Goal: Find specific page/section: Find specific page/section

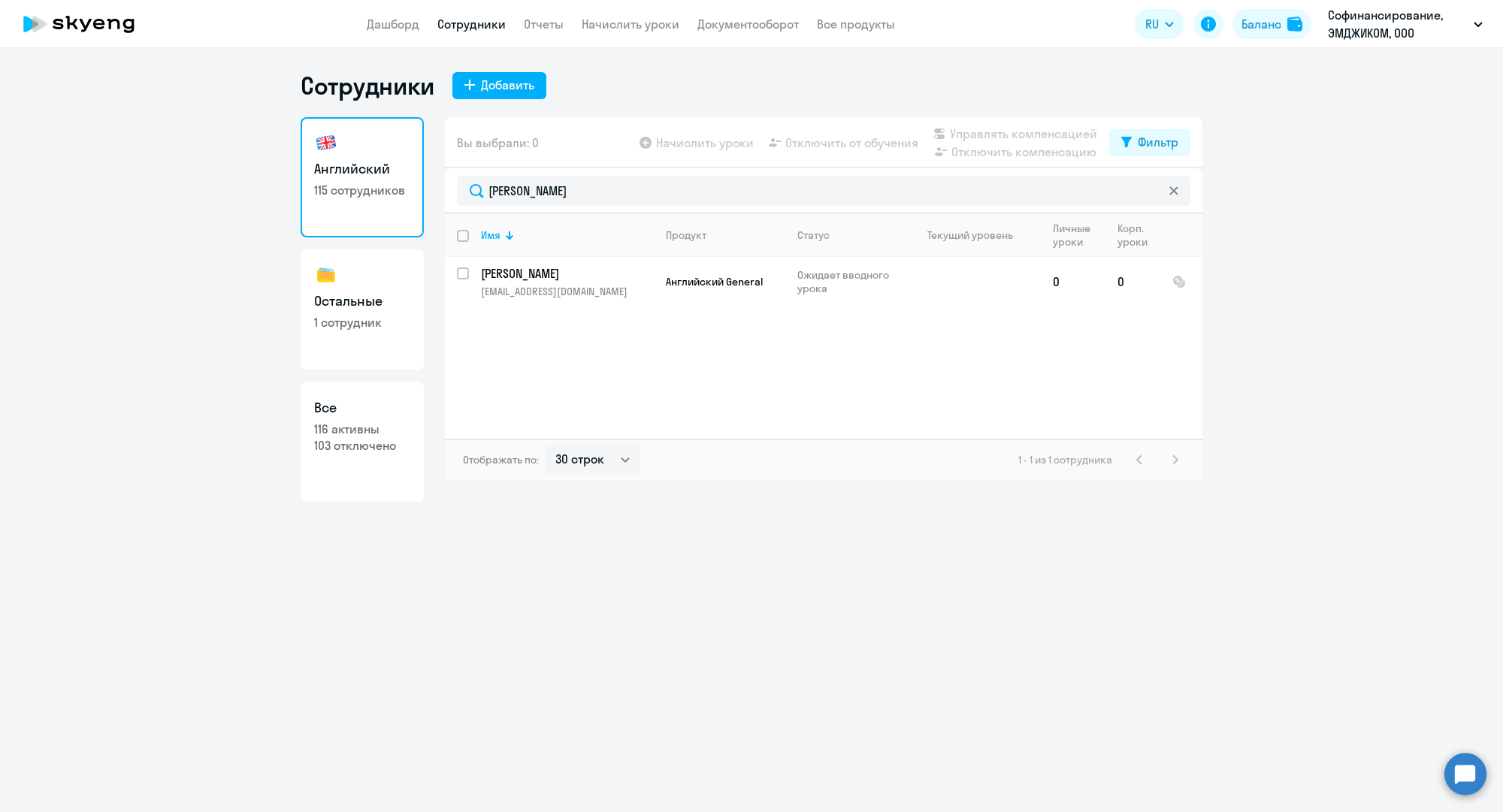
select select "30"
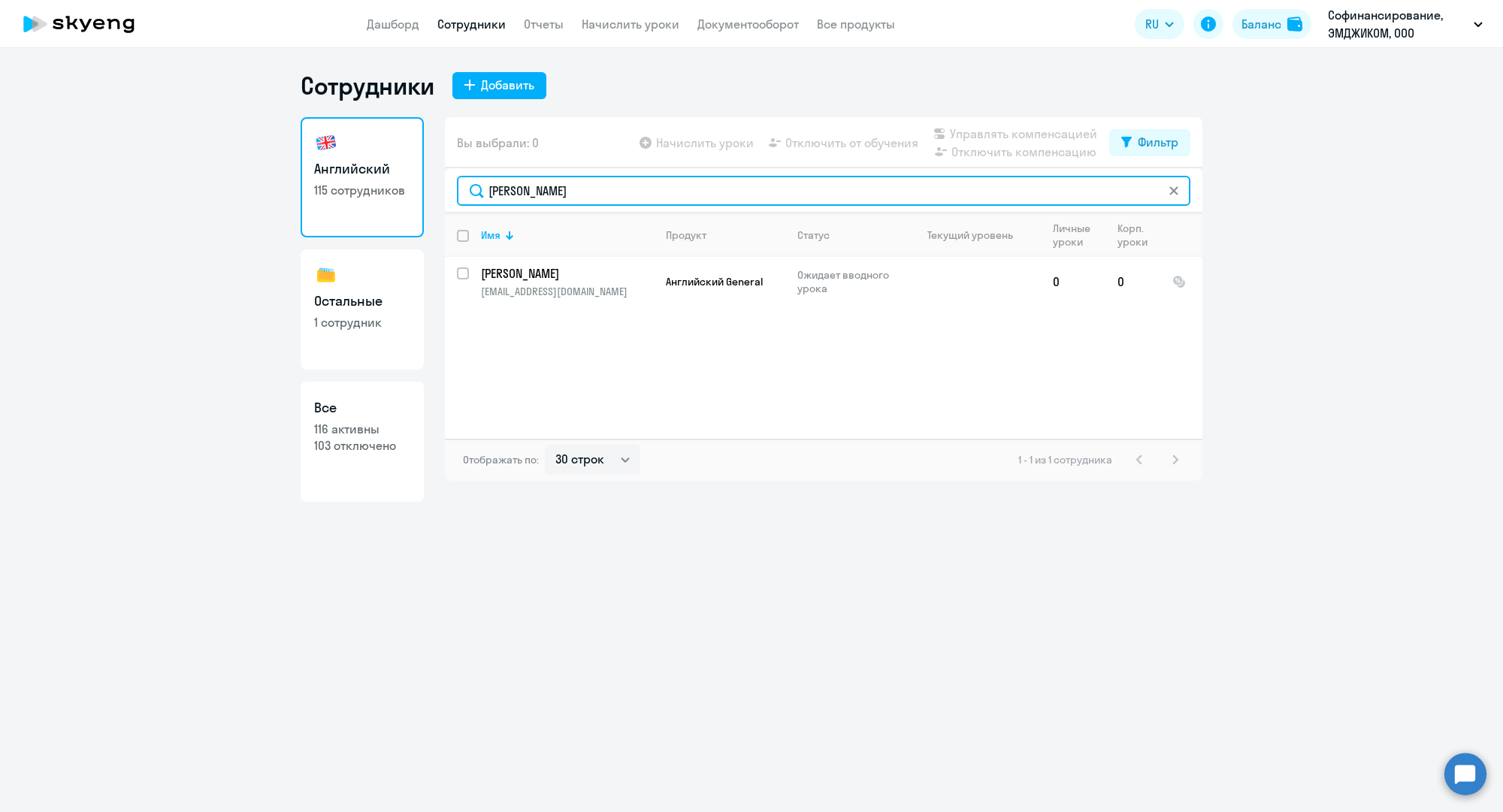
click at [558, 188] on input "[PERSON_NAME]" at bounding box center [824, 191] width 734 height 30
paste input "[EMAIL_ADDRESS][DOMAIN_NAME]"
click at [678, 193] on input "[EMAIL_ADDRESS][DOMAIN_NAME]" at bounding box center [824, 191] width 734 height 30
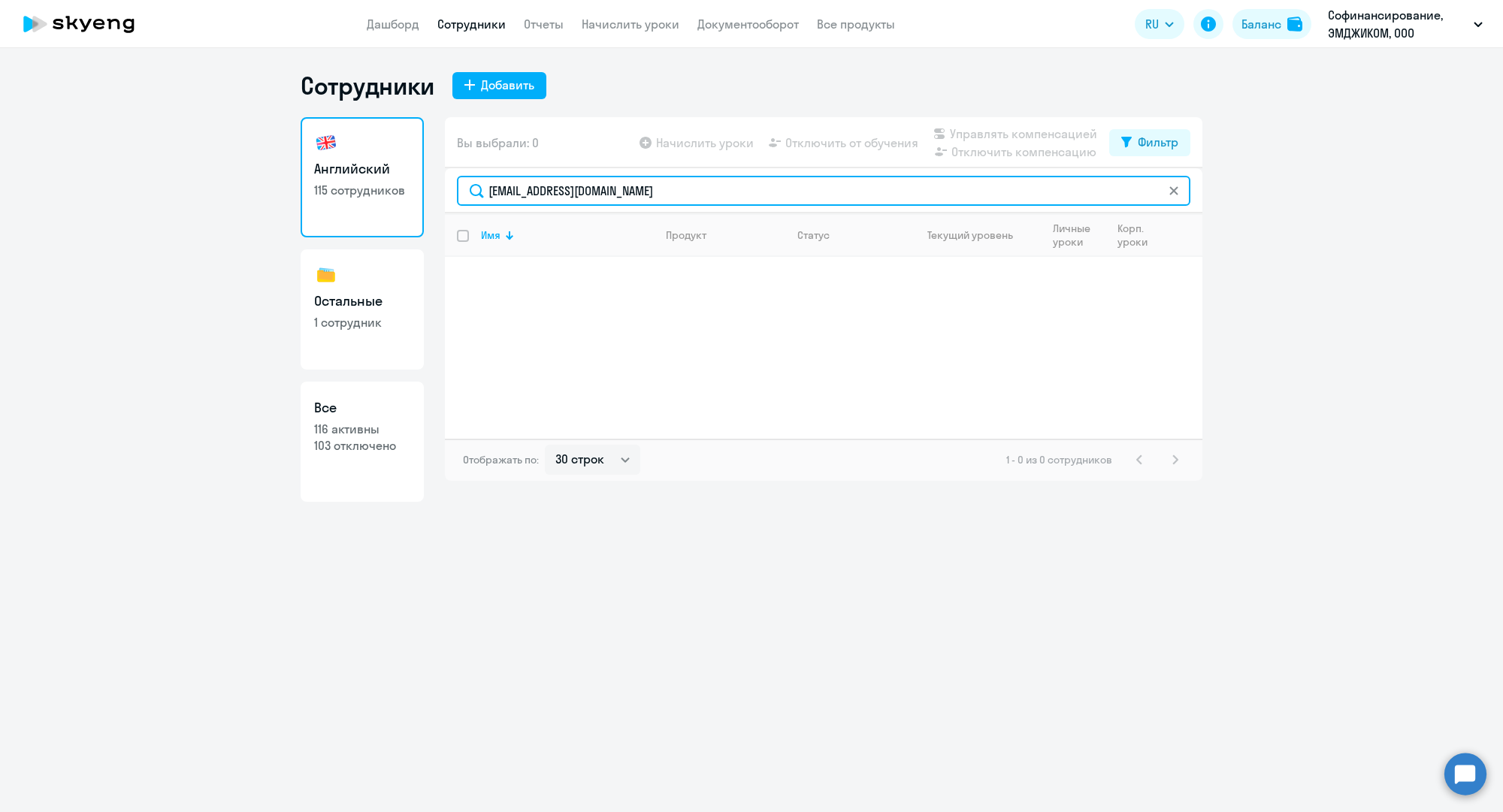
click at [678, 193] on input "[EMAIL_ADDRESS][DOMAIN_NAME]" at bounding box center [824, 191] width 734 height 30
paste input "a.prasolo"
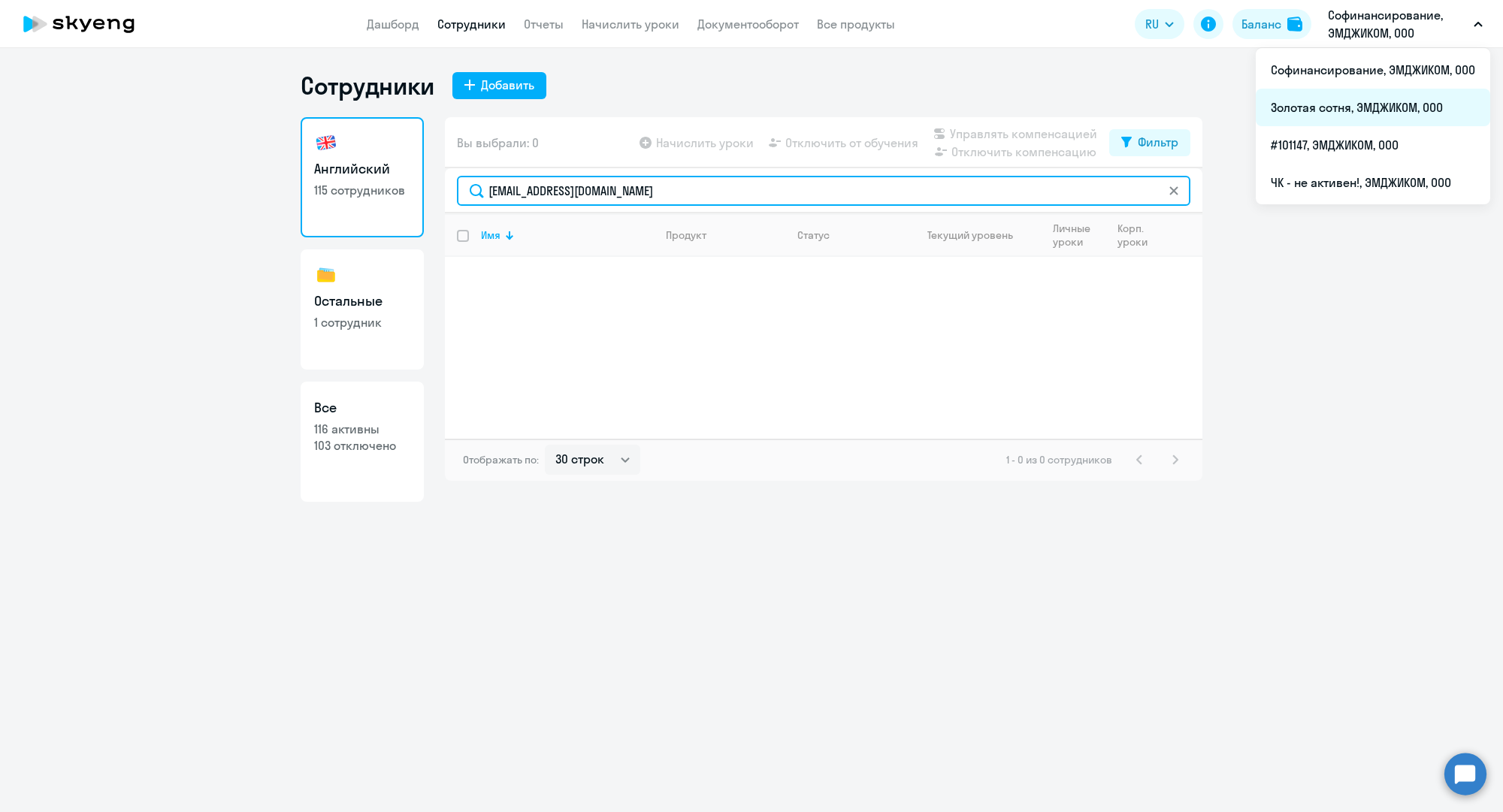
type input "[EMAIL_ADDRESS][DOMAIN_NAME]"
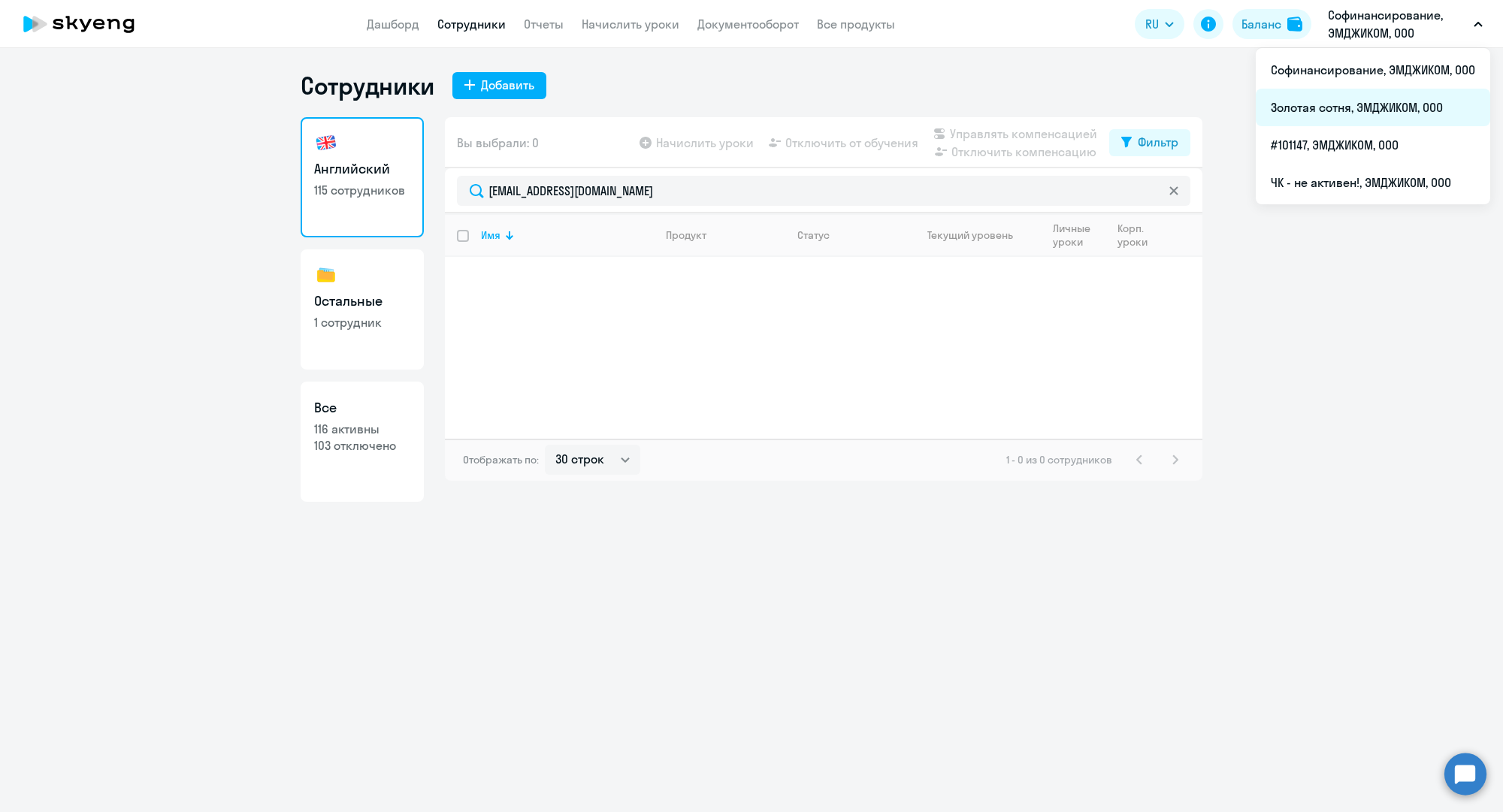
click at [1370, 106] on li "Золотая сотня, ЭМДЖИКОМ, ООО" at bounding box center [1373, 107] width 235 height 38
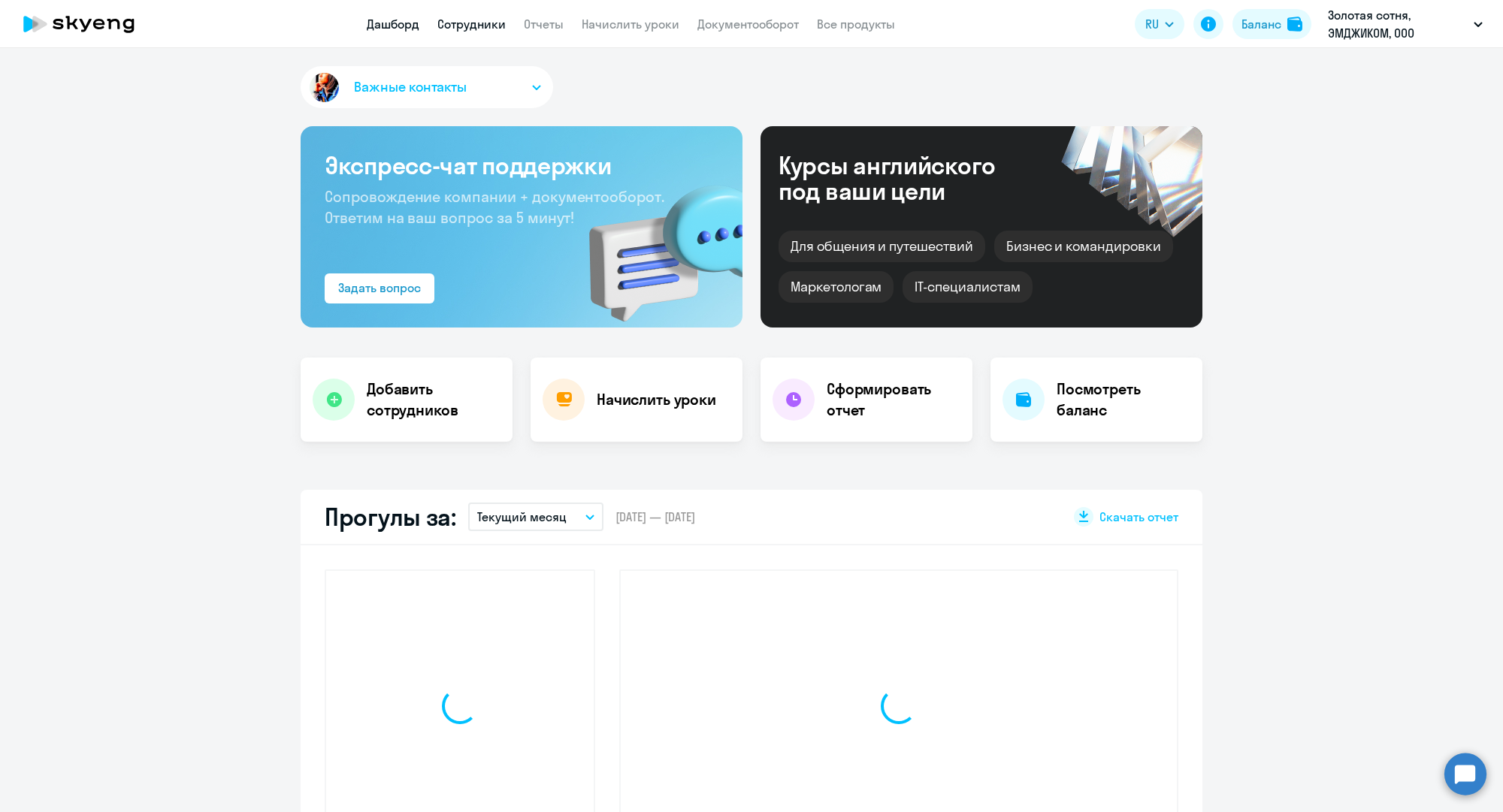
click at [504, 22] on link "Сотрудники" at bounding box center [472, 24] width 68 height 15
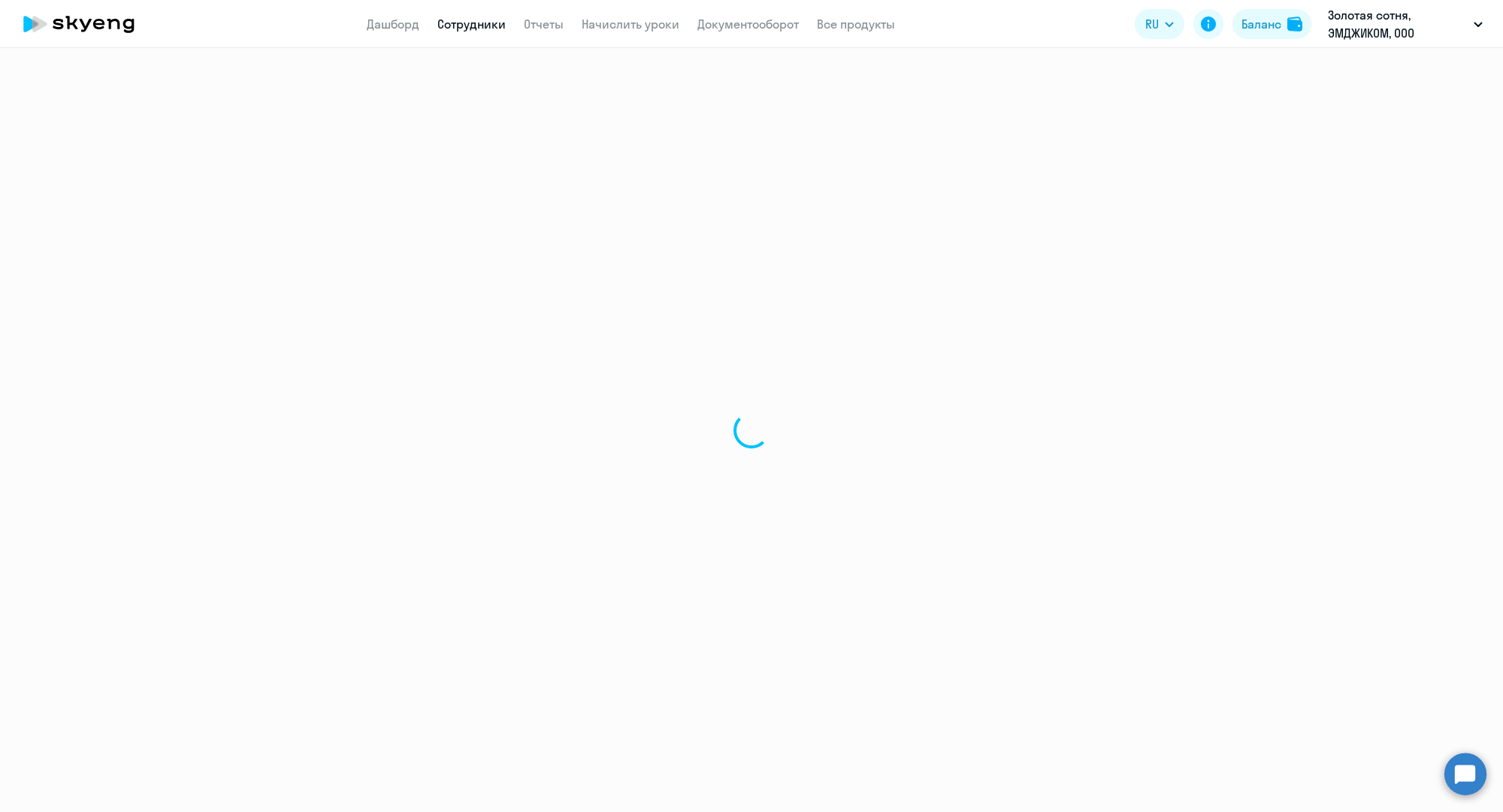
select select "30"
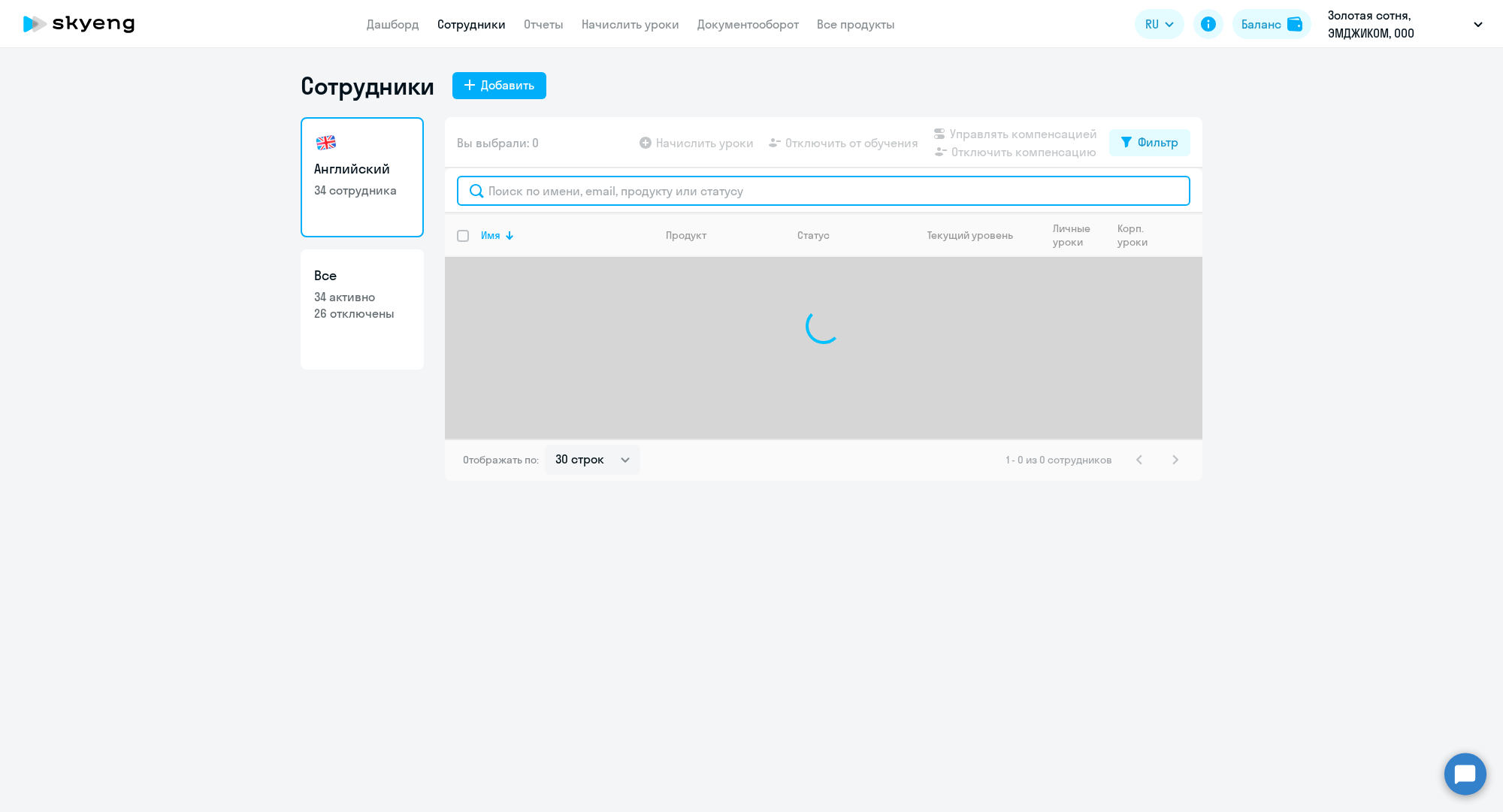
click at [551, 192] on input "text" at bounding box center [824, 191] width 734 height 30
paste input "[EMAIL_ADDRESS][DOMAIN_NAME]"
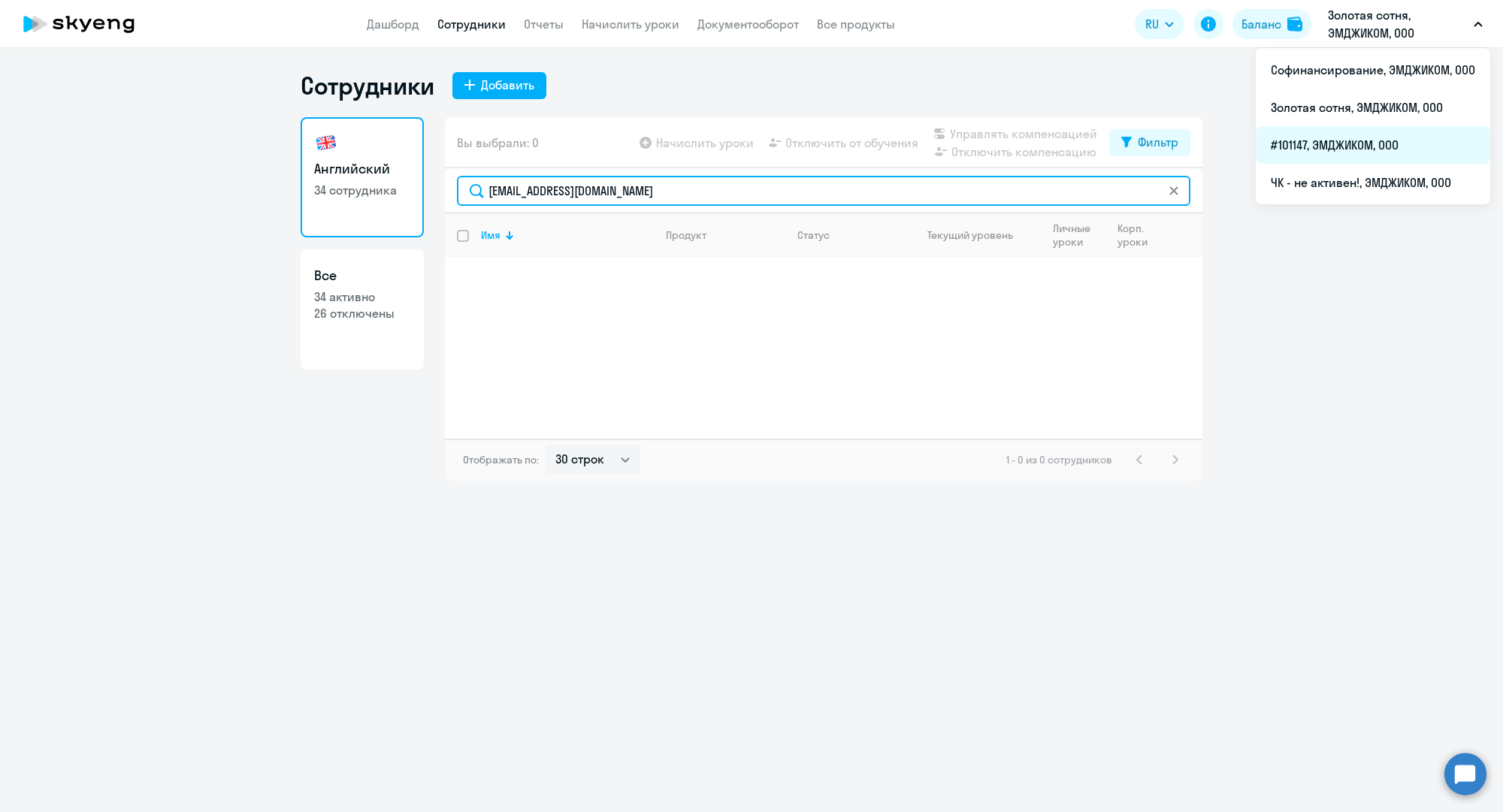
type input "[EMAIL_ADDRESS][DOMAIN_NAME]"
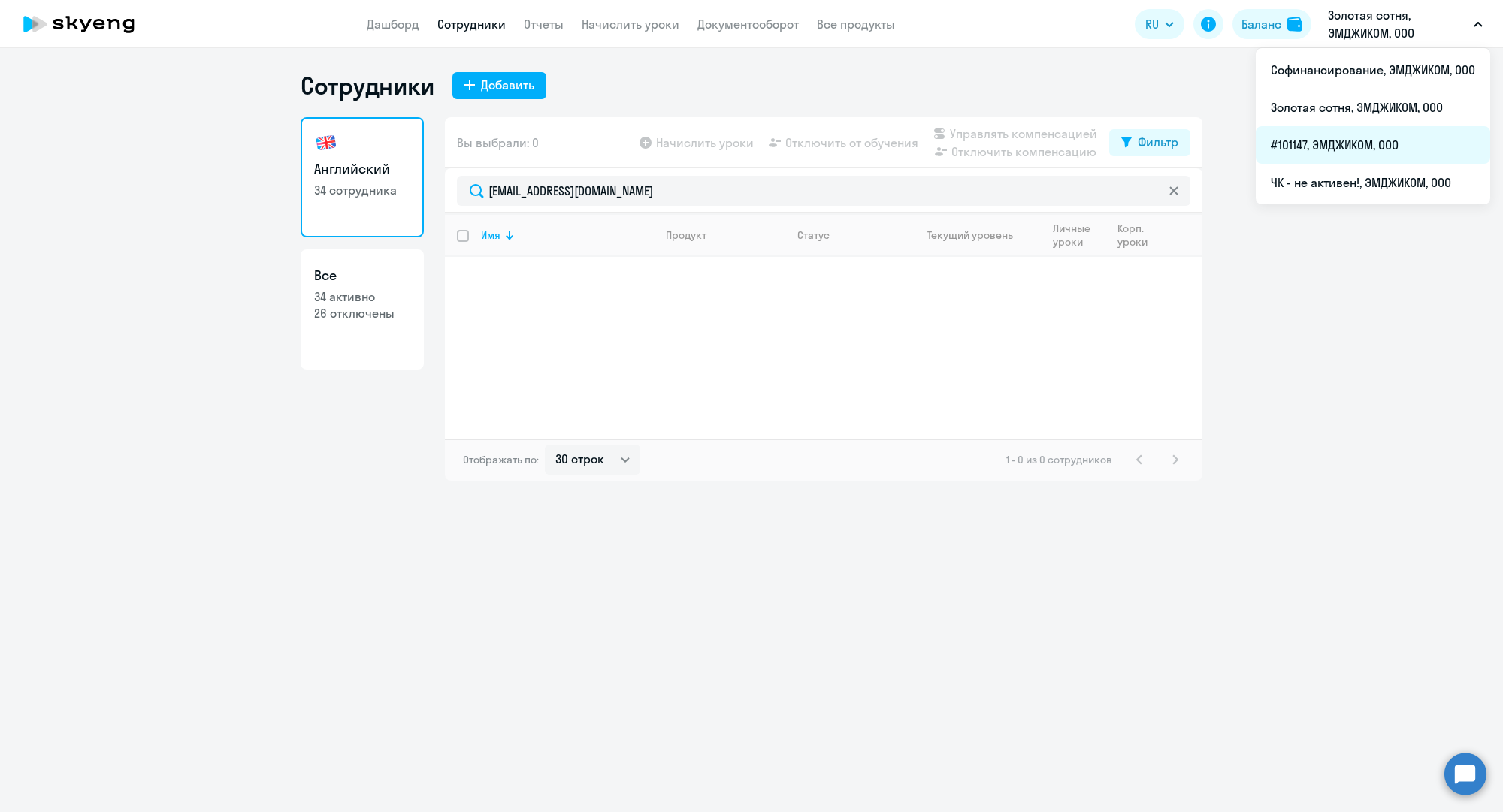
click at [1303, 151] on li "#101147, ЭМДЖИКОМ, ООО" at bounding box center [1373, 144] width 235 height 38
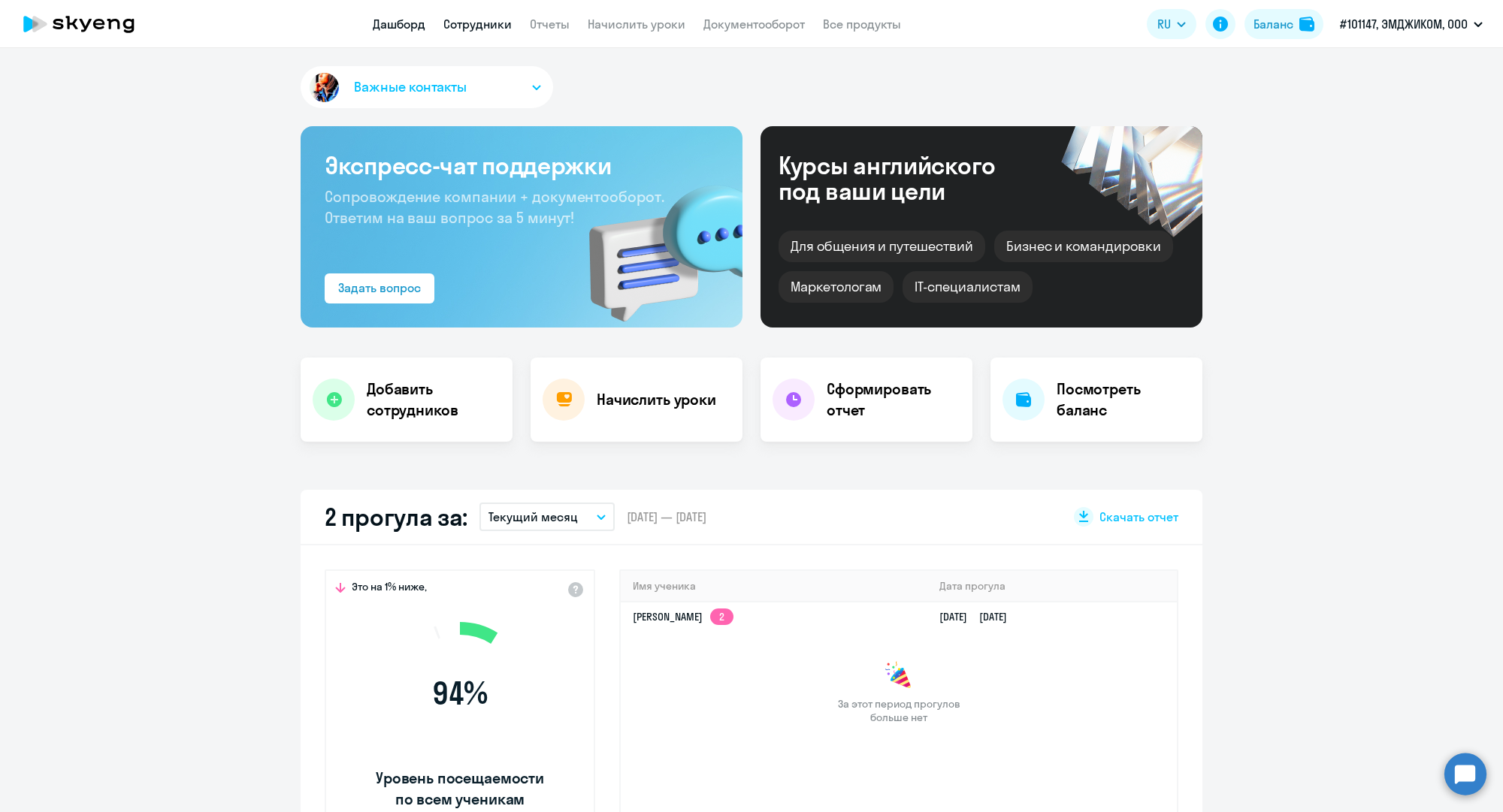
click at [463, 22] on link "Сотрудники" at bounding box center [477, 24] width 68 height 15
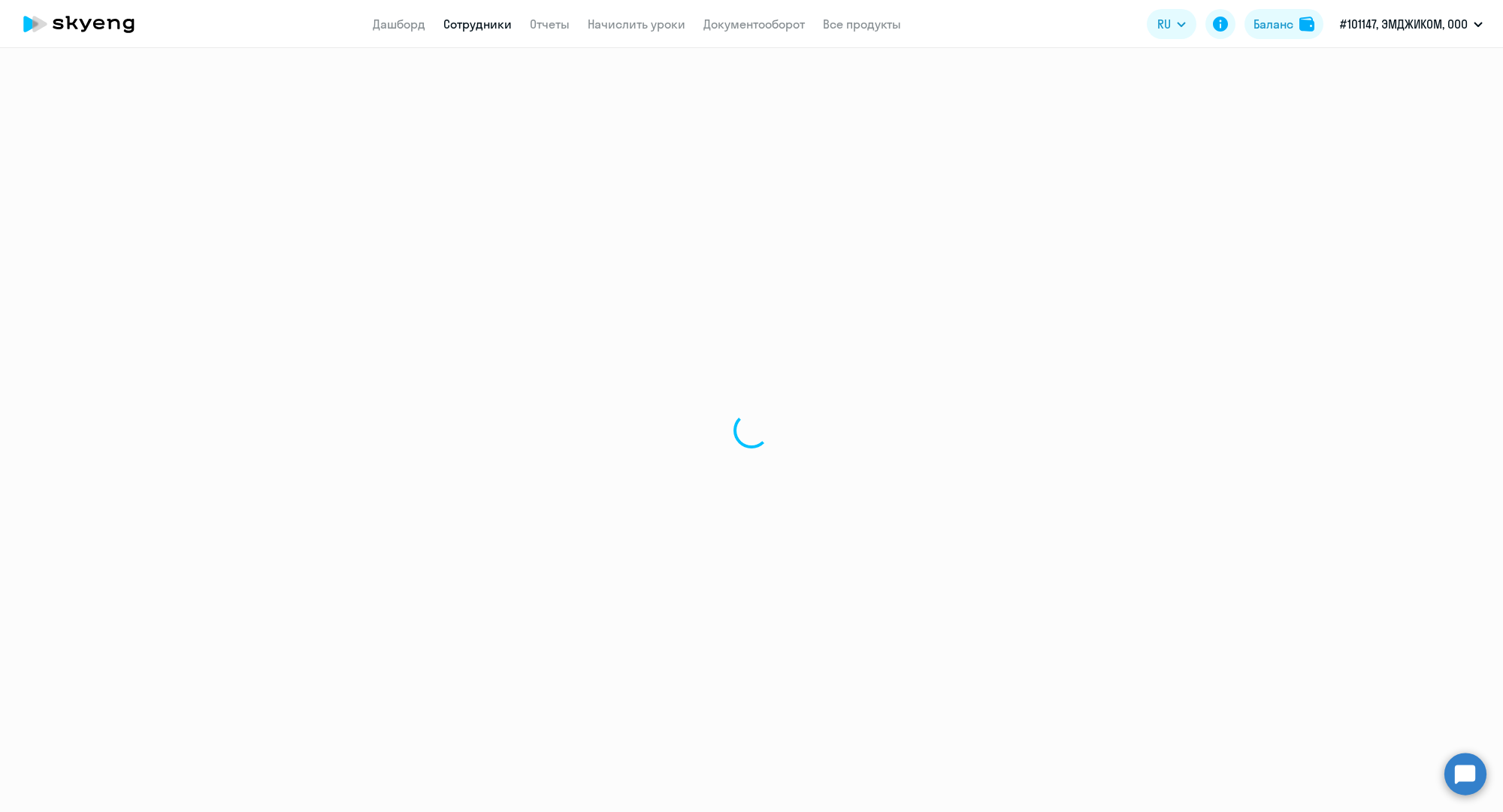
select select "30"
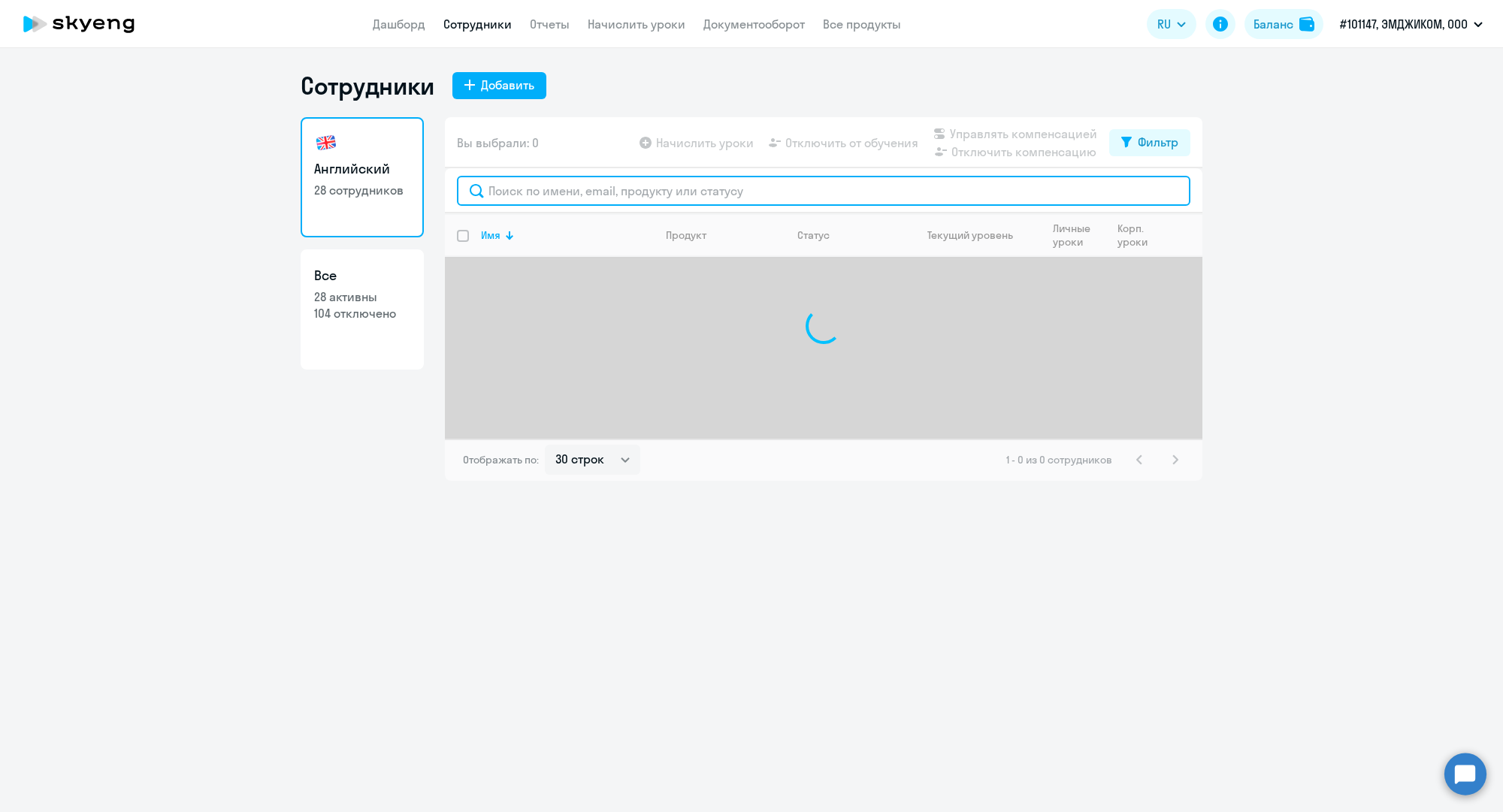
click at [577, 188] on input "text" at bounding box center [824, 191] width 734 height 30
paste input "[EMAIL_ADDRESS][DOMAIN_NAME]"
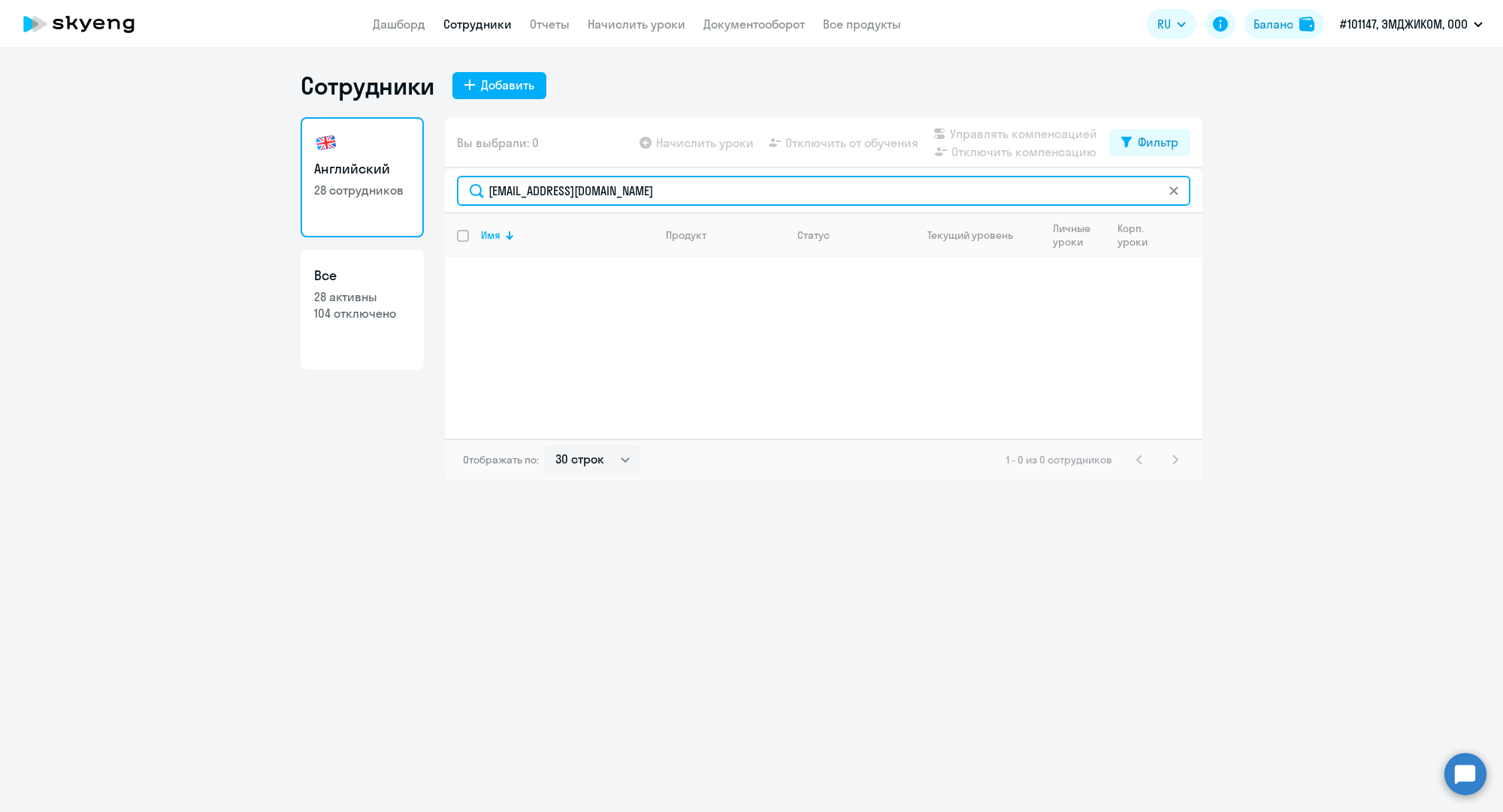
click at [608, 189] on input "[EMAIL_ADDRESS][DOMAIN_NAME]" at bounding box center [824, 191] width 734 height 30
paste input "p.pimokhov"
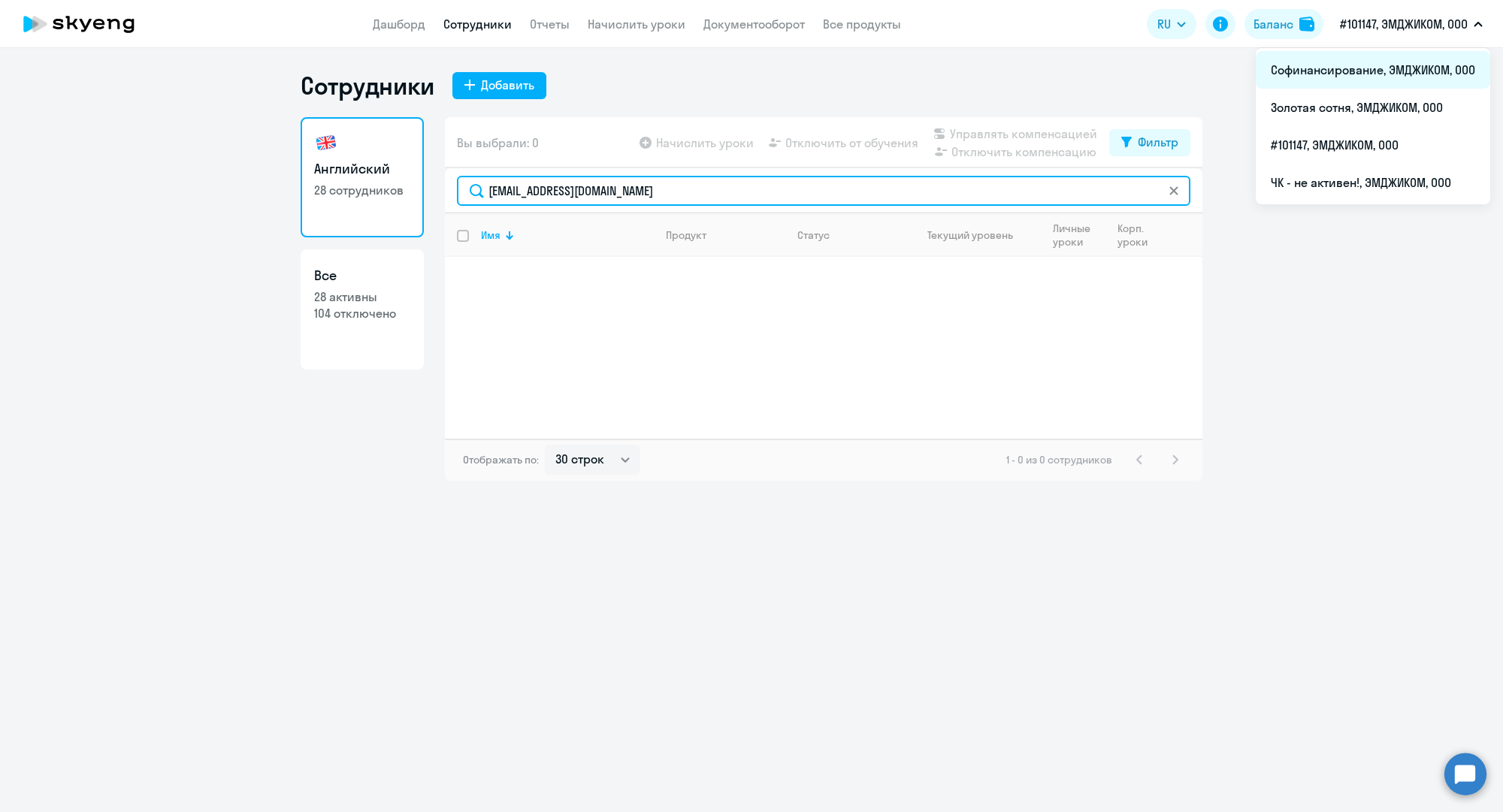
type input "[EMAIL_ADDRESS][DOMAIN_NAME]"
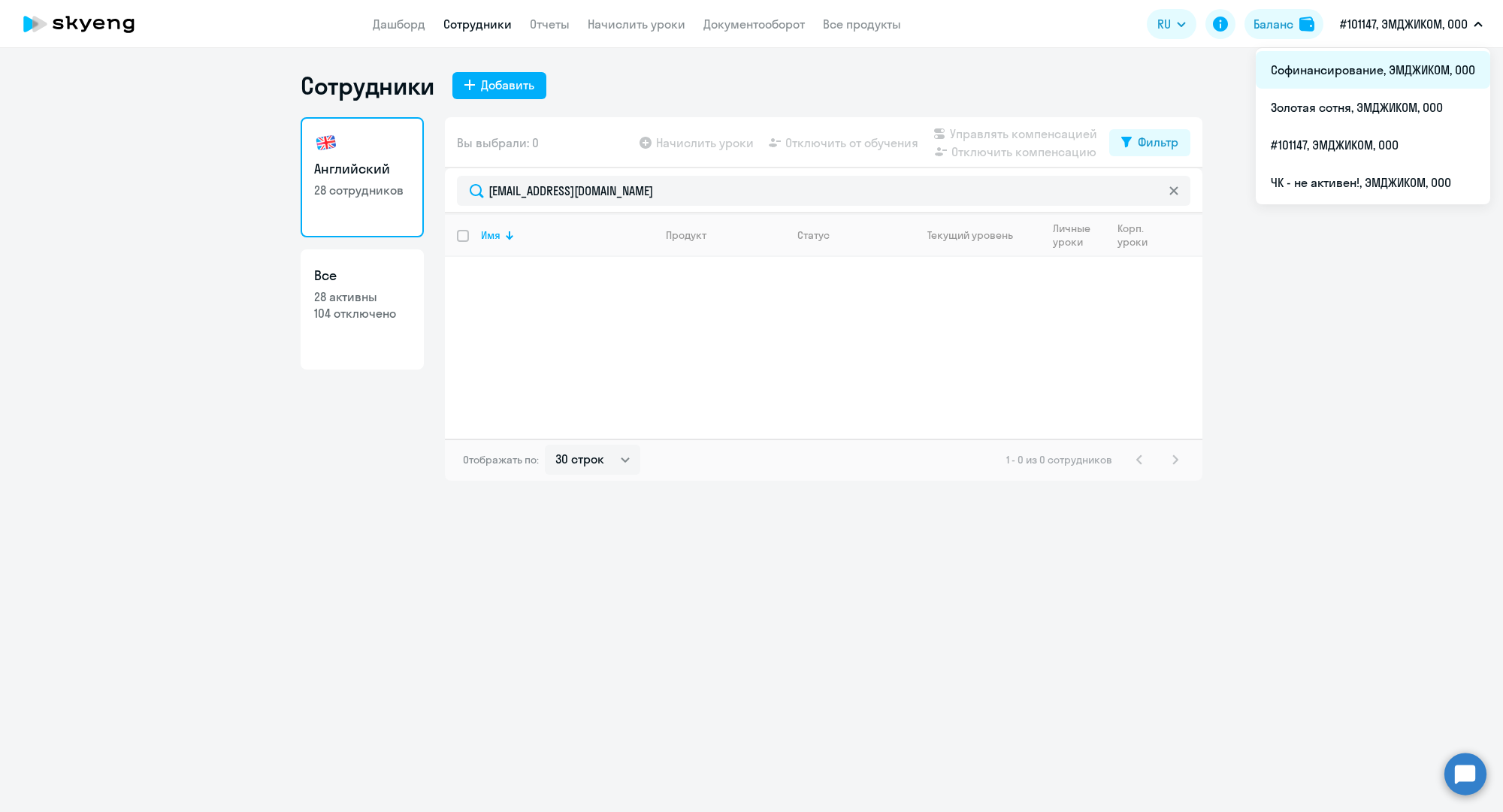
click at [1359, 56] on li "Софинансирование, ЭМДЖИКОМ, ООО" at bounding box center [1373, 69] width 235 height 38
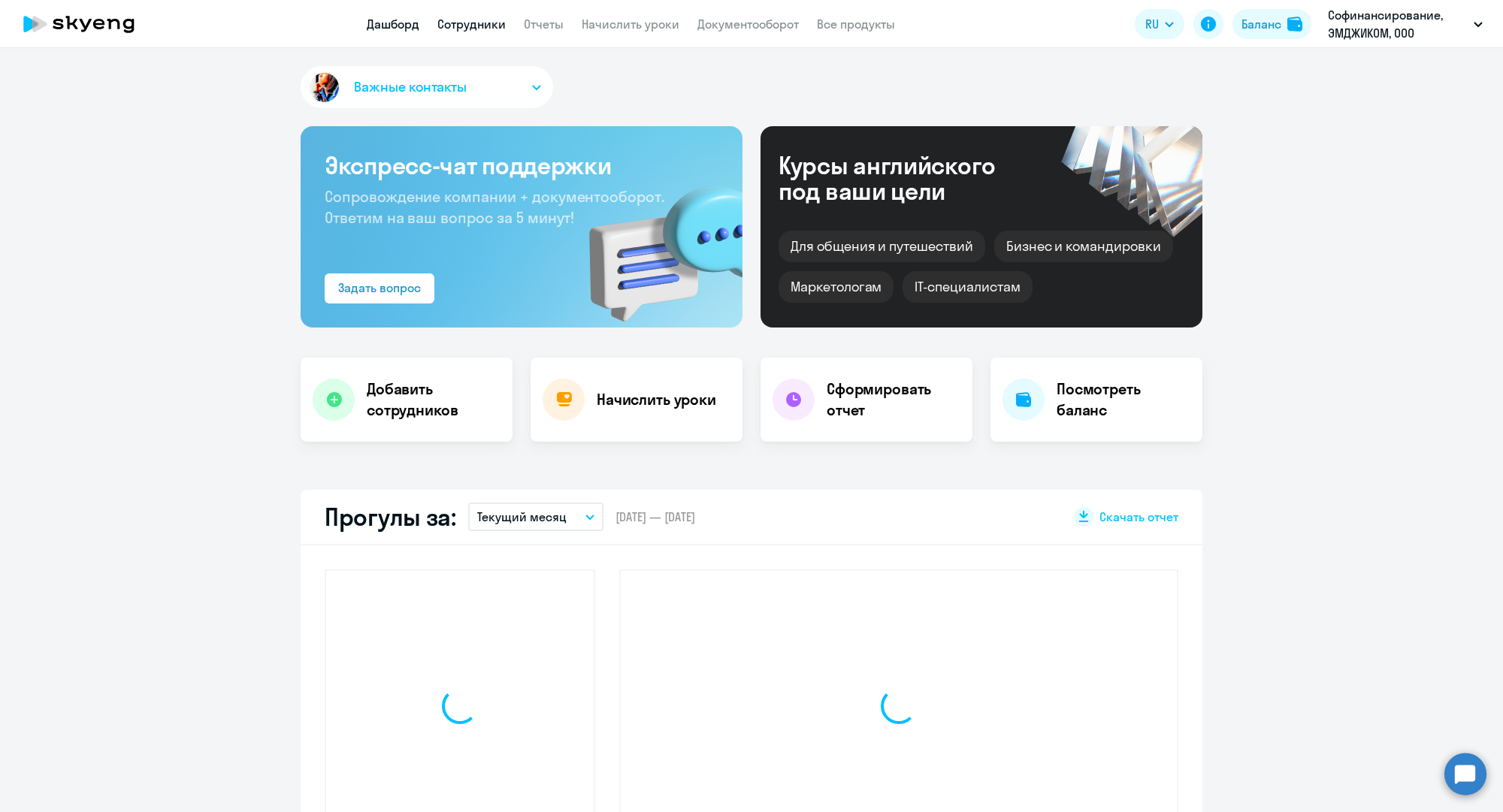
click at [466, 18] on link "Сотрудники" at bounding box center [472, 24] width 68 height 15
select select "30"
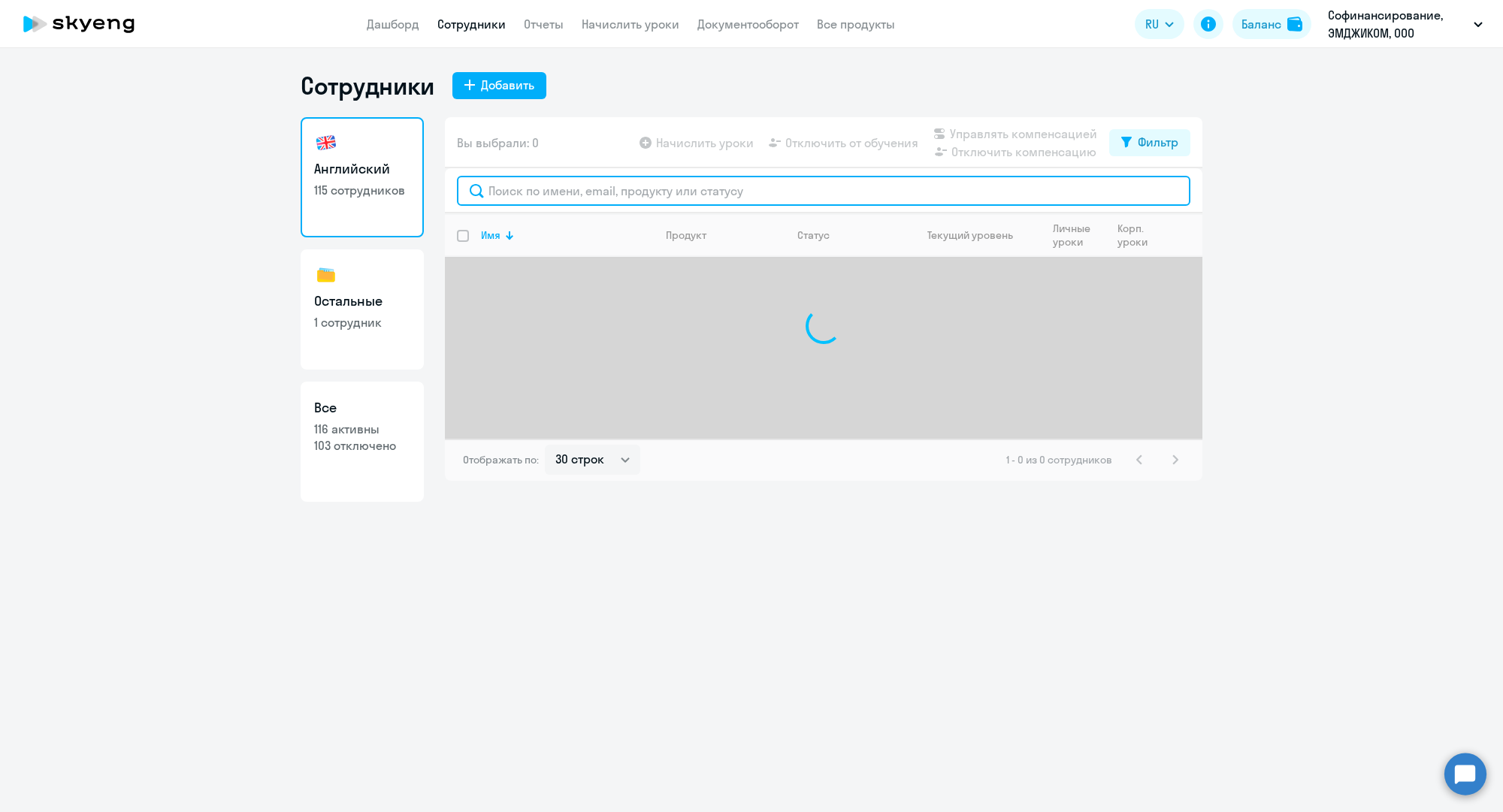
click at [554, 191] on input "text" at bounding box center [824, 191] width 734 height 30
paste input "[EMAIL_ADDRESS][DOMAIN_NAME]"
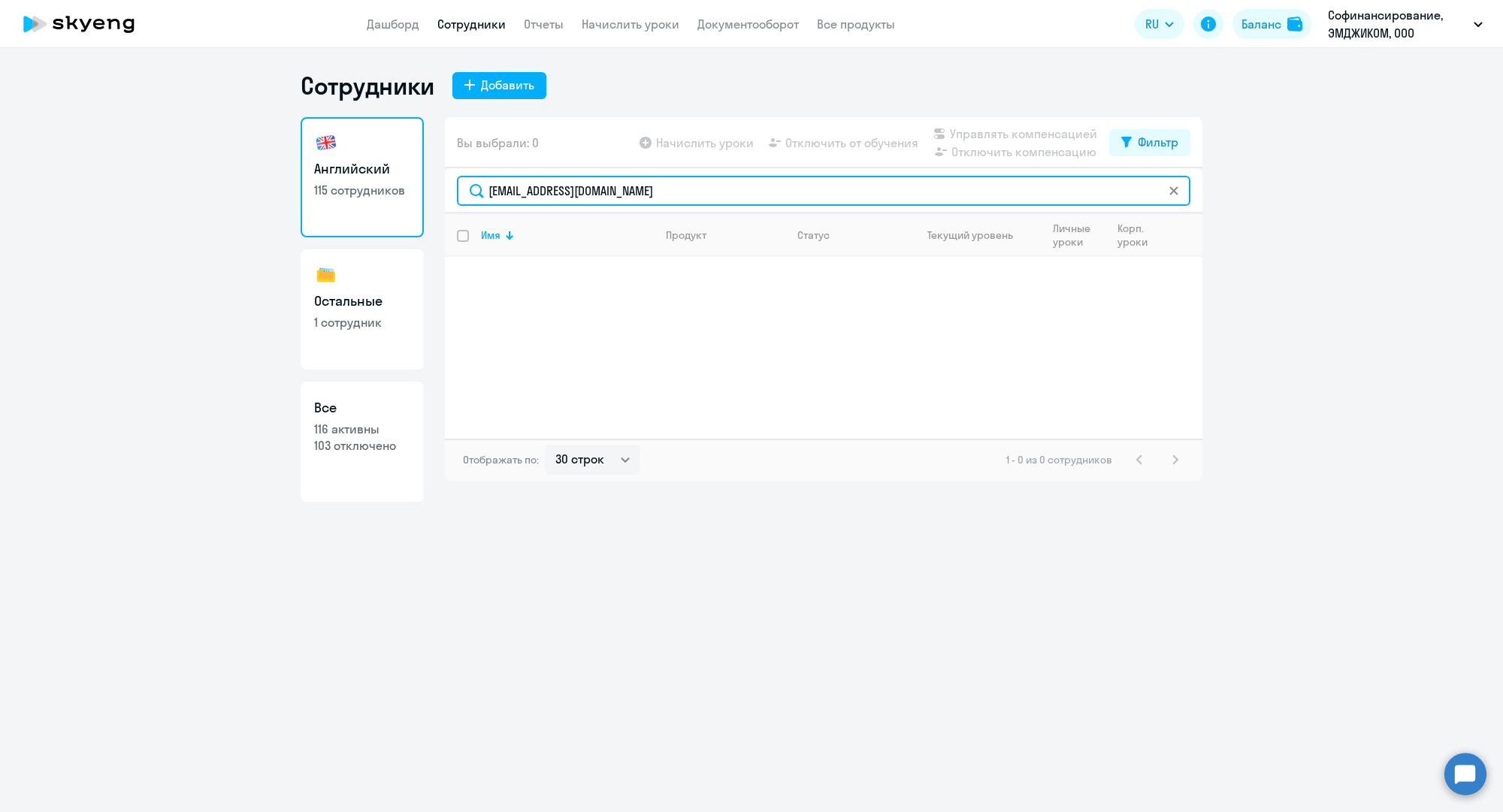
click at [790, 192] on input "[EMAIL_ADDRESS][DOMAIN_NAME]" at bounding box center [824, 191] width 734 height 30
click at [772, 183] on input "[DEMOGRAPHIC_DATA]" at bounding box center [824, 191] width 734 height 30
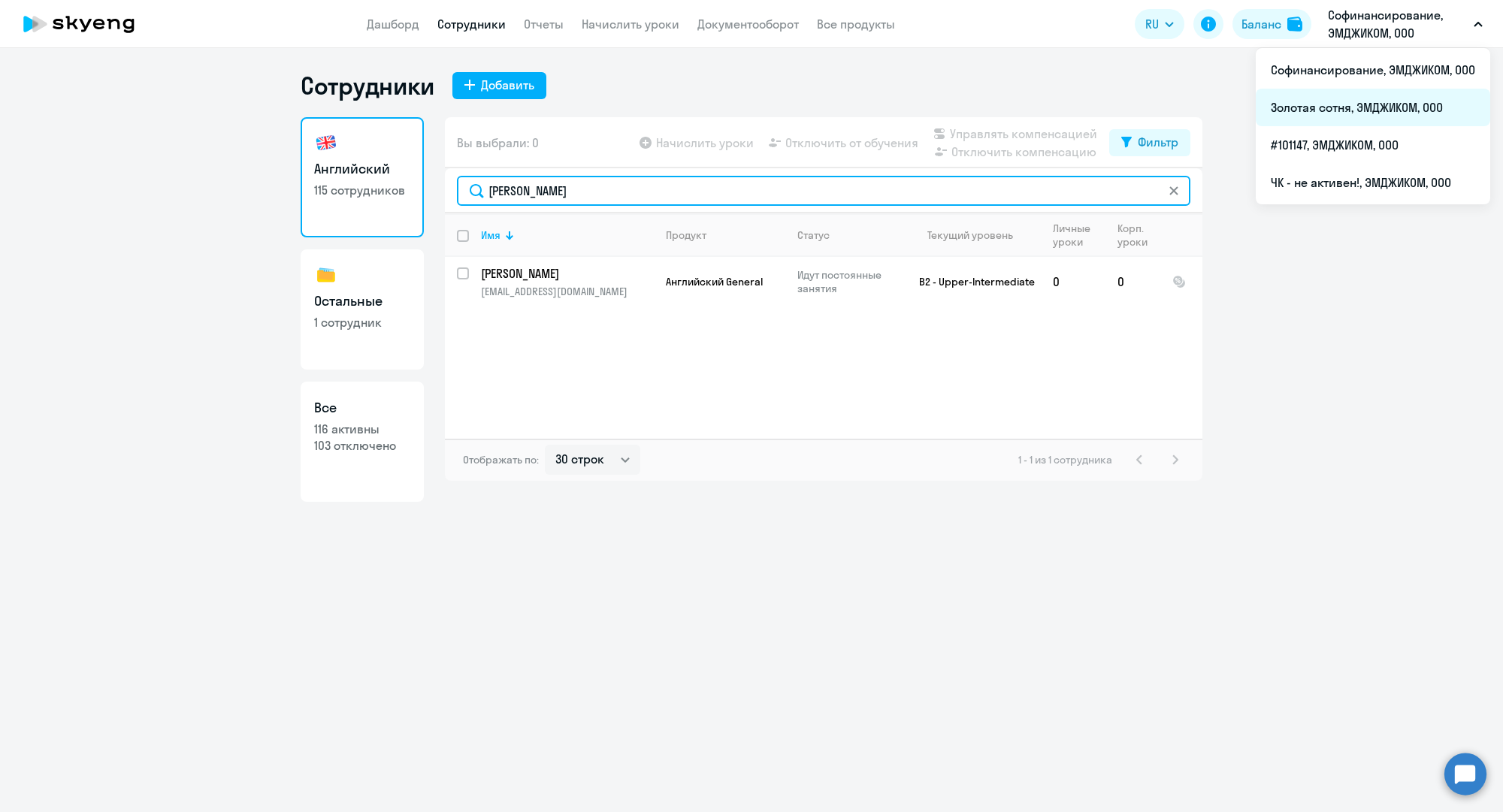
type input "[PERSON_NAME]"
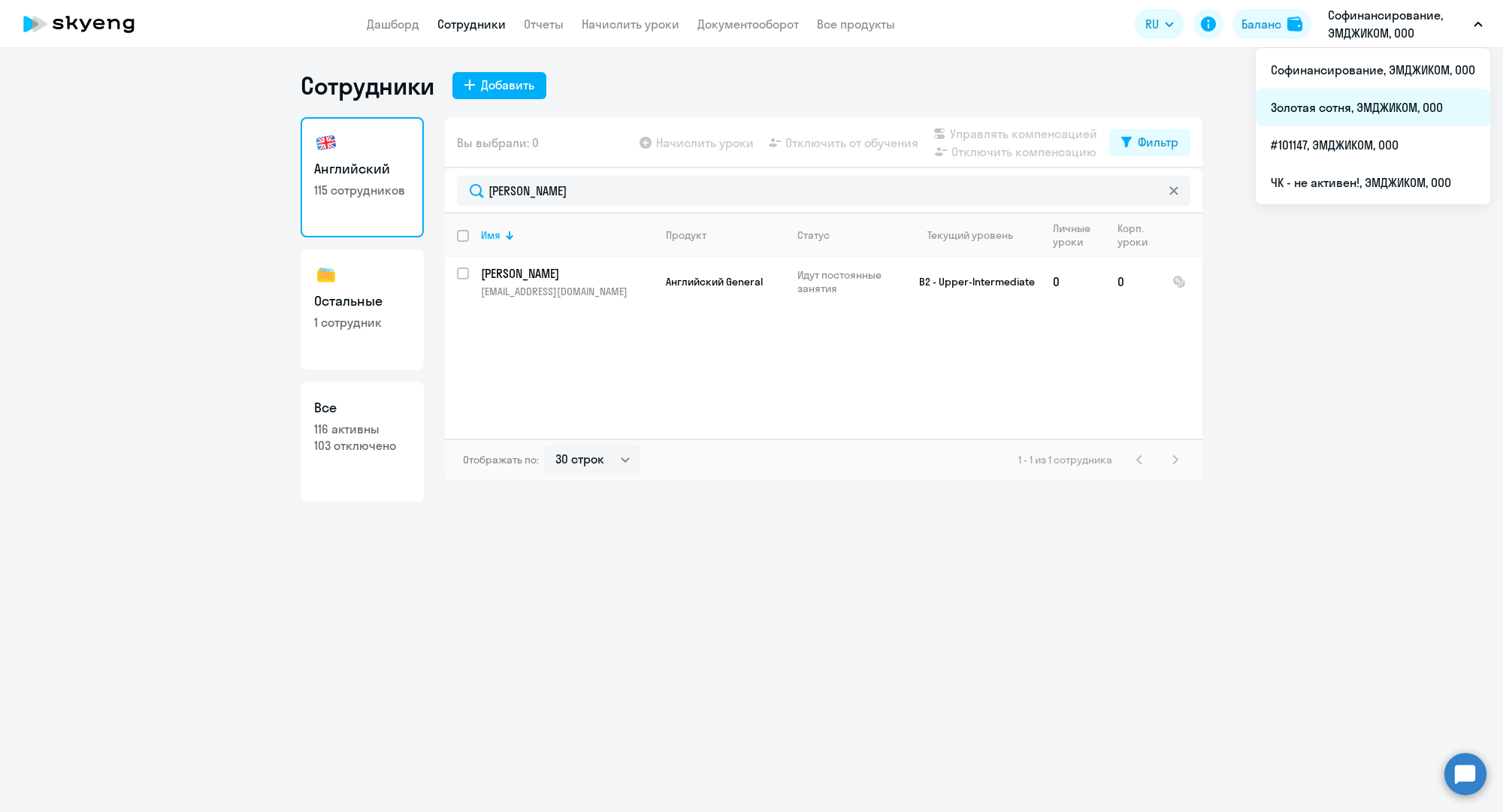
click at [1319, 111] on li "Золотая сотня, ЭМДЖИКОМ, ООО" at bounding box center [1373, 107] width 235 height 38
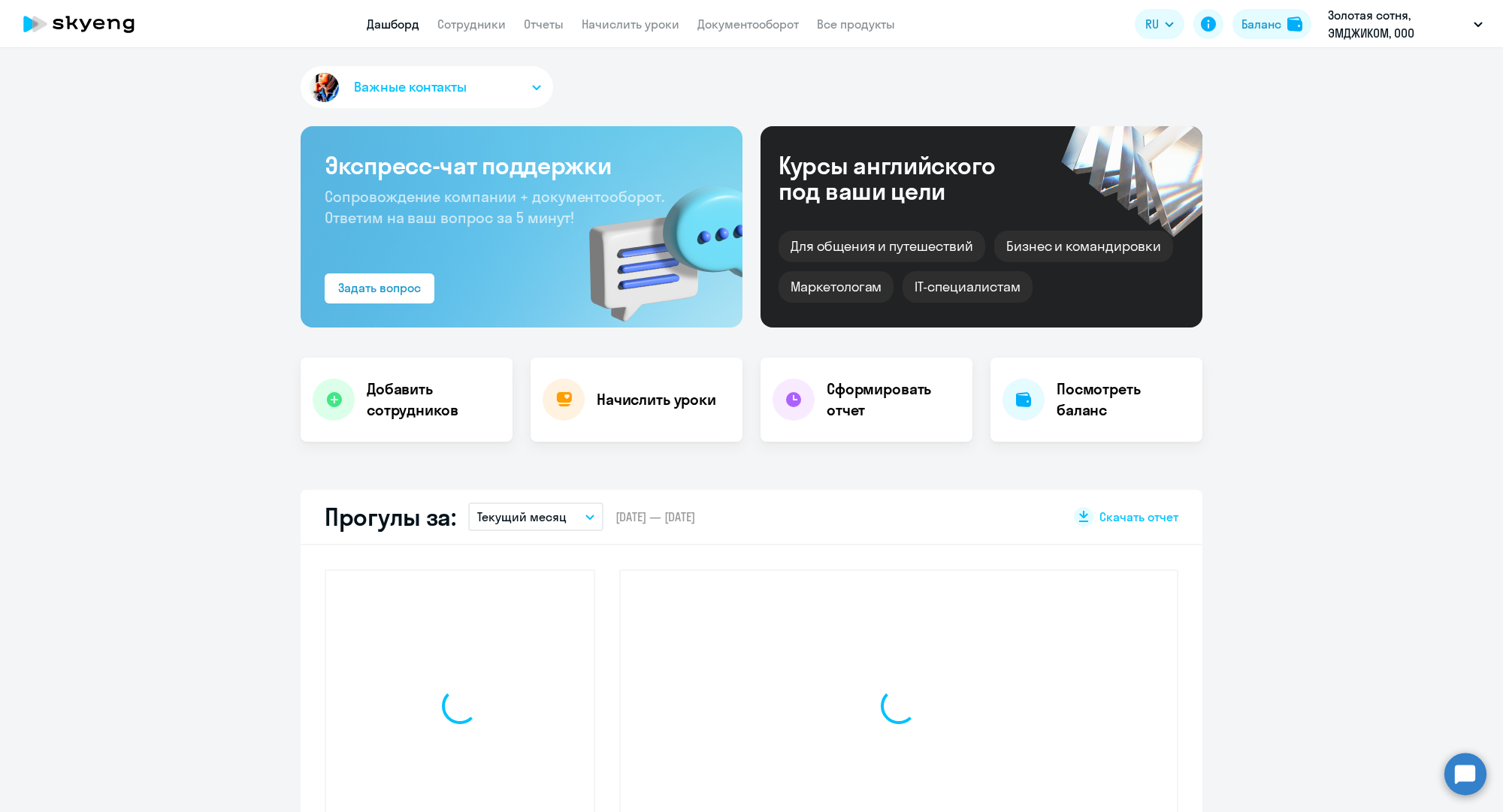
click at [485, 34] on app-header "Дашборд Сотрудники Отчеты Начислить уроки Документооборот Все продукты Дашборд …" at bounding box center [751, 24] width 1503 height 48
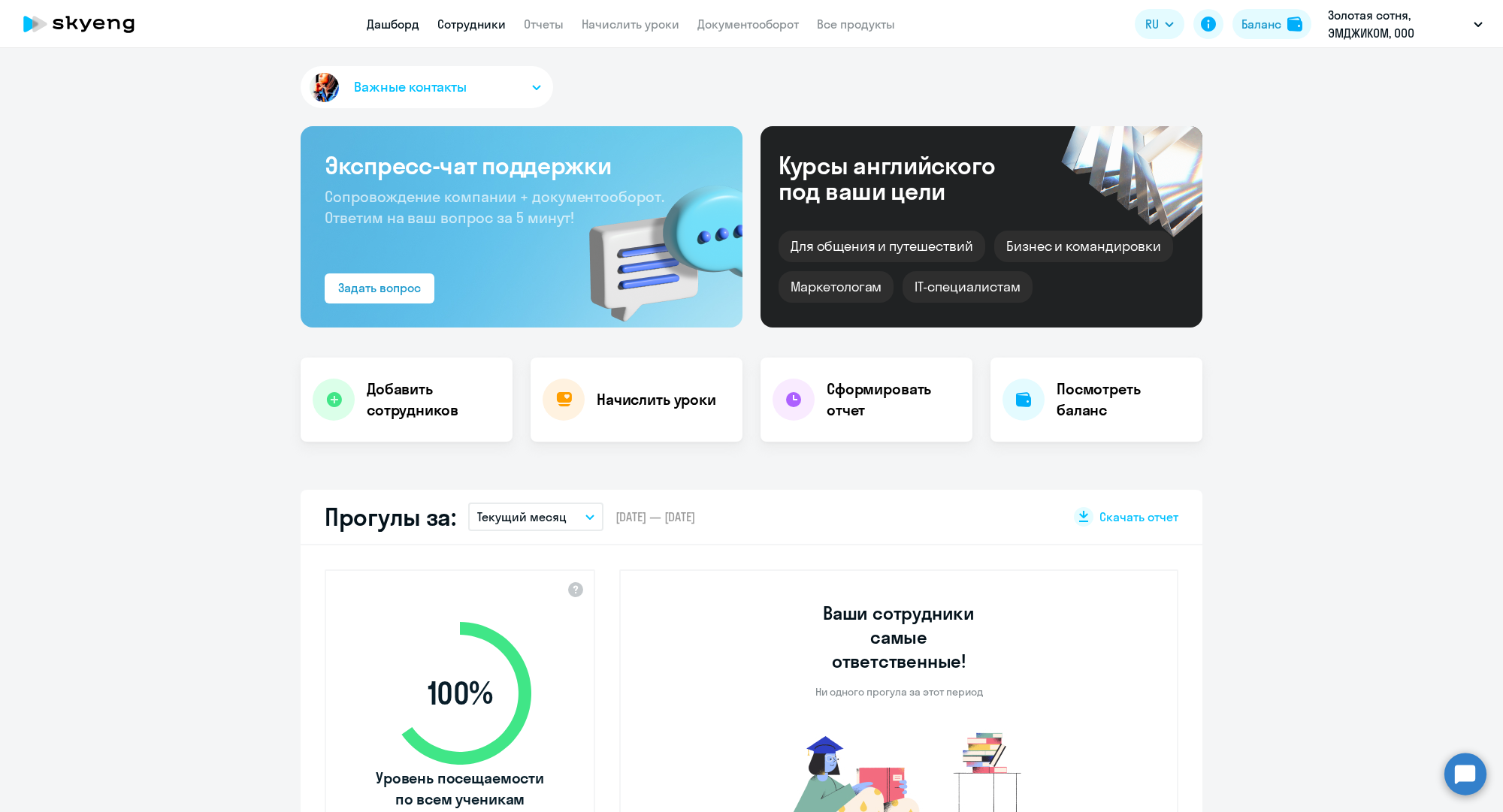
click at [481, 31] on link "Сотрудники" at bounding box center [472, 24] width 68 height 15
select select "30"
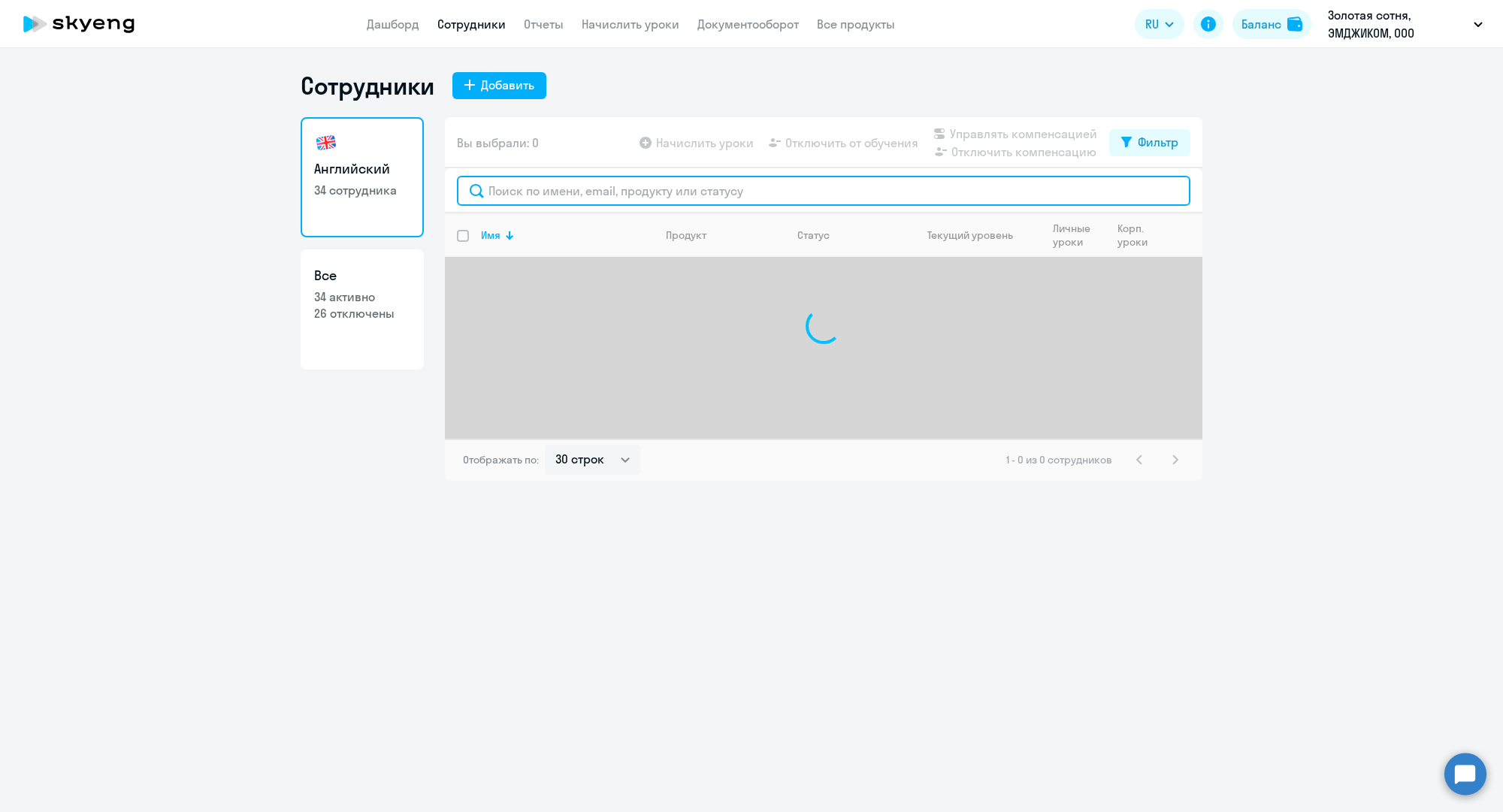
click at [512, 183] on input "text" at bounding box center [824, 191] width 734 height 30
paste input "[EMAIL_ADDRESS][DOMAIN_NAME]"
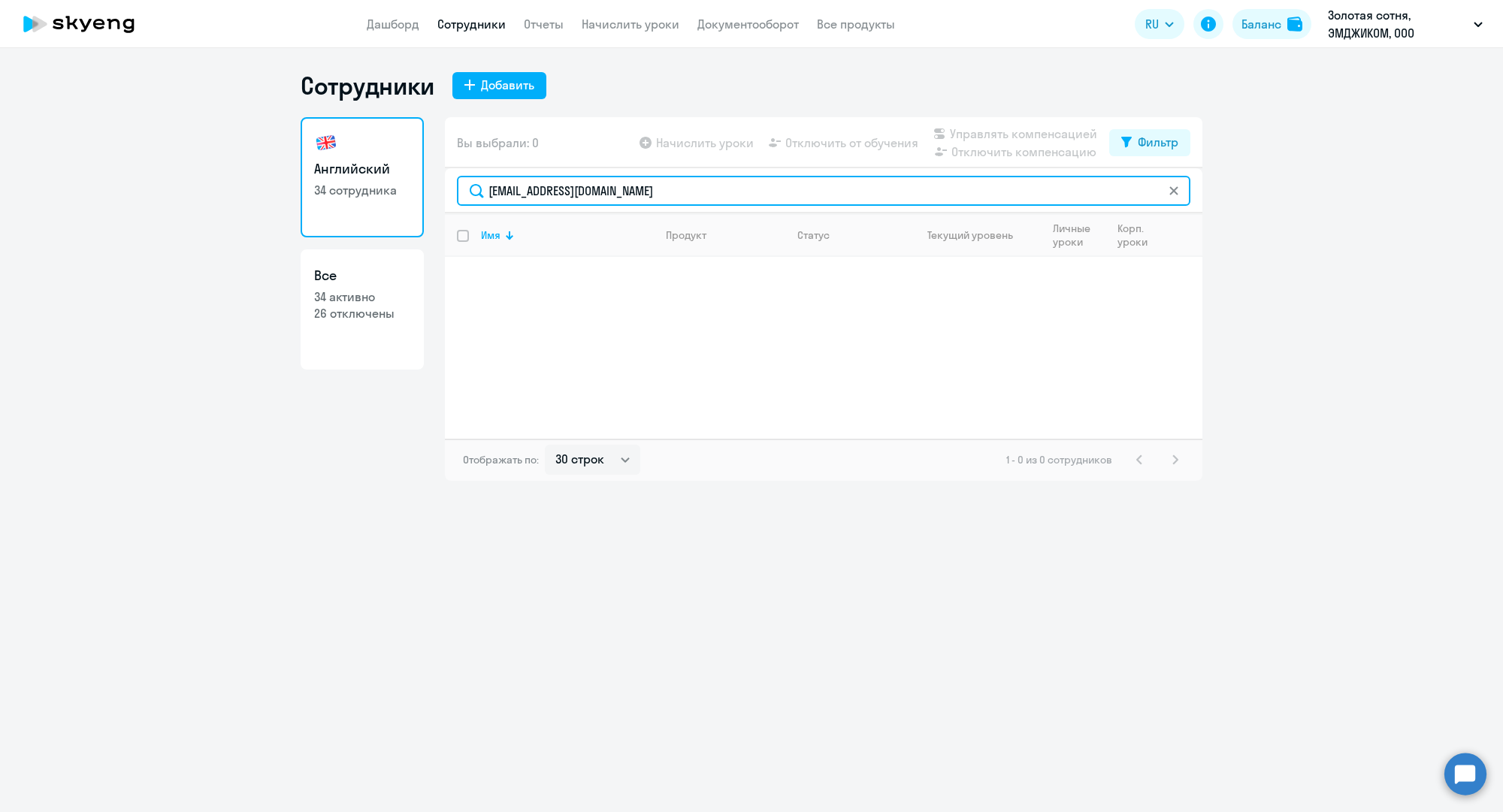
click at [549, 193] on input "[EMAIL_ADDRESS][DOMAIN_NAME]" at bounding box center [824, 191] width 734 height 30
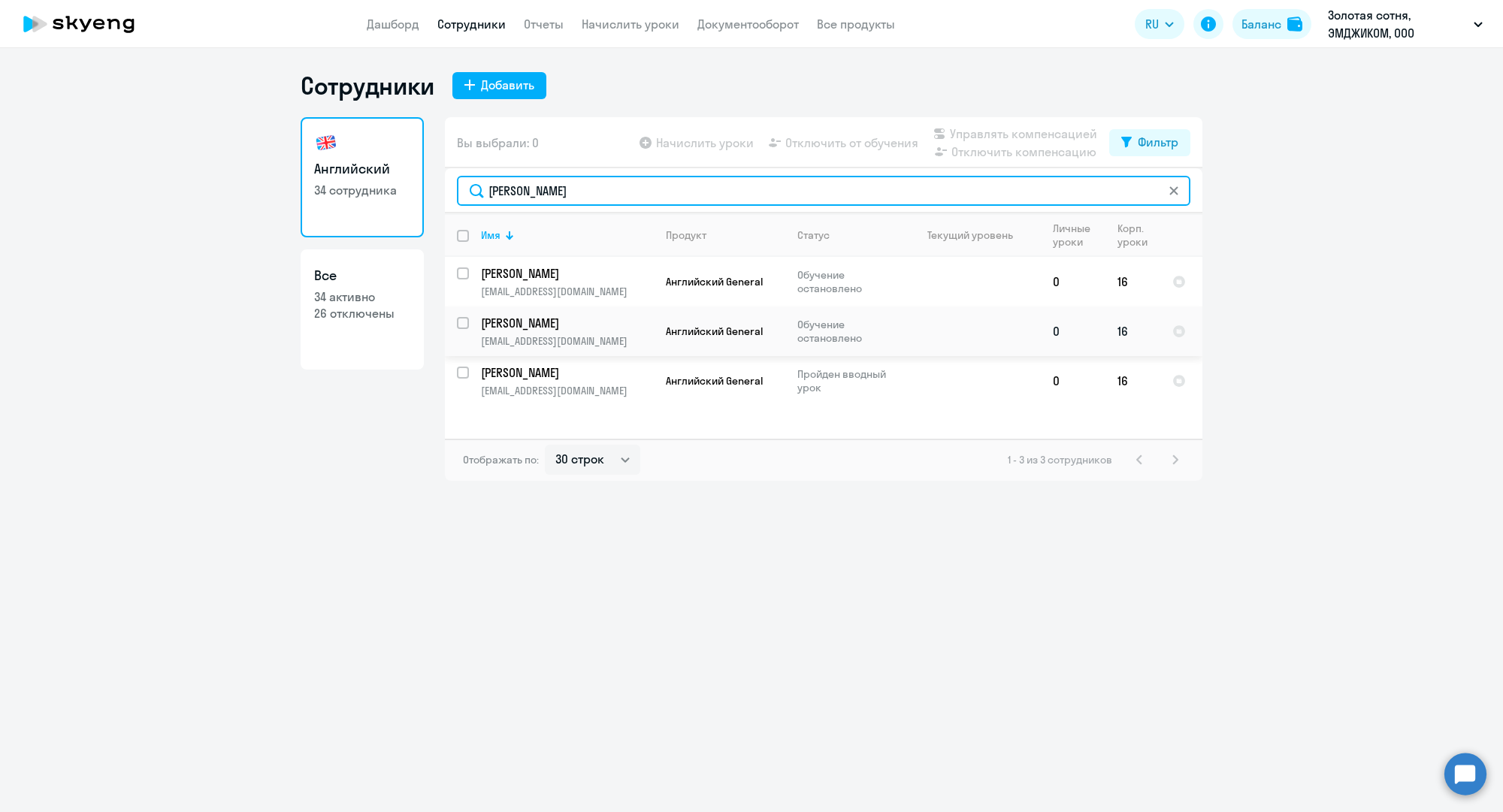
type input "[PERSON_NAME]"
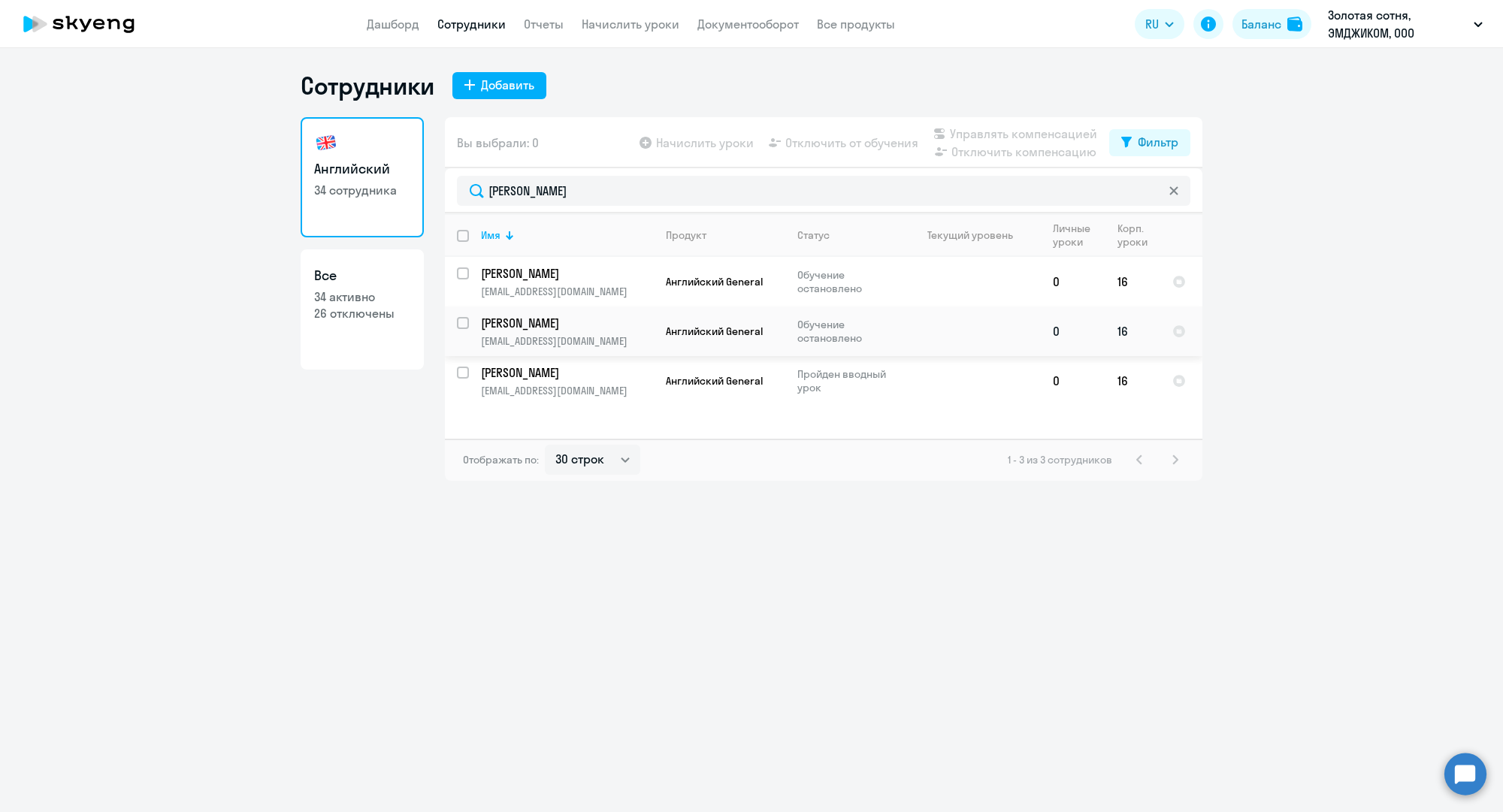
click at [459, 325] on input "select row 12264116" at bounding box center [472, 332] width 30 height 30
checkbox input "true"
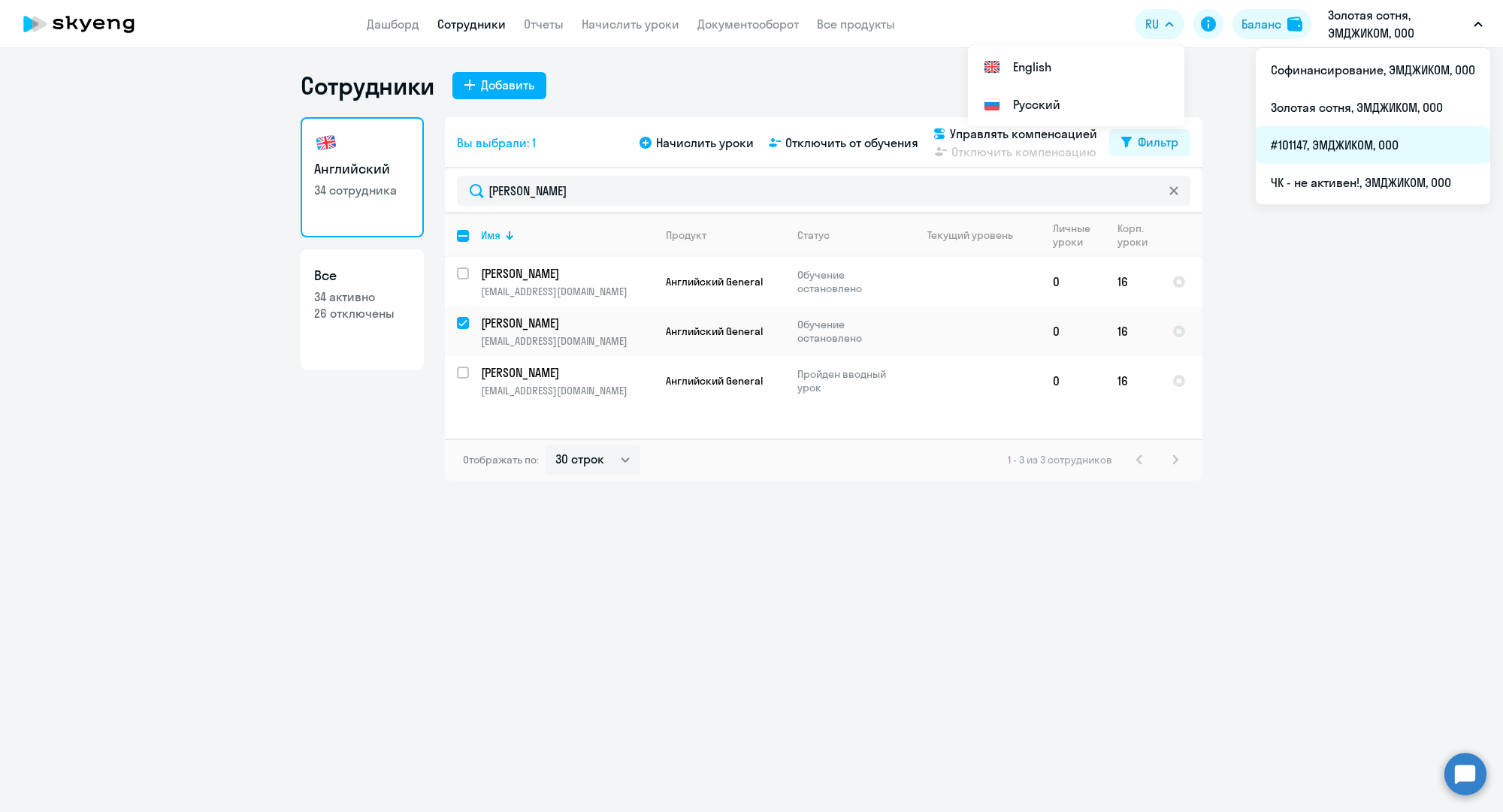
click at [1307, 149] on li "#101147, ЭМДЖИКОМ, ООО" at bounding box center [1373, 144] width 235 height 38
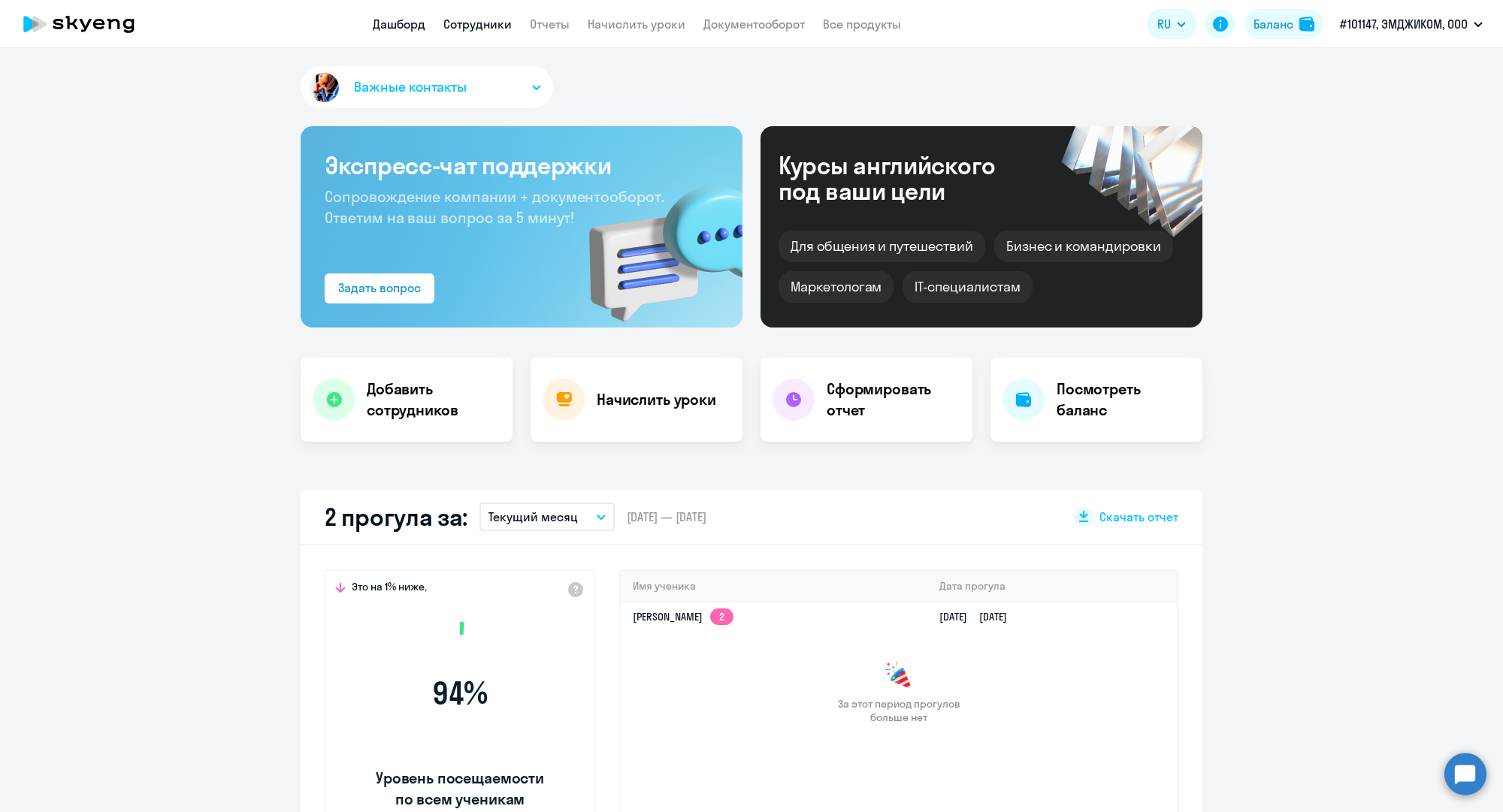
click at [464, 20] on link "Сотрудники" at bounding box center [477, 24] width 68 height 15
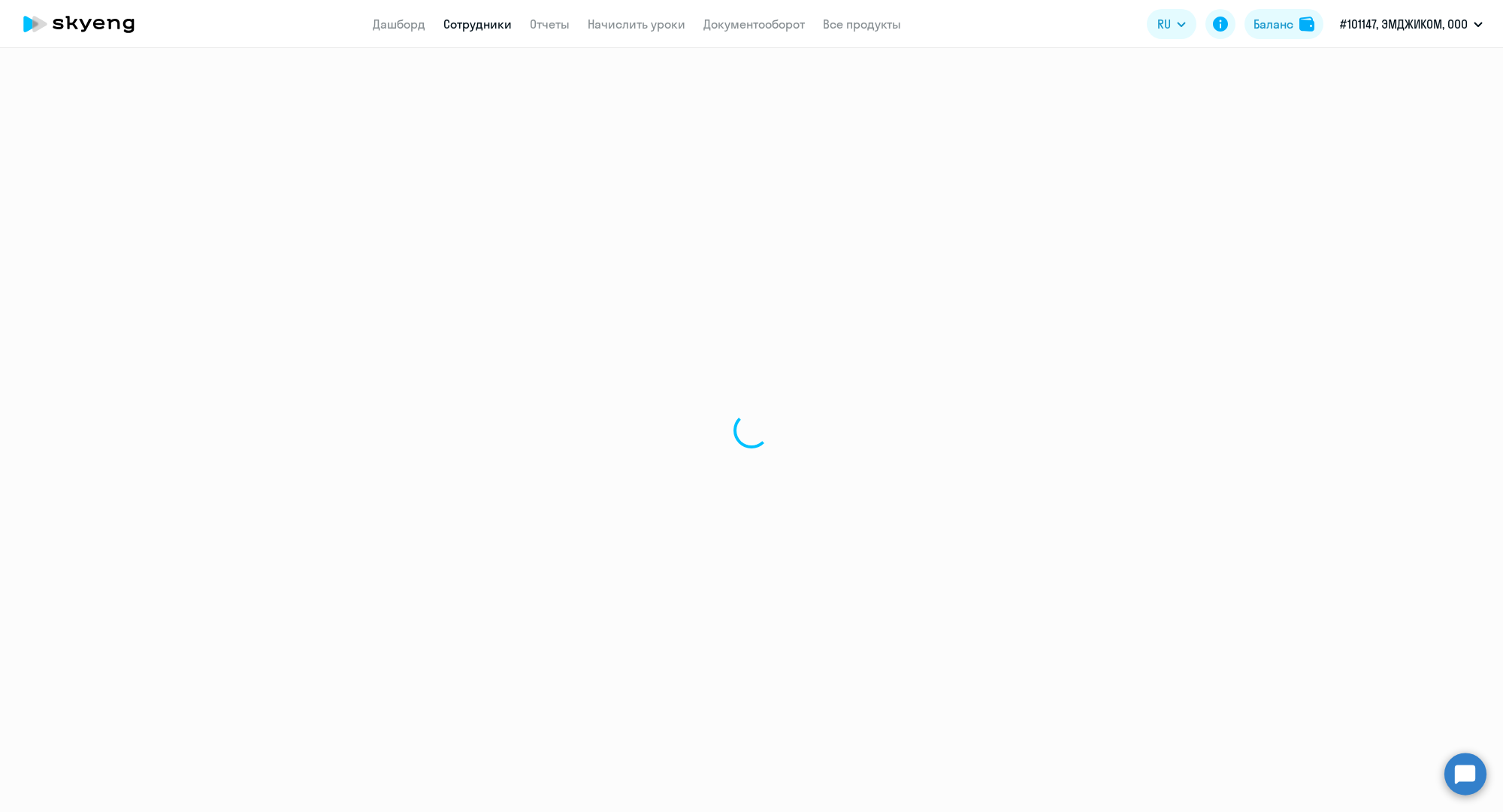
select select "30"
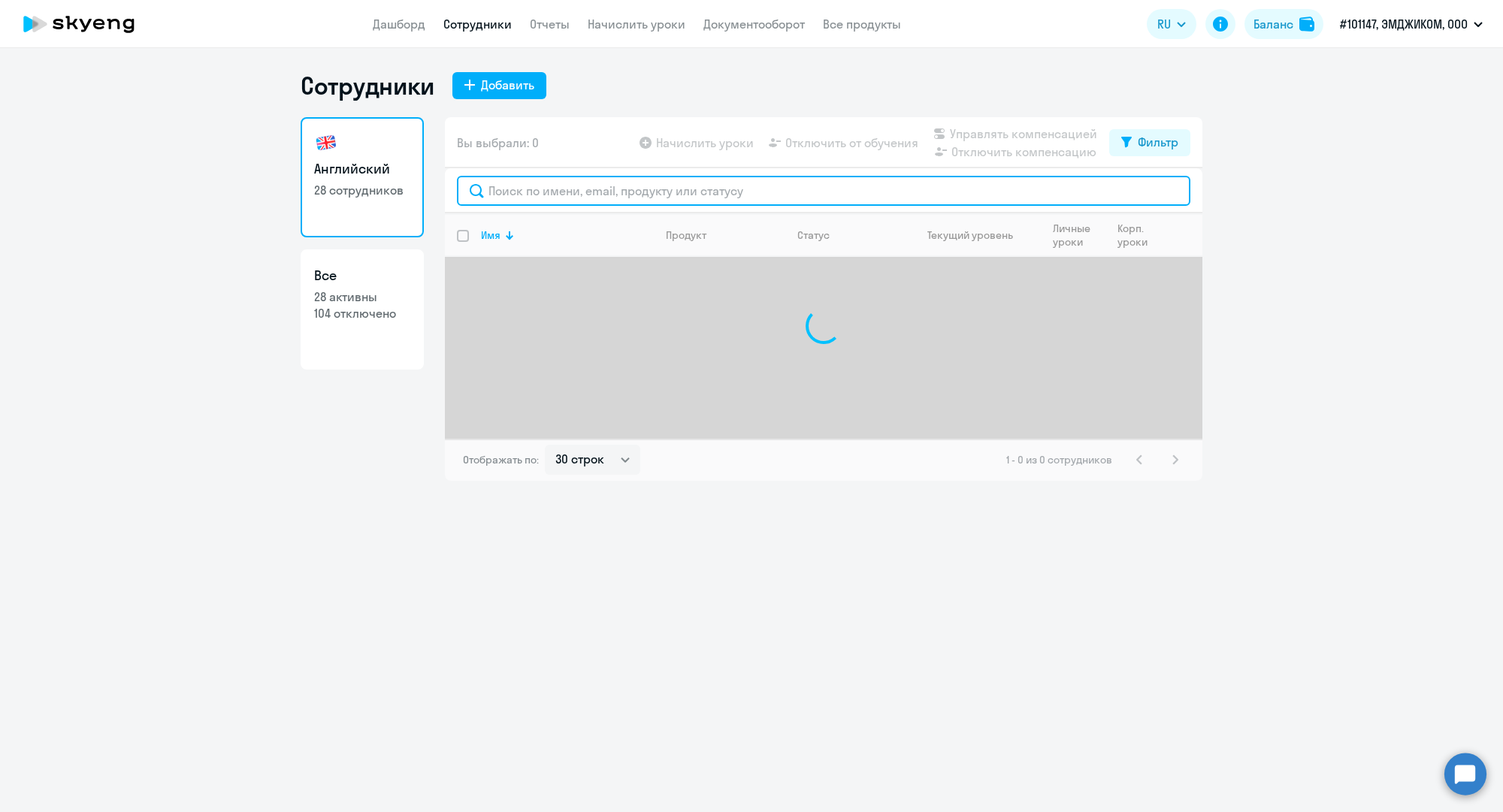
click at [570, 192] on input "text" at bounding box center [824, 191] width 734 height 30
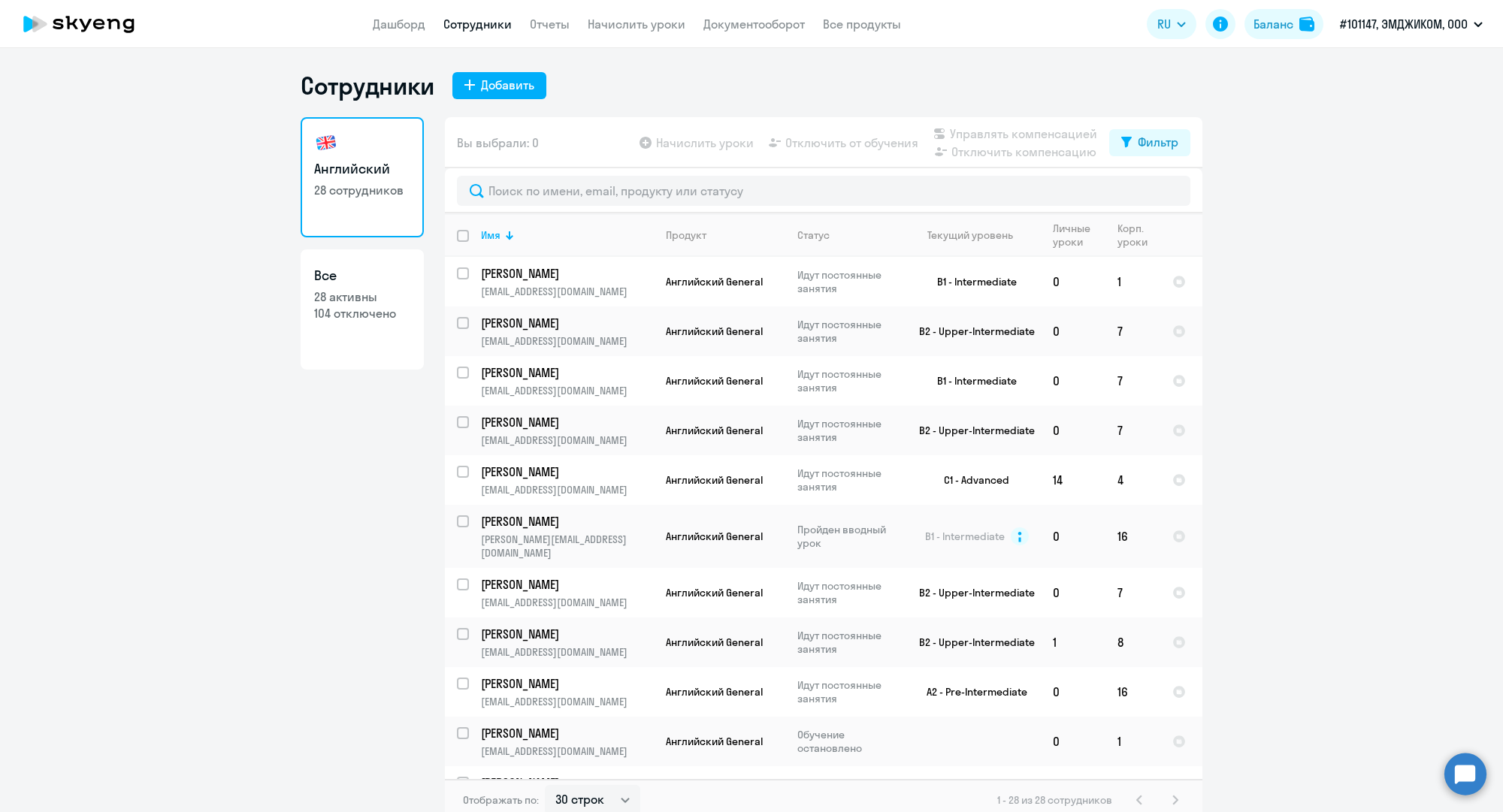
click at [408, 12] on app-header "Дашборд Сотрудники Отчеты Начислить уроки Документооборот Все продукты Дашборд …" at bounding box center [751, 24] width 1503 height 48
click at [405, 23] on link "Дашборд" at bounding box center [399, 24] width 53 height 15
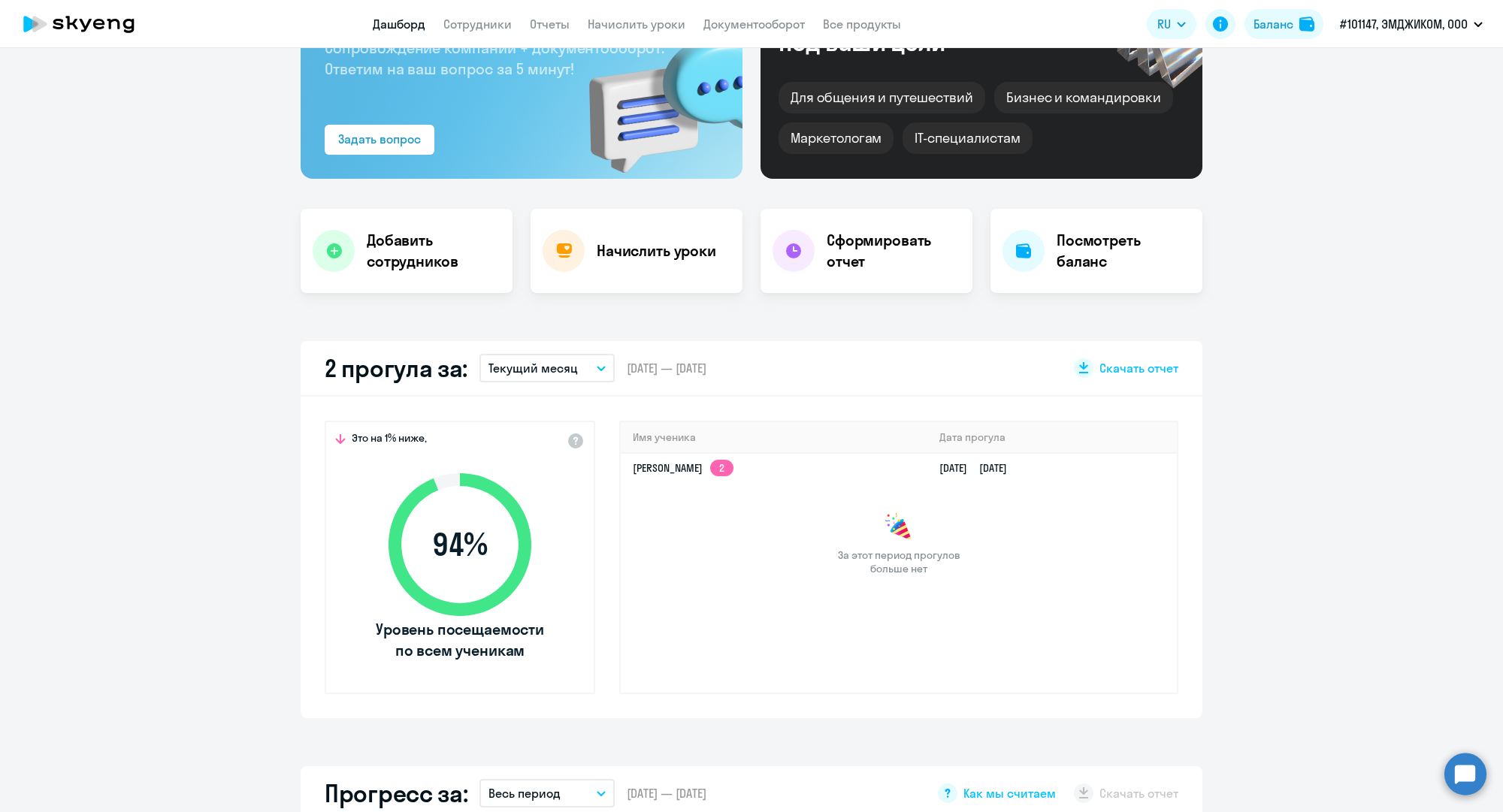
scroll to position [188, 0]
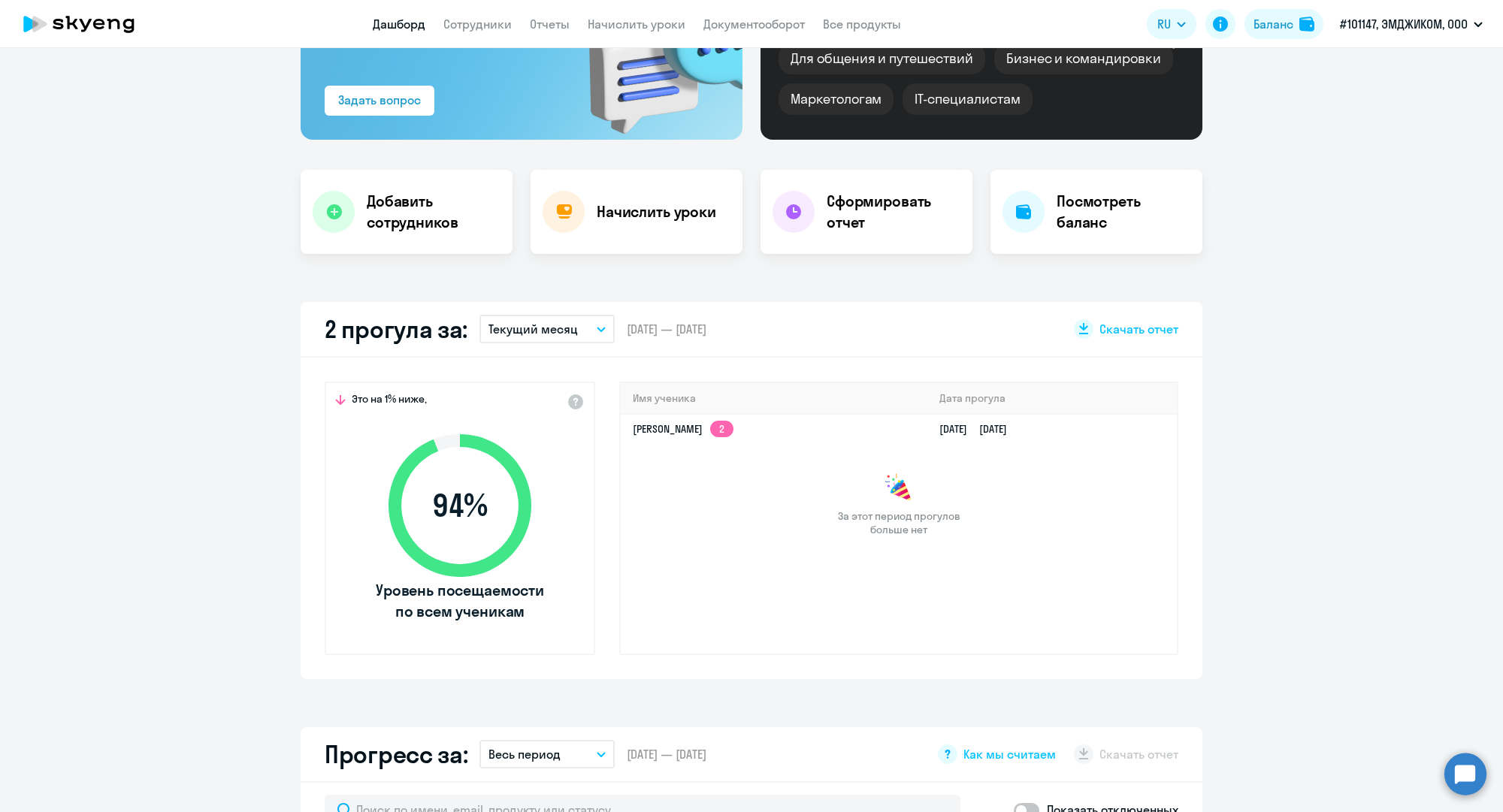
click at [562, 340] on button "Текущий месяц" at bounding box center [547, 329] width 135 height 29
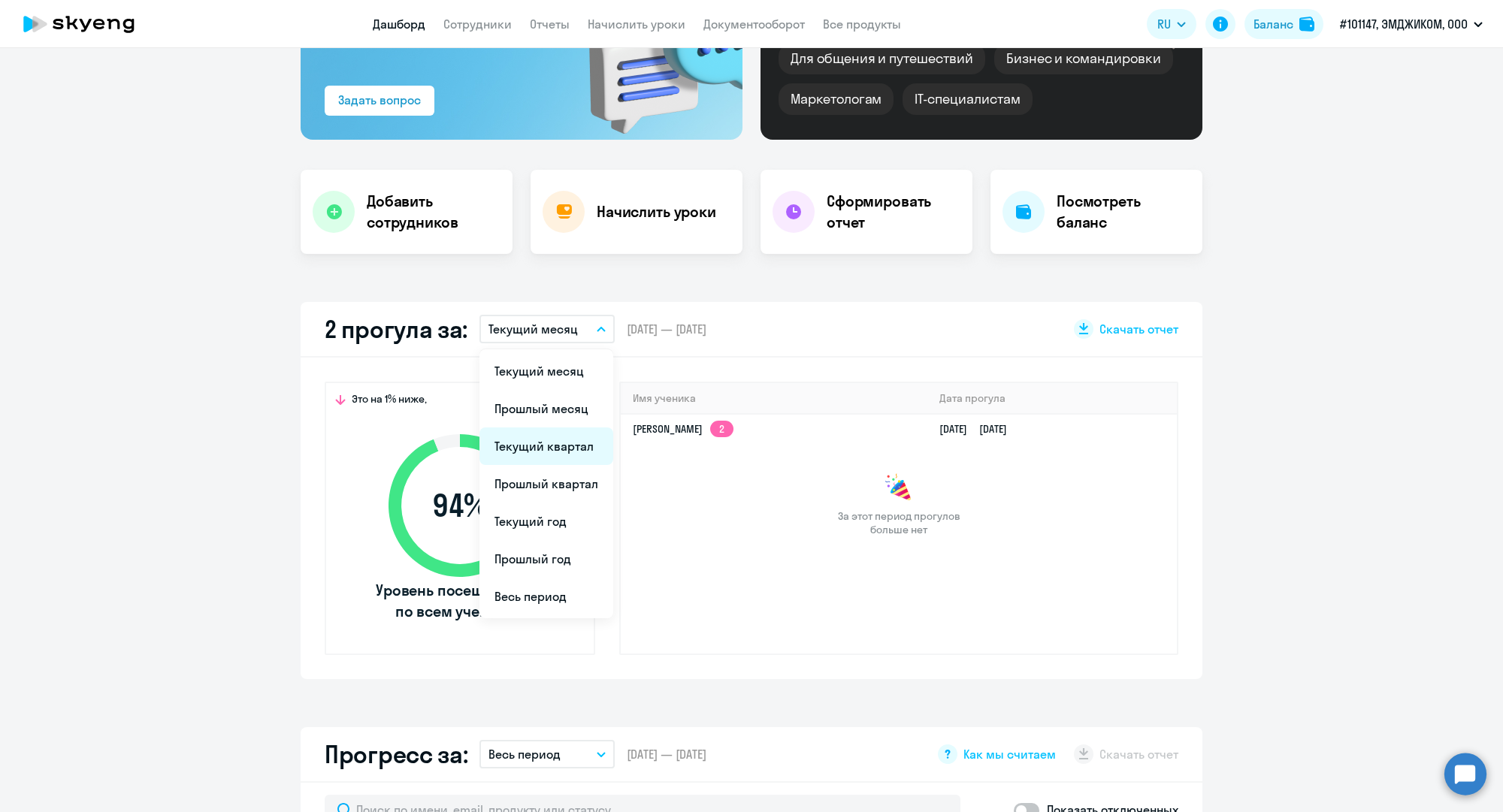
click at [549, 456] on li "Текущий квартал" at bounding box center [546, 445] width 134 height 38
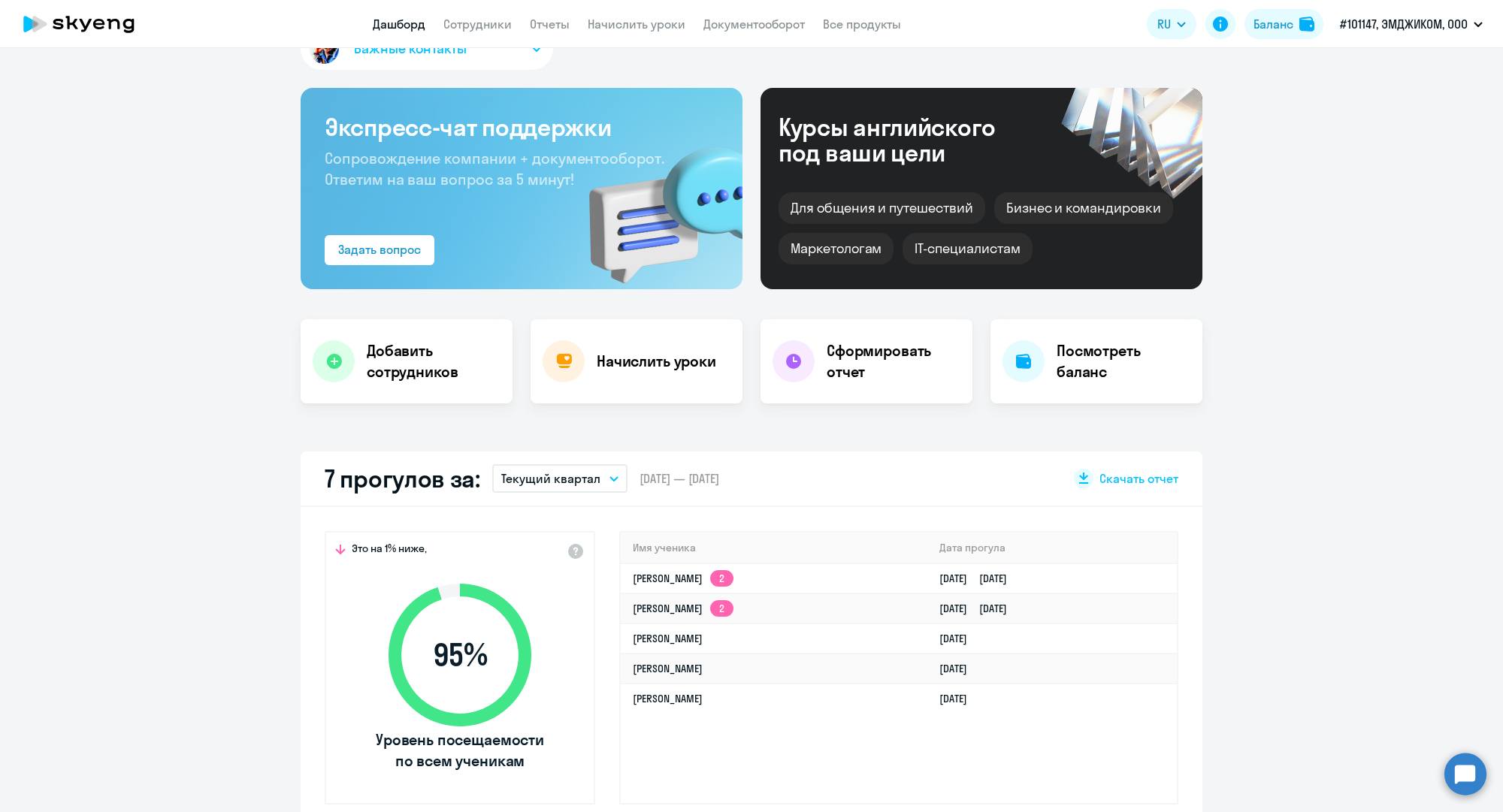
scroll to position [0, 0]
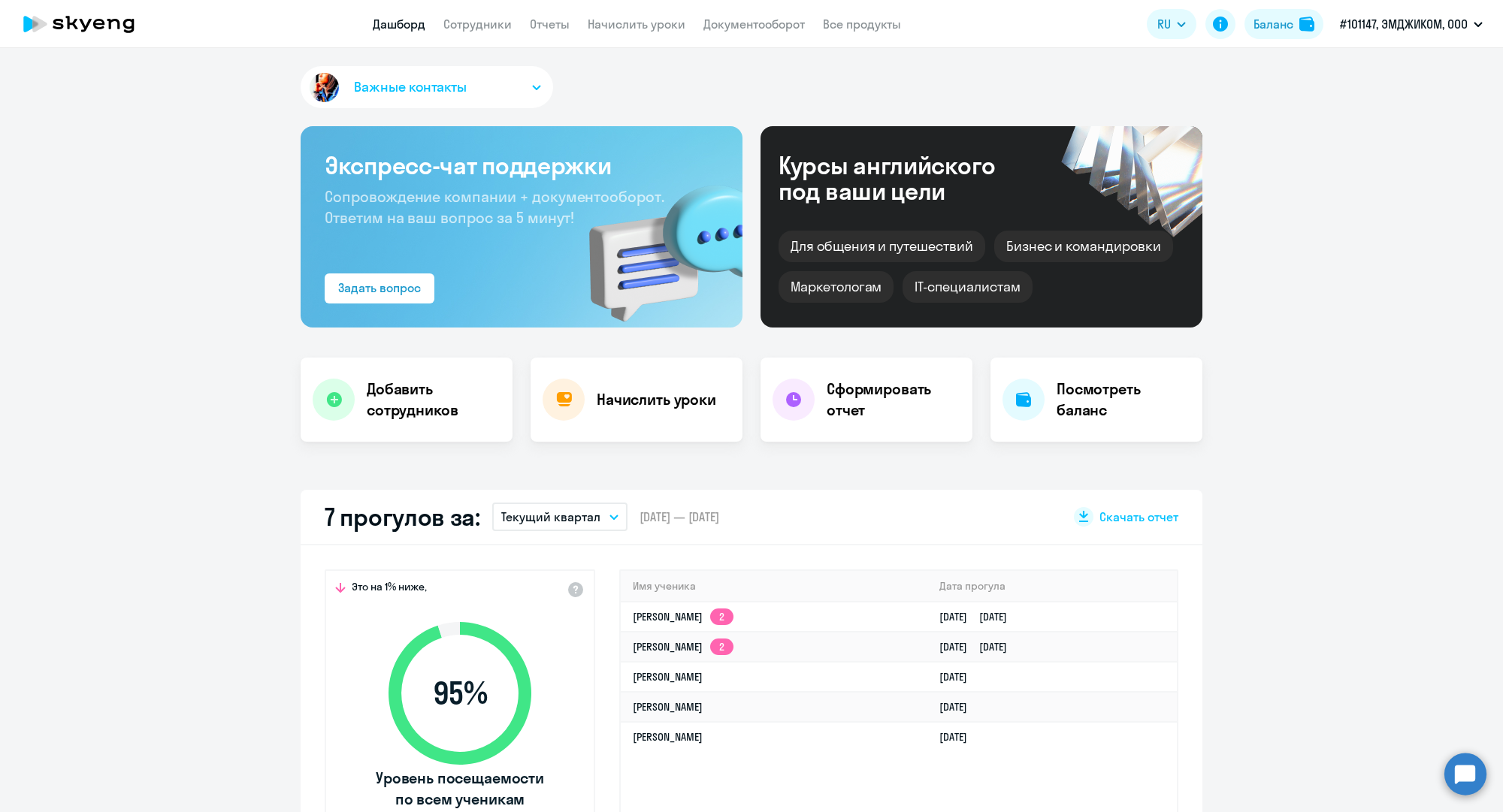
click at [488, 33] on app-header "Дашборд Сотрудники Отчеты Начислить уроки Документооборот Все продукты Дашборд …" at bounding box center [751, 24] width 1503 height 48
click at [483, 23] on link "Сотрудники" at bounding box center [477, 24] width 68 height 15
select select "30"
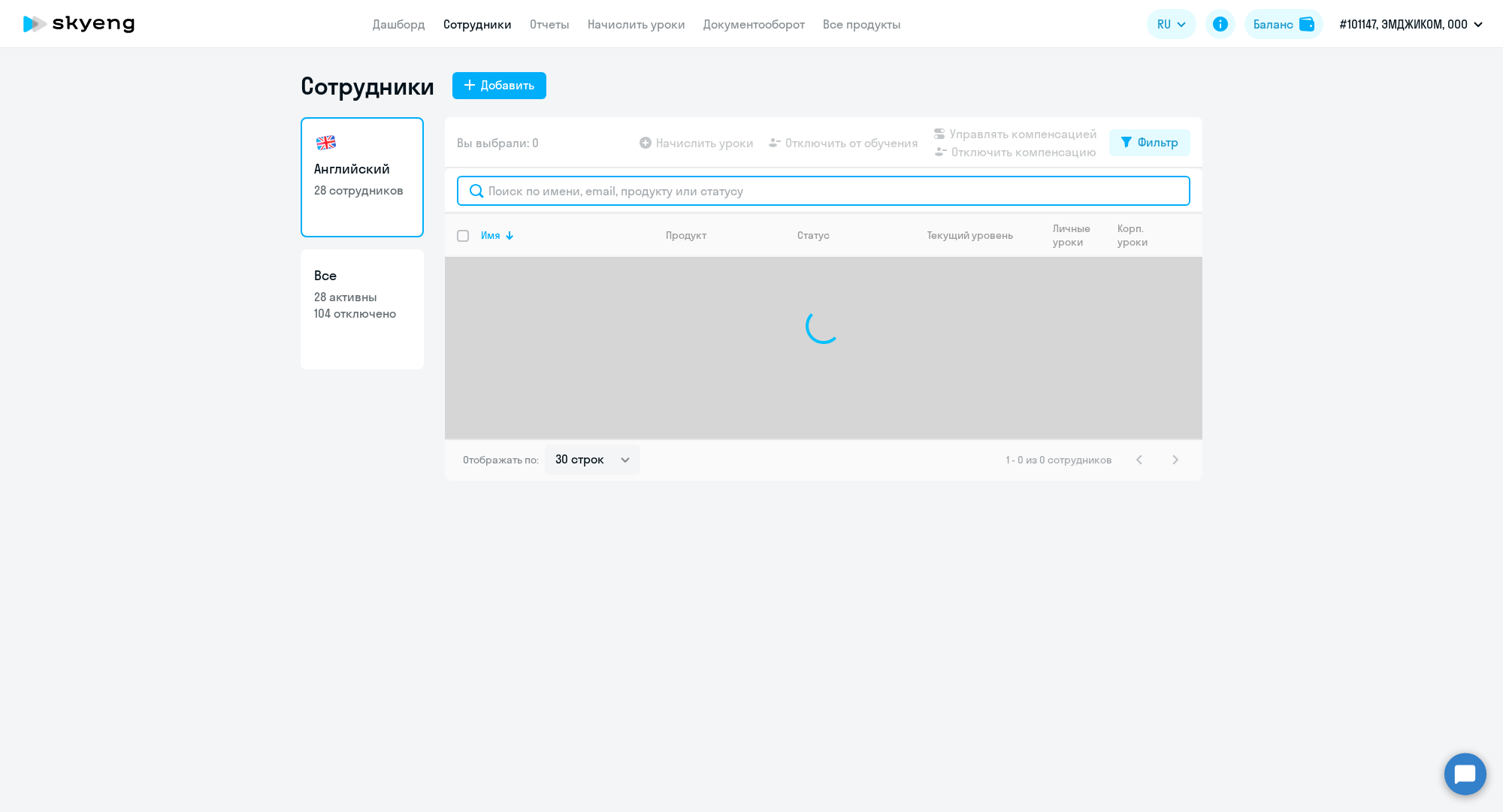
click at [523, 190] on input "text" at bounding box center [824, 191] width 734 height 30
paste input "[EMAIL_ADDRESS][DOMAIN_NAME]"
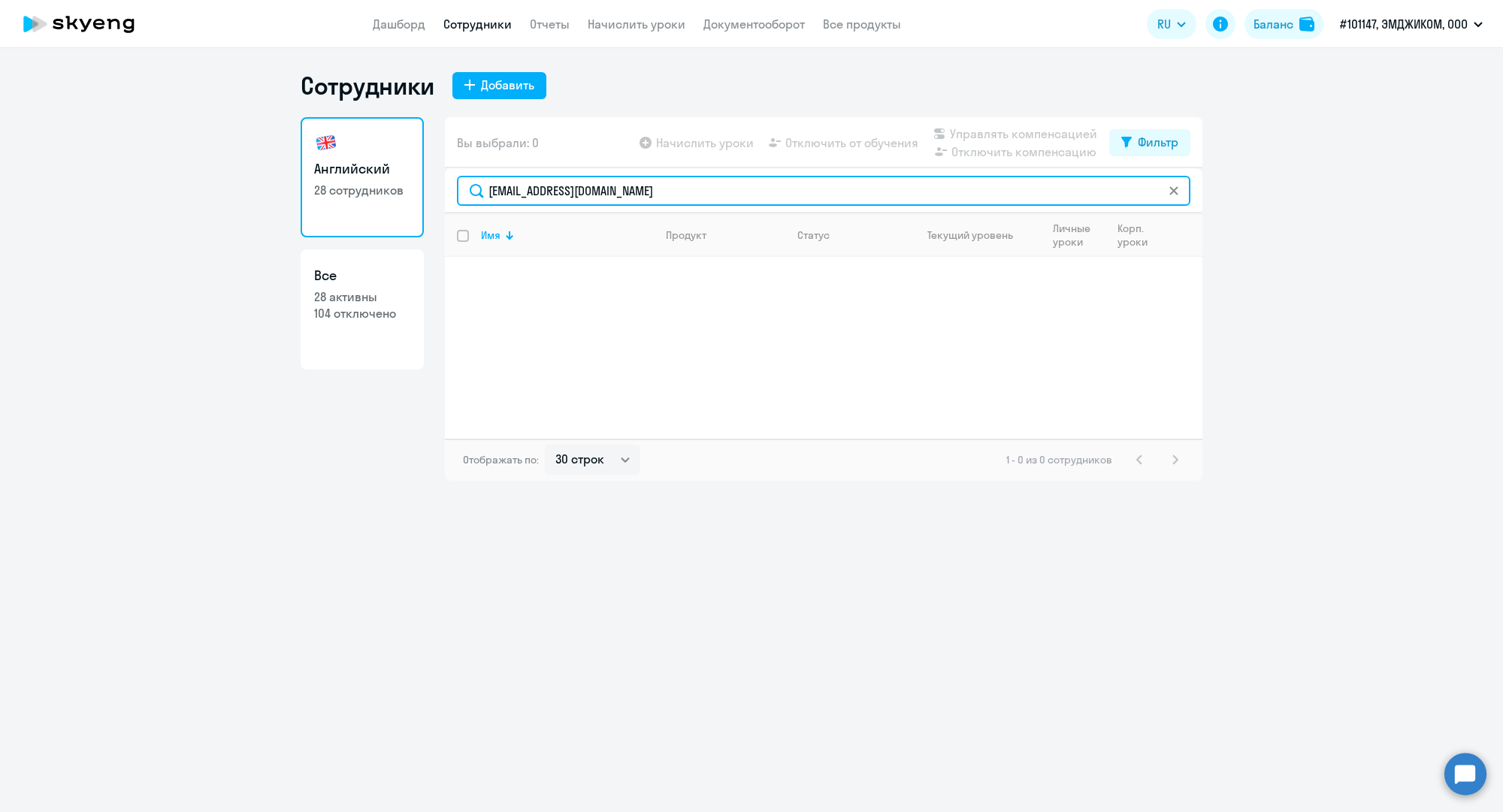
click at [649, 183] on input "[EMAIL_ADDRESS][DOMAIN_NAME]" at bounding box center [824, 191] width 734 height 30
paste input "m.zamkovaya@reactive-agency"
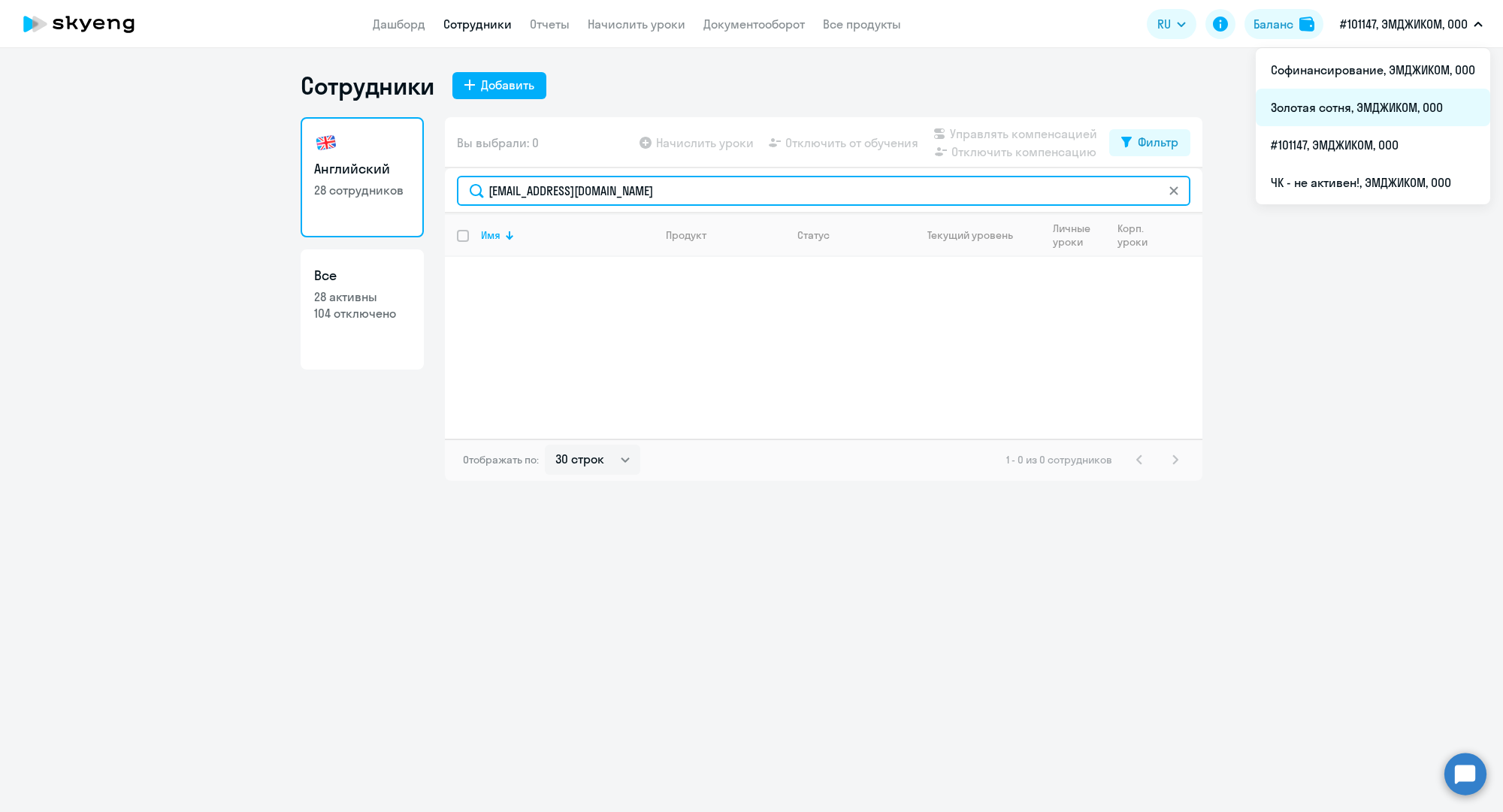
type input "[EMAIL_ADDRESS][DOMAIN_NAME]"
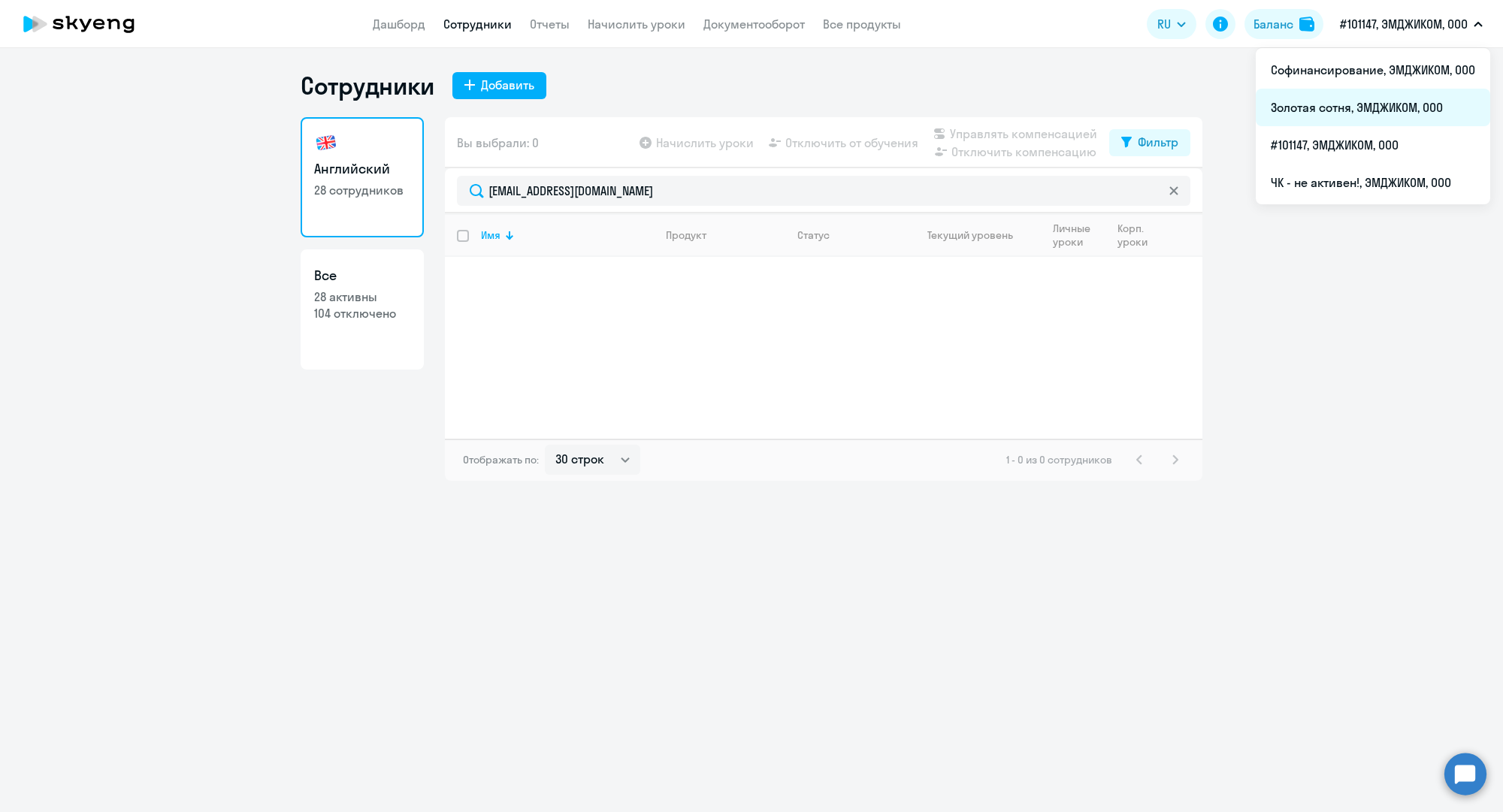
click at [1345, 102] on li "Золотая сотня, ЭМДЖИКОМ, ООО" at bounding box center [1373, 107] width 235 height 38
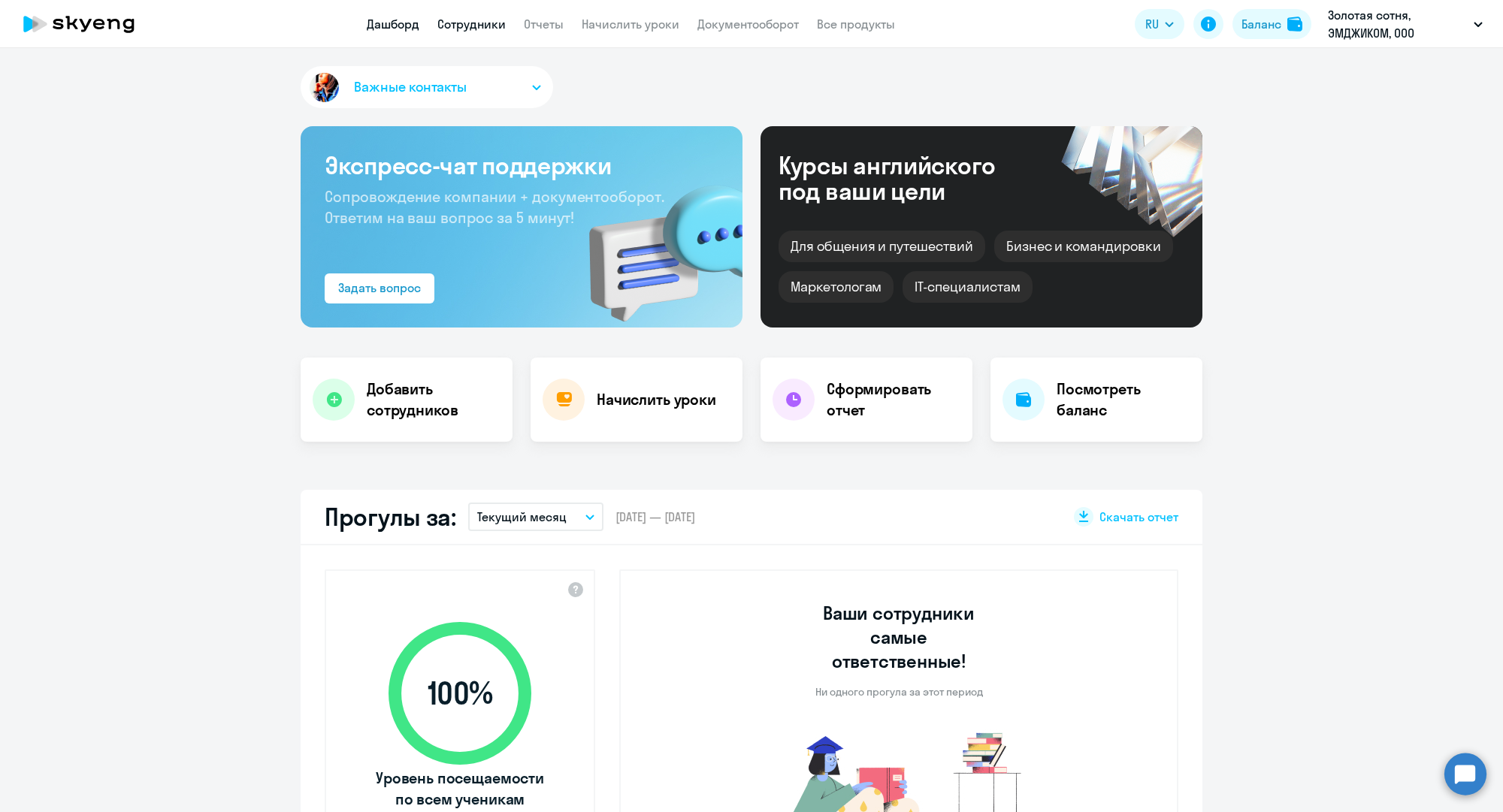
click at [487, 30] on link "Сотрудники" at bounding box center [472, 24] width 68 height 15
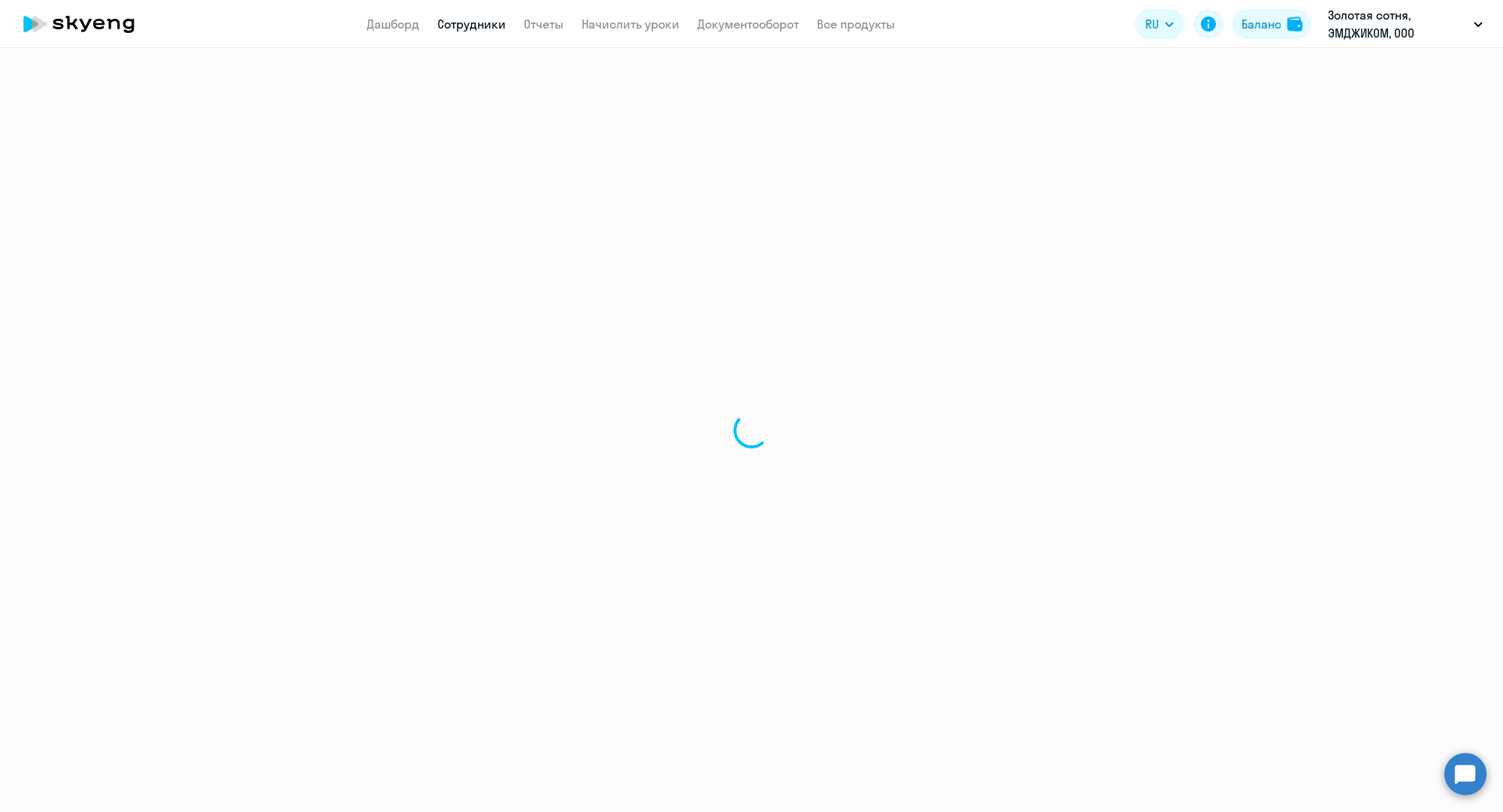
select select "30"
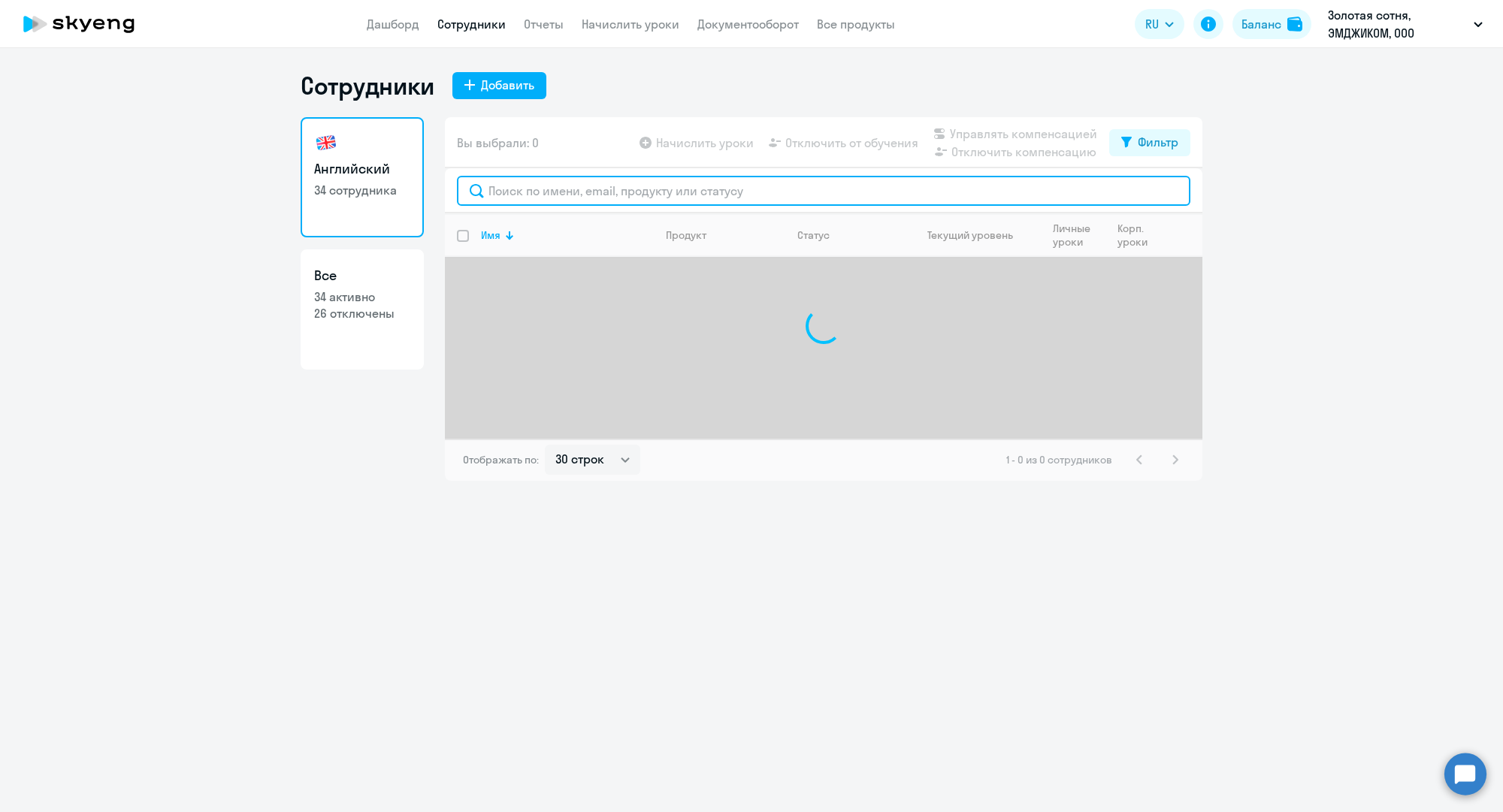
click at [530, 192] on input "text" at bounding box center [824, 191] width 734 height 30
paste input "[EMAIL_ADDRESS][DOMAIN_NAME]"
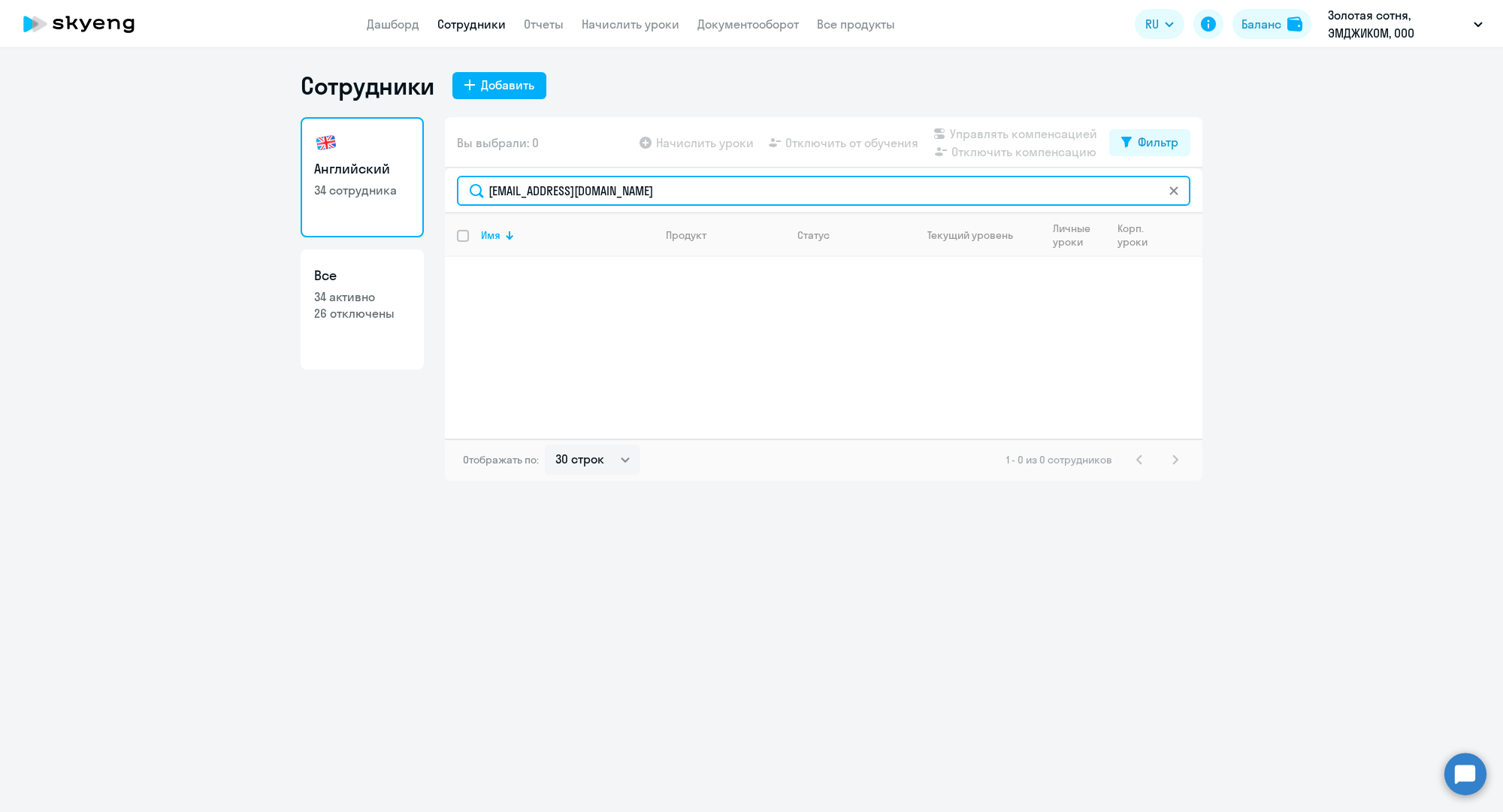
click at [530, 192] on input "[EMAIL_ADDRESS][DOMAIN_NAME]" at bounding box center [824, 191] width 734 height 30
click at [530, 190] on input "[EMAIL_ADDRESS][DOMAIN_NAME]" at bounding box center [824, 191] width 734 height 30
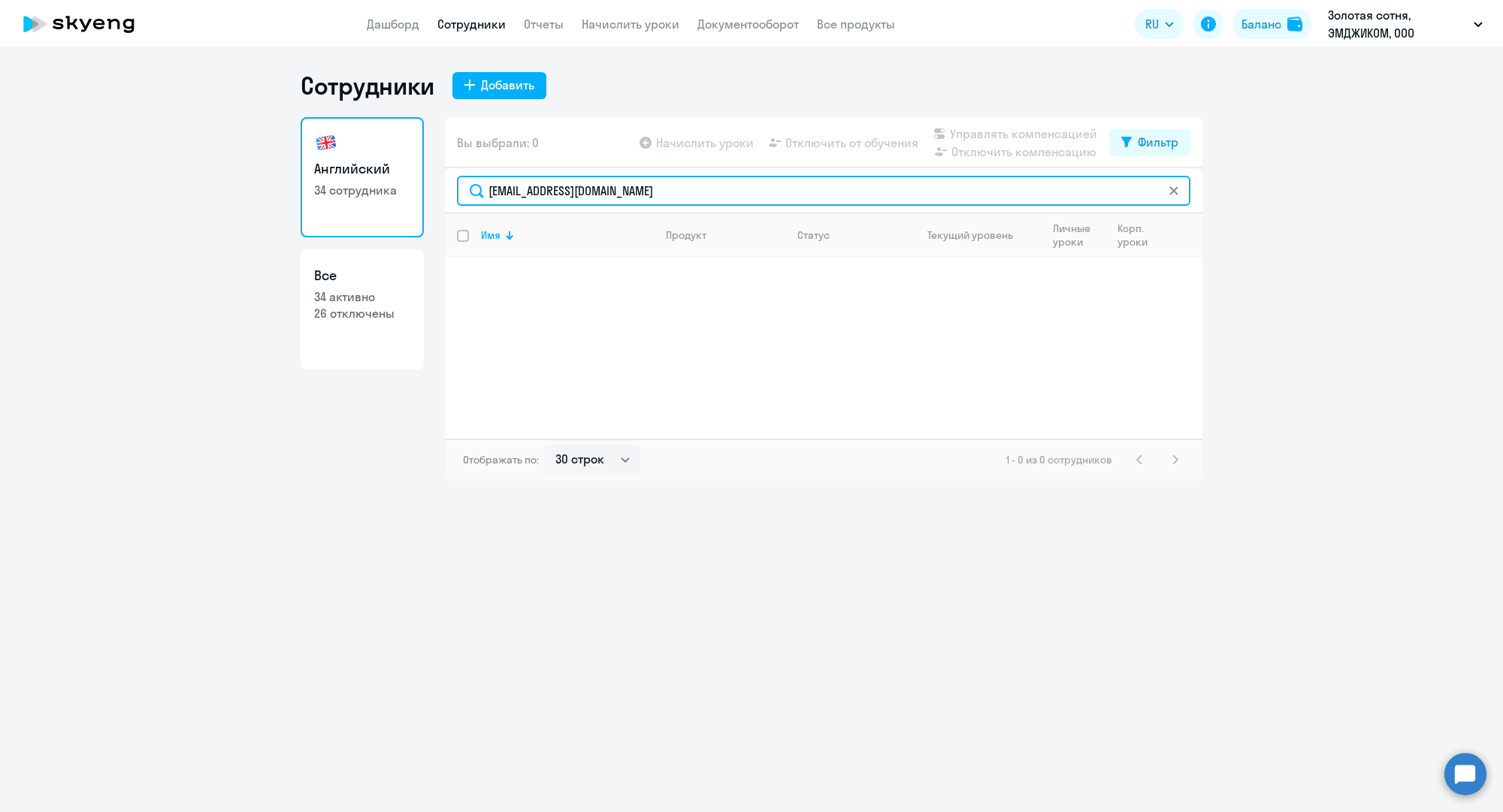
click at [528, 191] on input "[EMAIL_ADDRESS][DOMAIN_NAME]" at bounding box center [824, 191] width 734 height 30
click at [528, 192] on input "[EMAIL_ADDRESS][DOMAIN_NAME]" at bounding box center [824, 191] width 734 height 30
click at [705, 188] on input "[EMAIL_ADDRESS][DOMAIN_NAME]" at bounding box center [824, 191] width 734 height 30
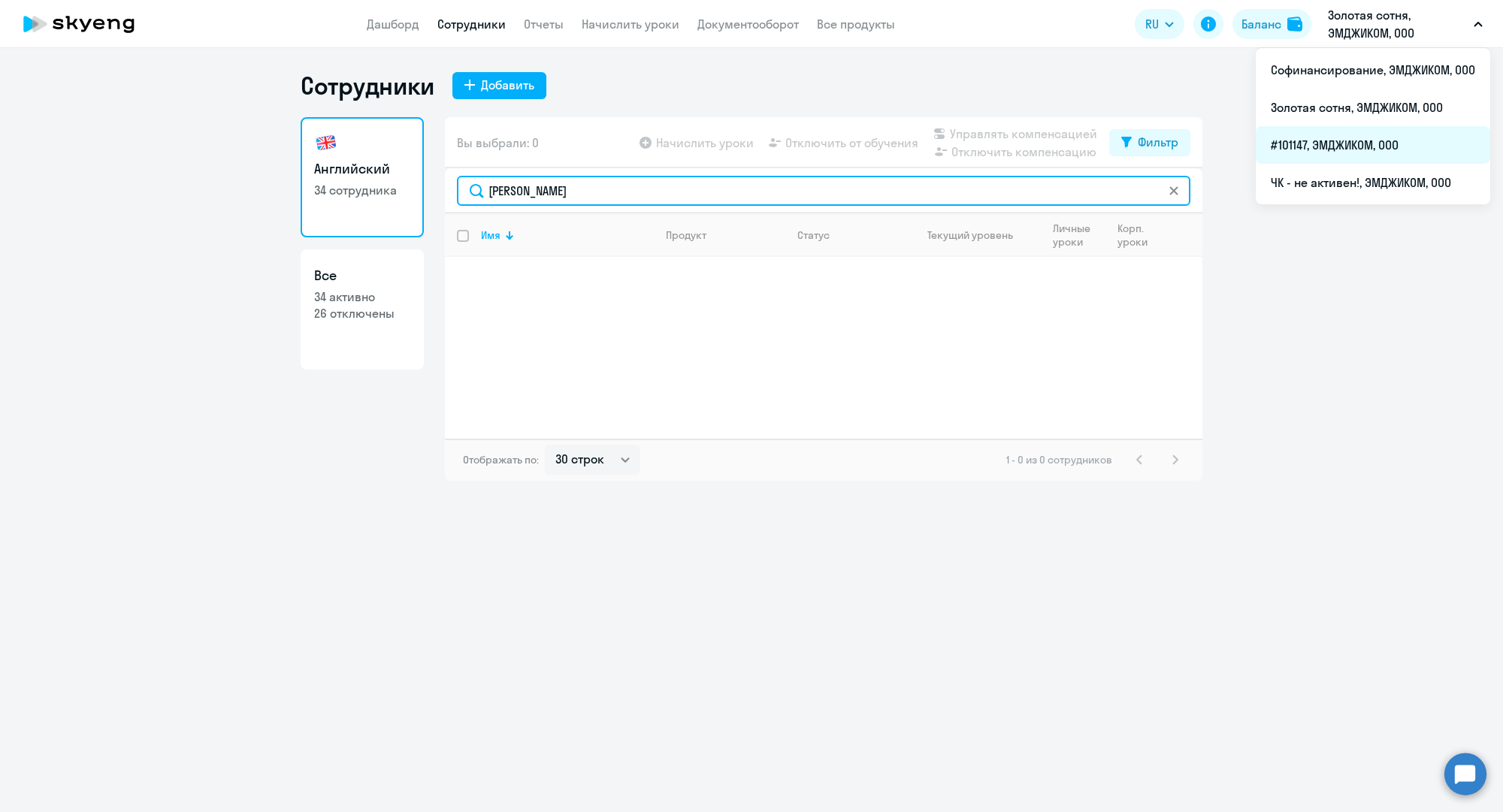
type input "[PERSON_NAME]"
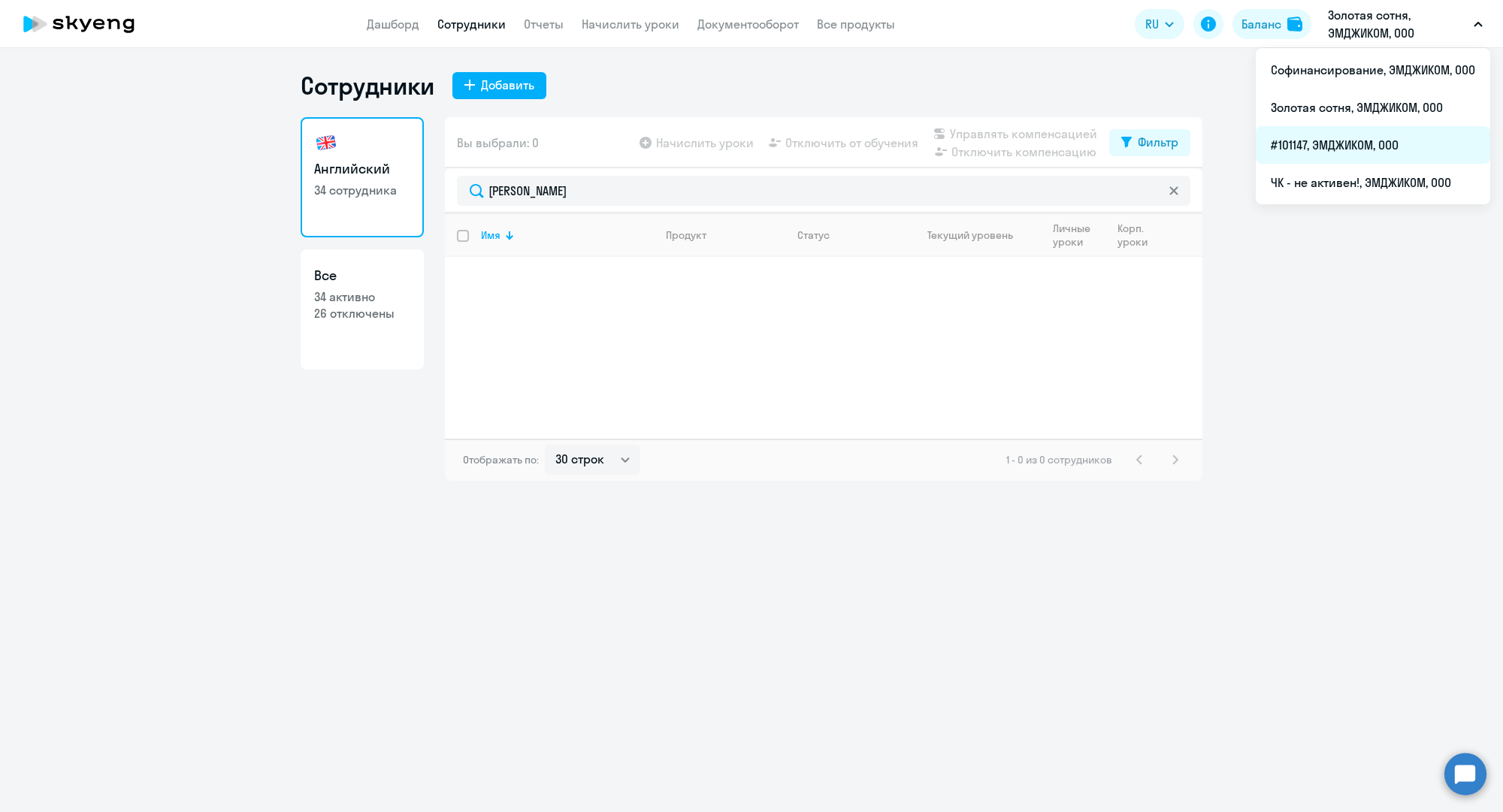
click at [1319, 149] on li "#101147, ЭМДЖИКОМ, ООО" at bounding box center [1373, 144] width 235 height 38
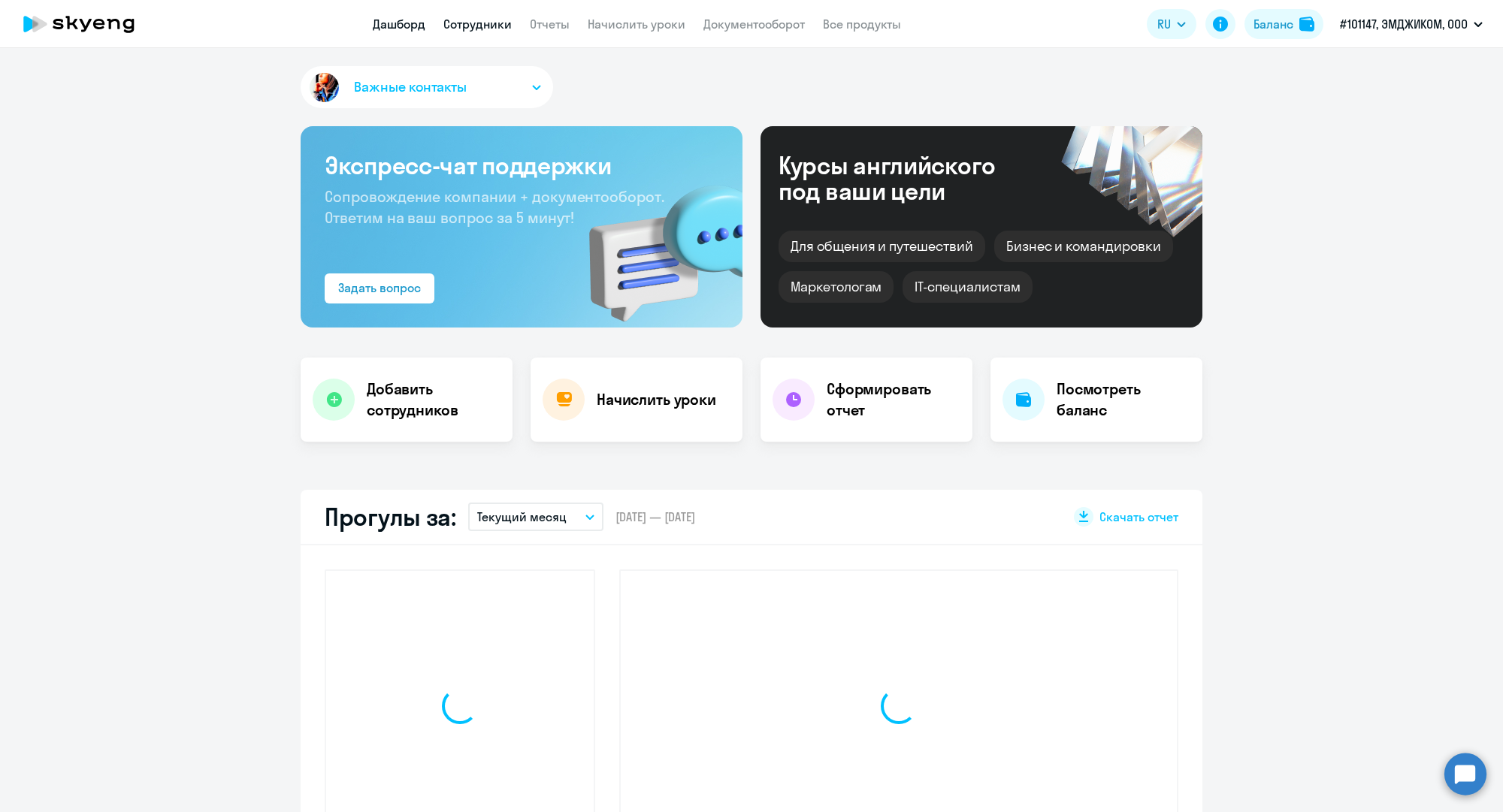
click at [480, 26] on link "Сотрудники" at bounding box center [477, 24] width 68 height 15
select select "30"
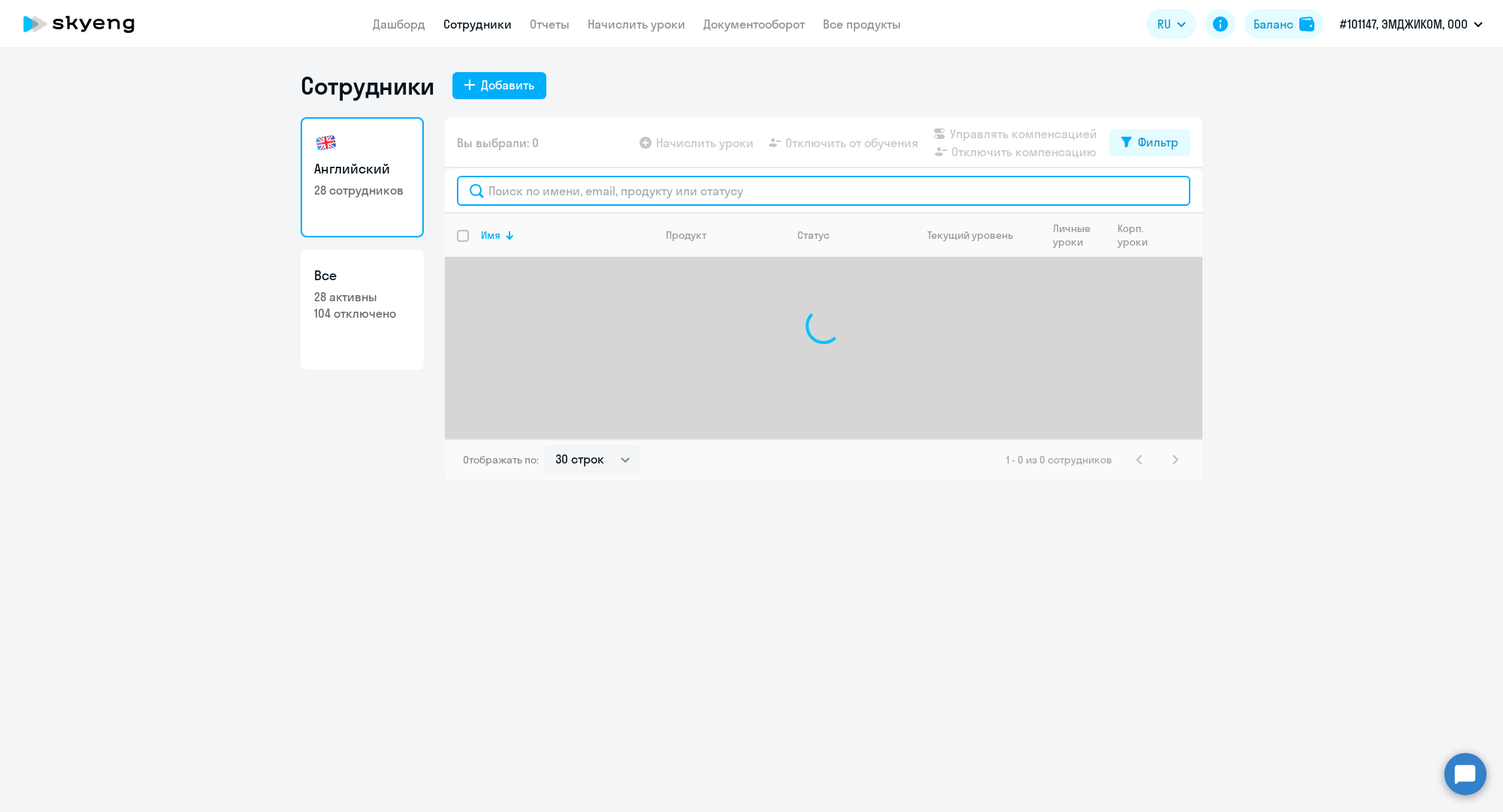
click at [512, 188] on input "text" at bounding box center [824, 191] width 734 height 30
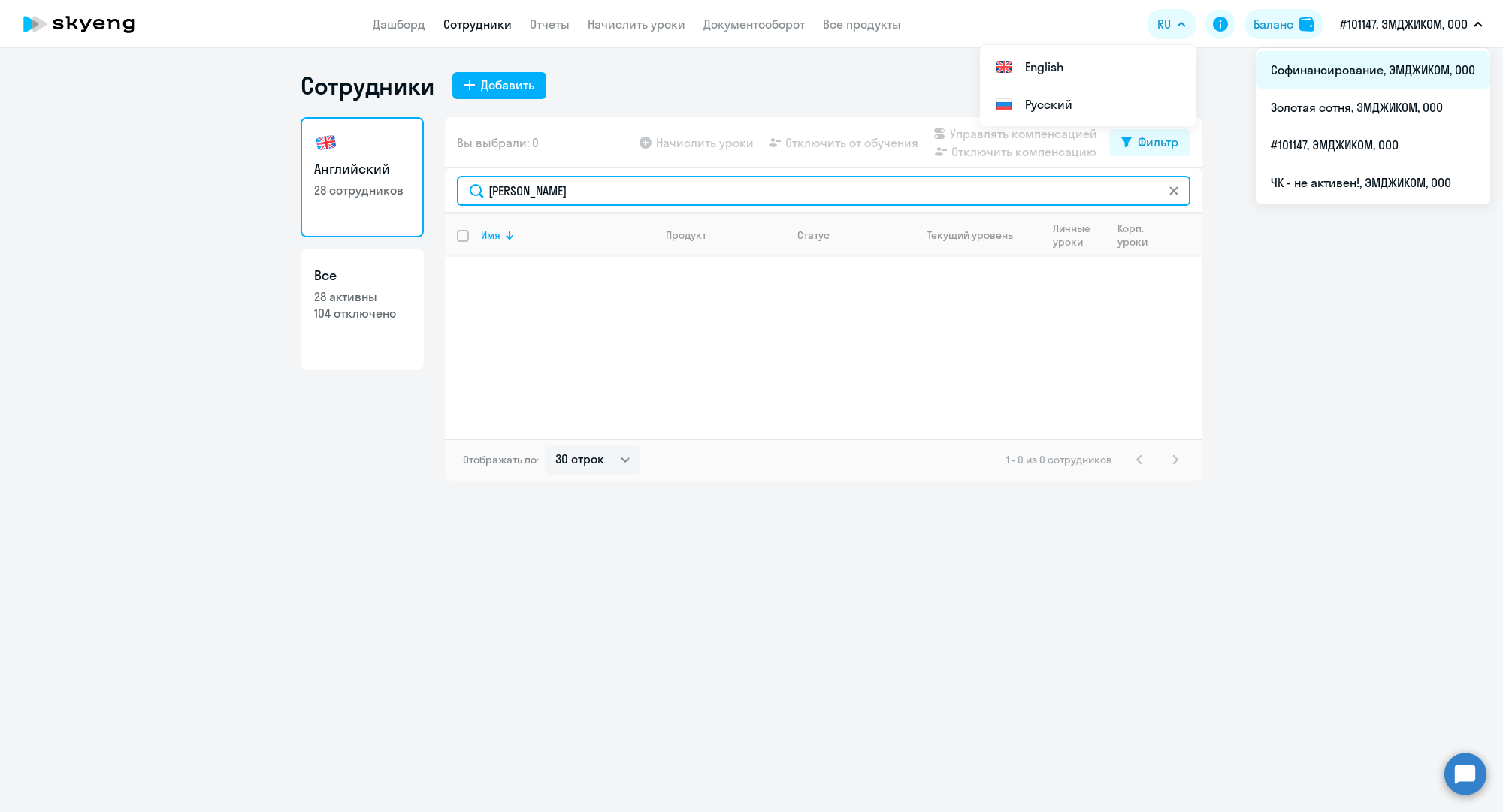
type input "[PERSON_NAME]"
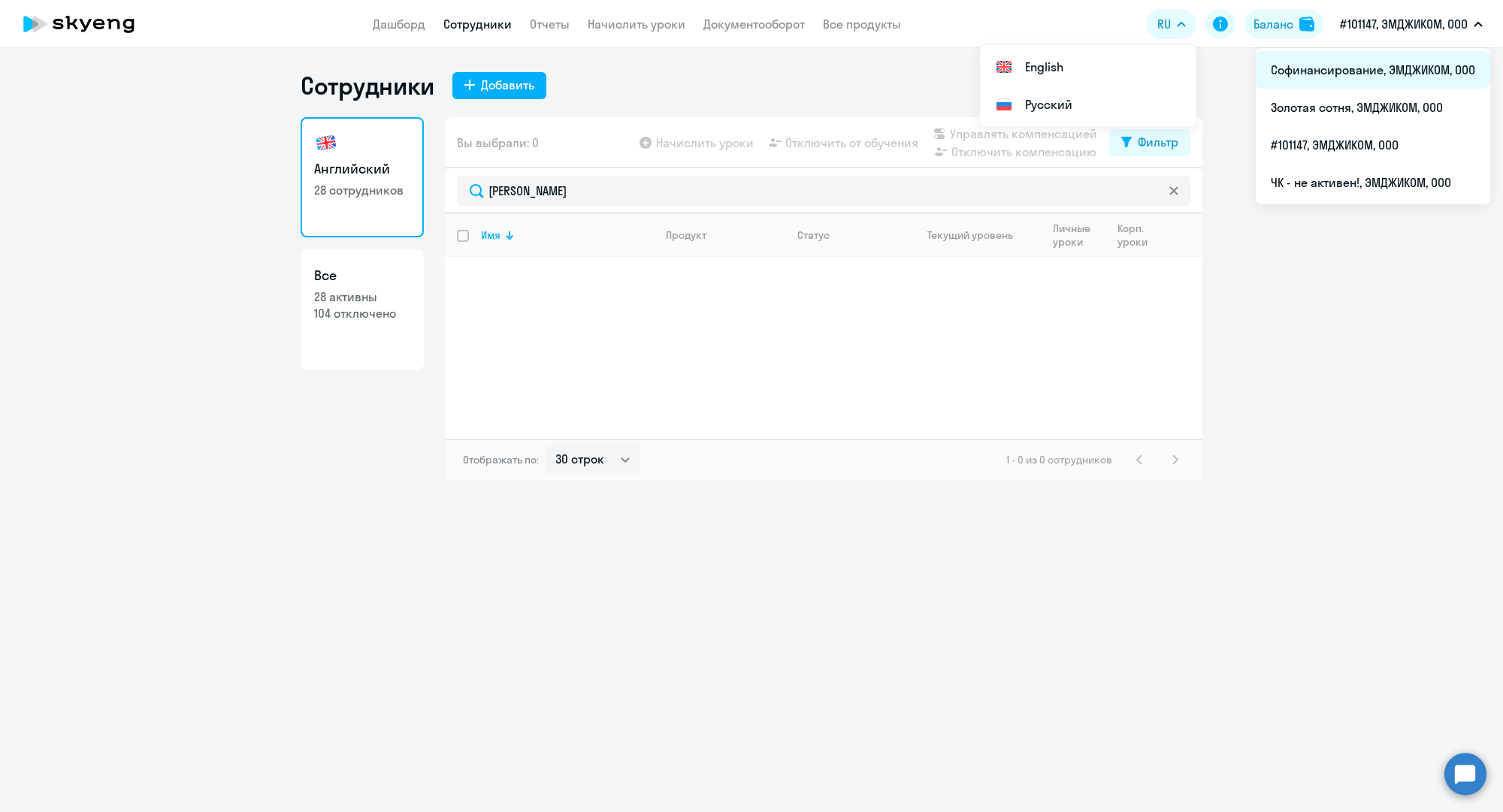
click at [1335, 74] on li "Софинансирование, ЭМДЖИКОМ, ООО" at bounding box center [1373, 69] width 235 height 38
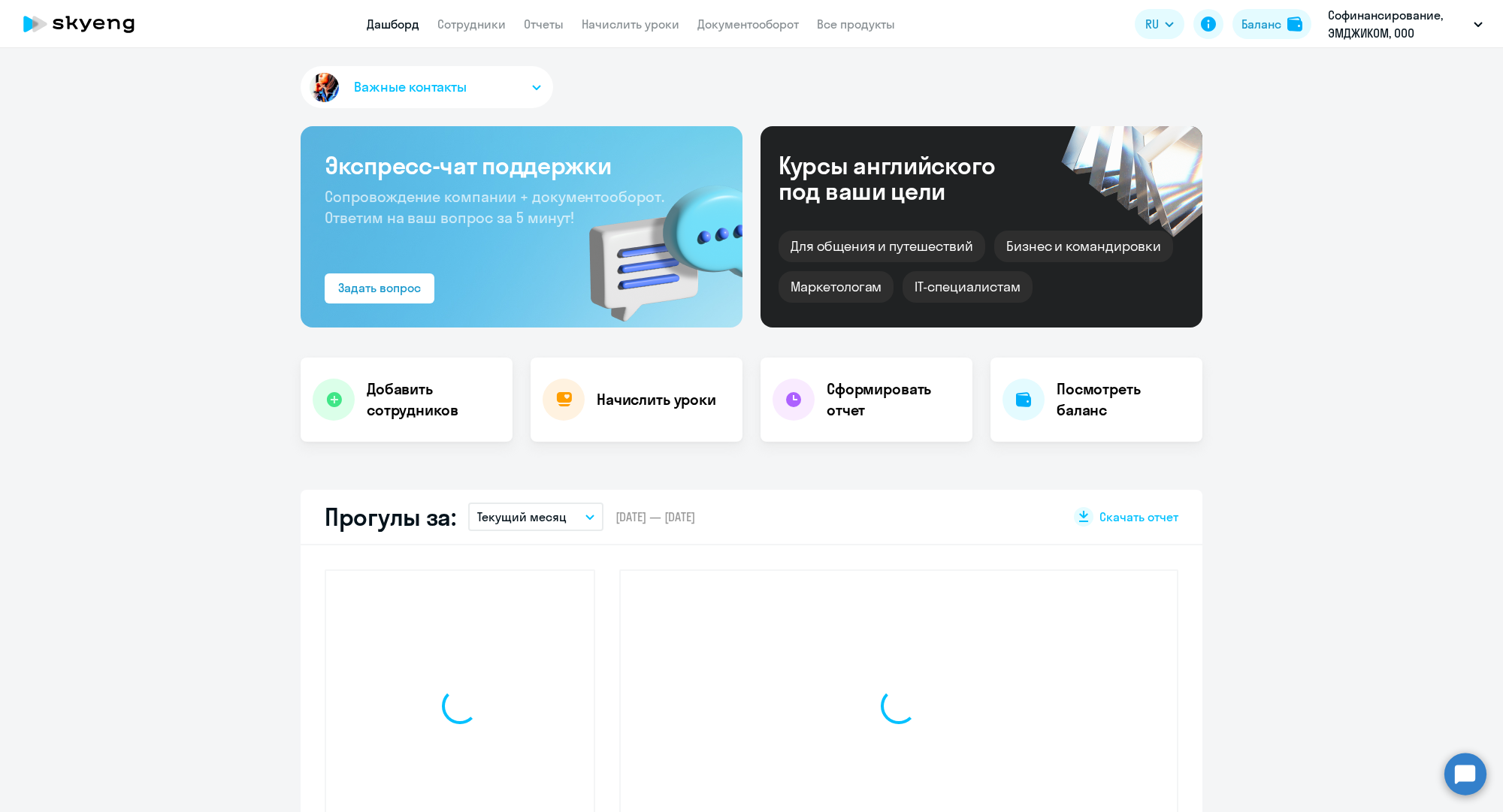
click at [489, 32] on app-menu-item-link "Сотрудники" at bounding box center [472, 24] width 68 height 18
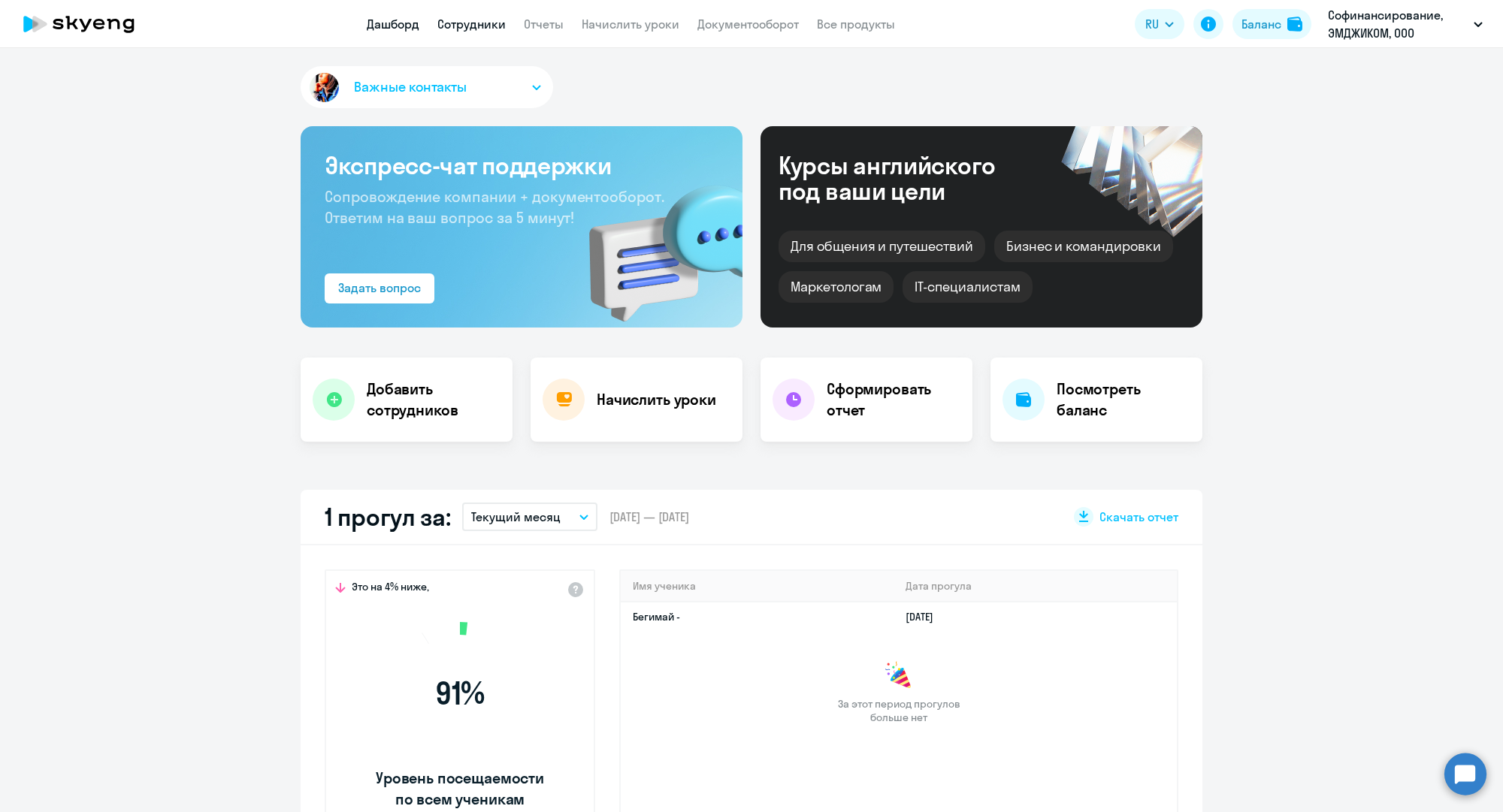
click at [487, 27] on link "Сотрудники" at bounding box center [472, 24] width 68 height 15
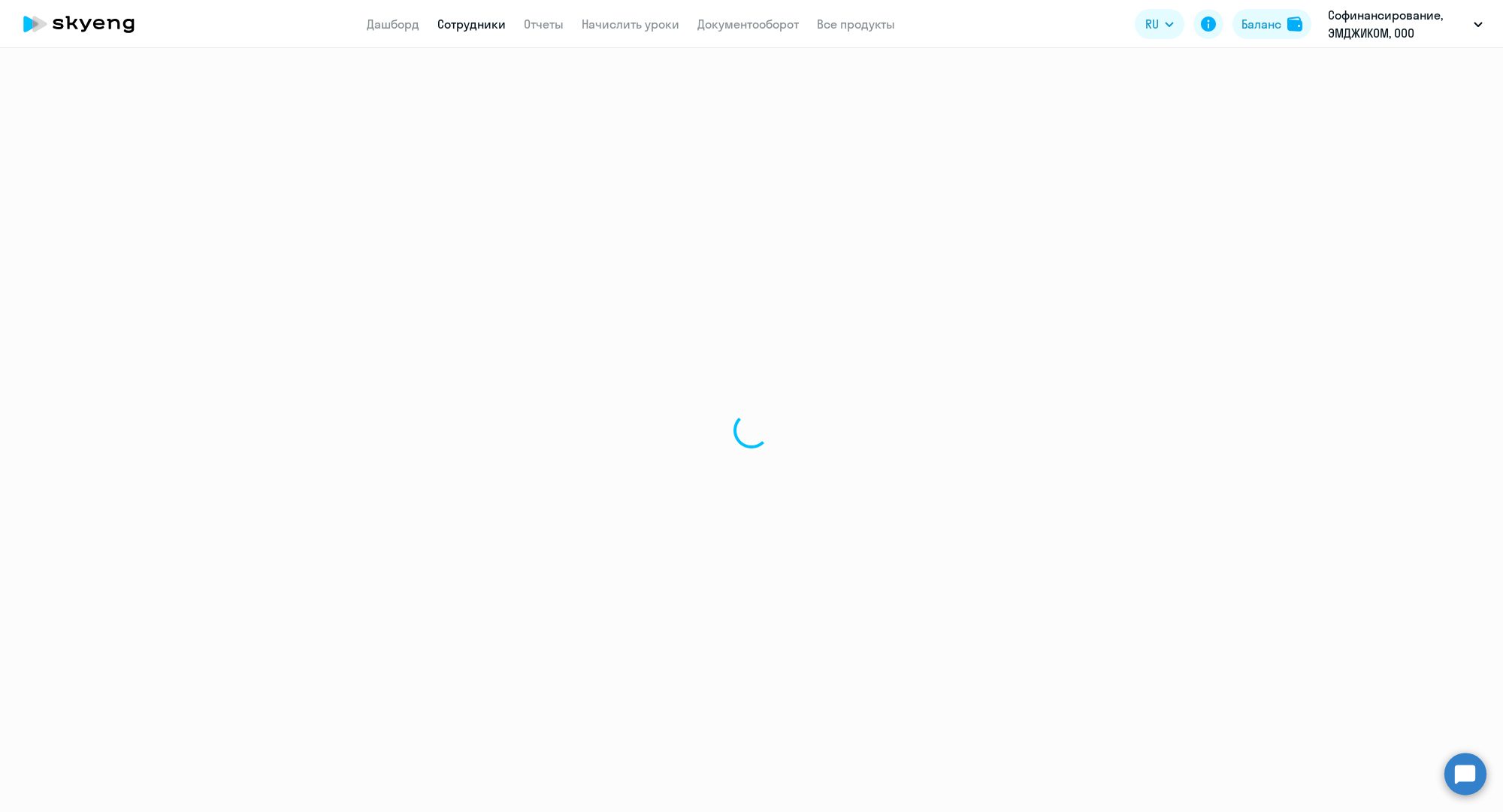
select select "30"
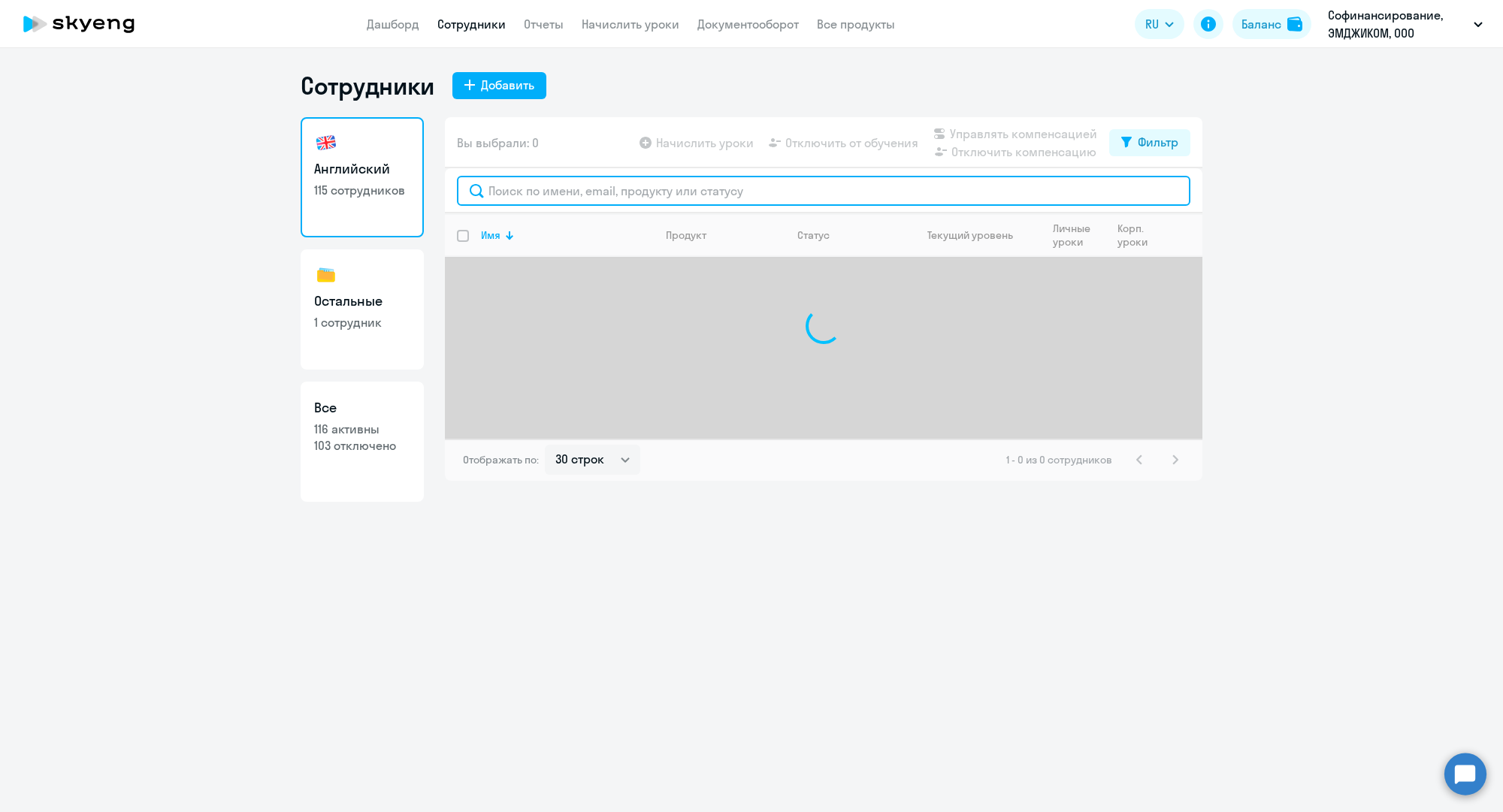
click at [542, 190] on input "text" at bounding box center [824, 191] width 734 height 30
paste input "[EMAIL_ADDRESS][DOMAIN_NAME]"
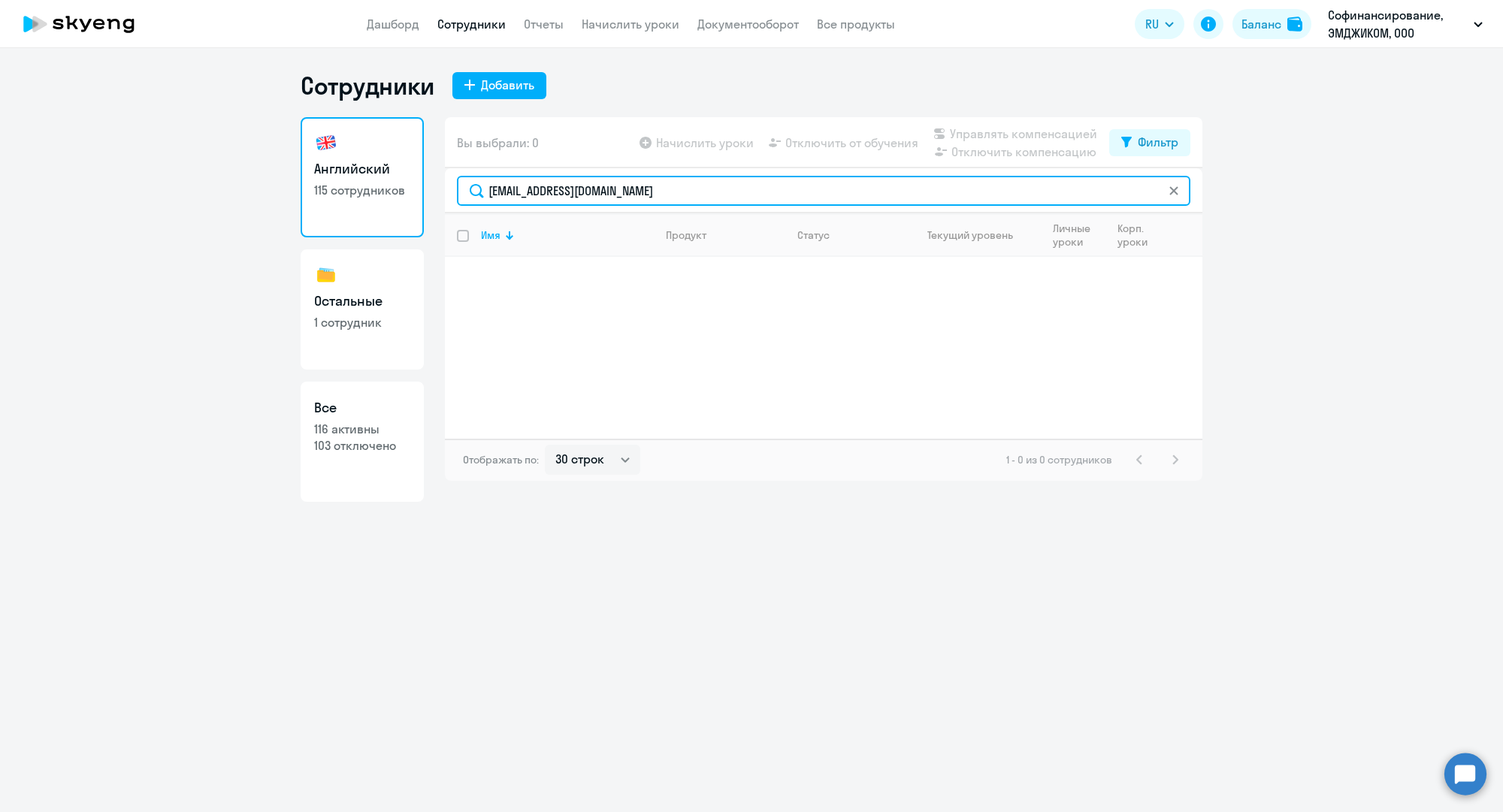
click at [874, 186] on input "[EMAIL_ADDRESS][DOMAIN_NAME]" at bounding box center [824, 191] width 734 height 30
click at [664, 191] on input "[PERSON_NAME]" at bounding box center [824, 191] width 734 height 30
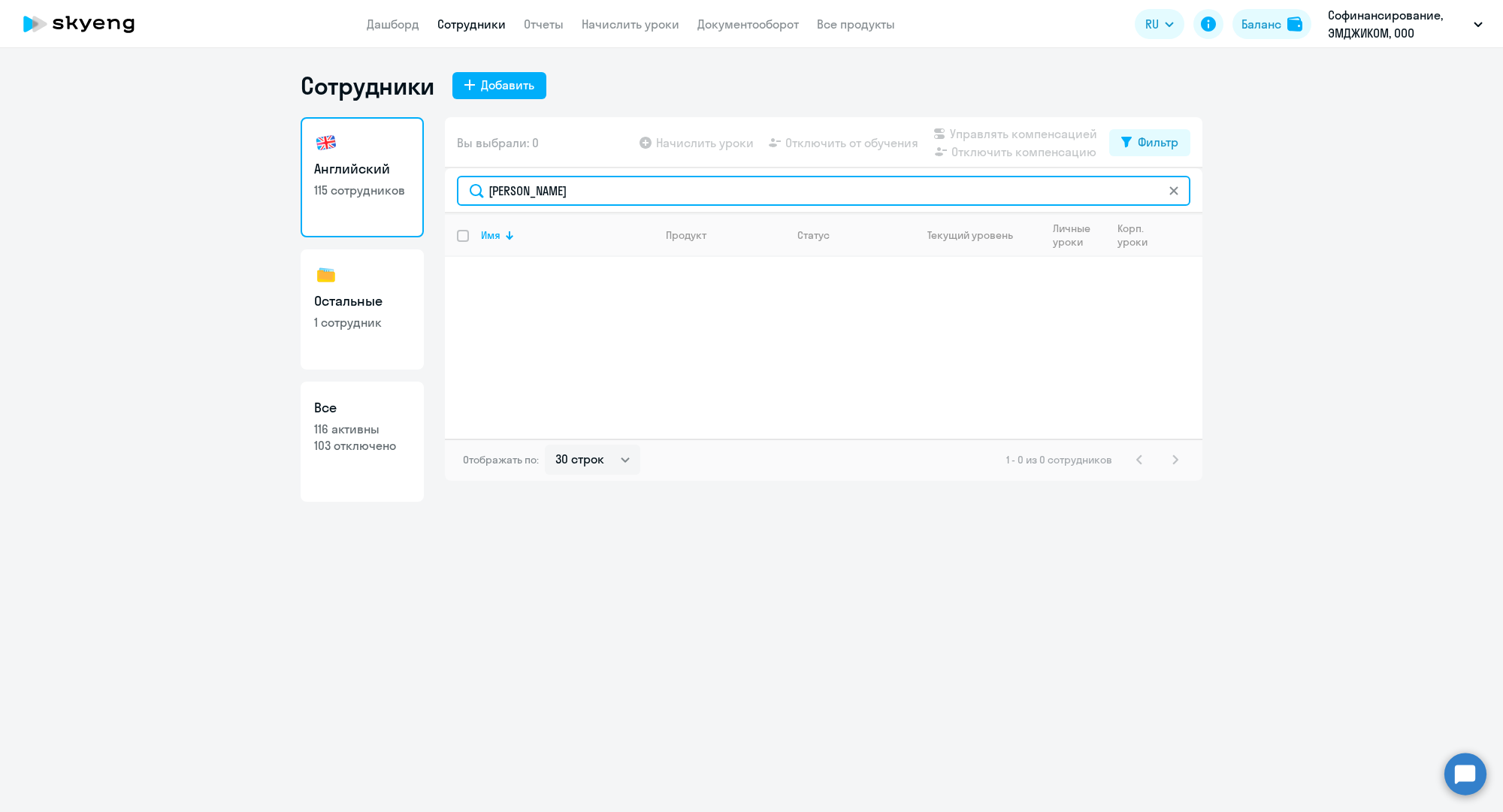
click at [664, 191] on input "[PERSON_NAME]" at bounding box center [824, 191] width 734 height 30
paste input "[EMAIL_ADDRESS][DOMAIN_NAME]"
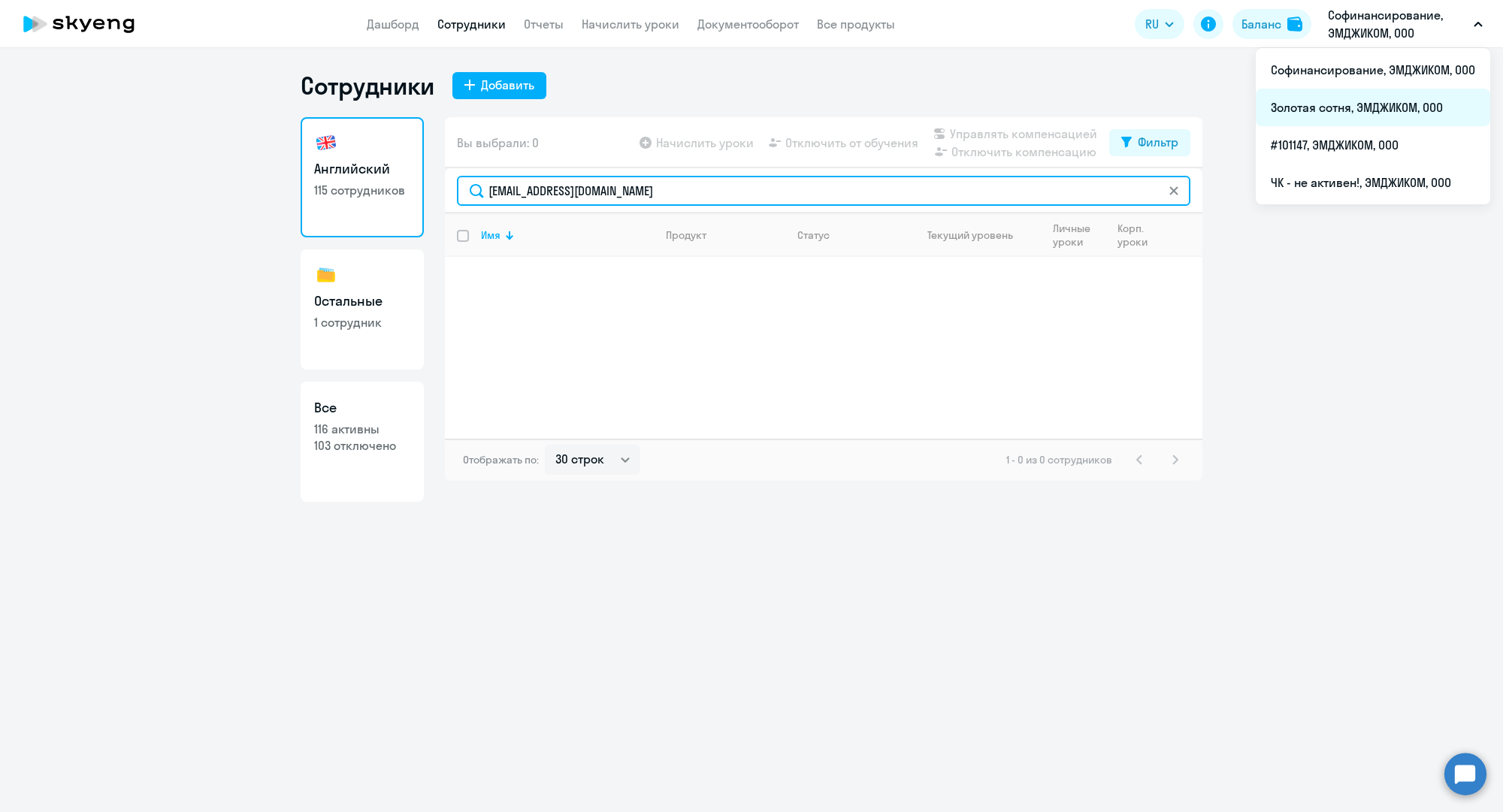
type input "[EMAIL_ADDRESS][DOMAIN_NAME]"
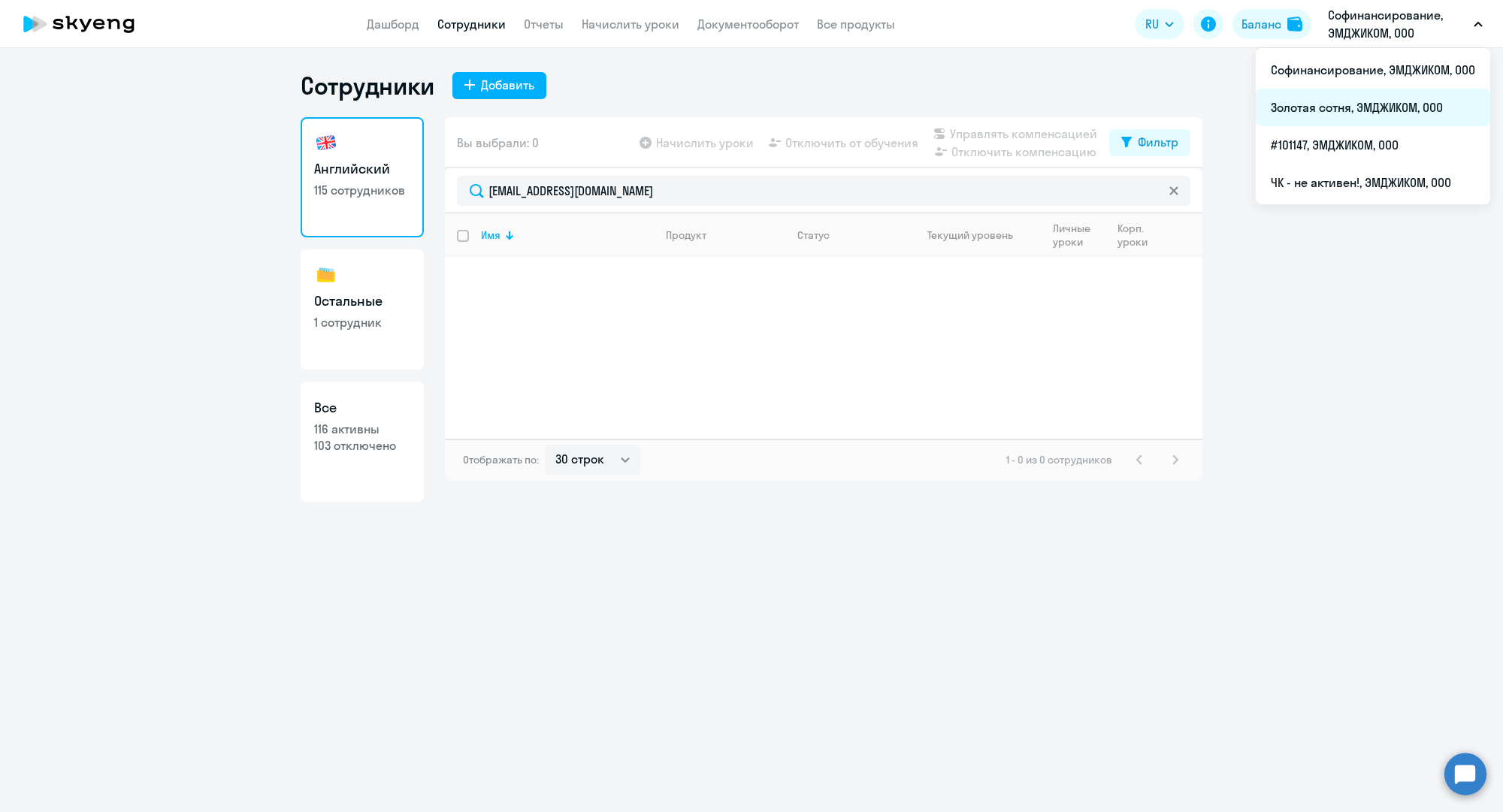
click at [1345, 102] on li "Золотая сотня, ЭМДЖИКОМ, ООО" at bounding box center [1373, 107] width 235 height 38
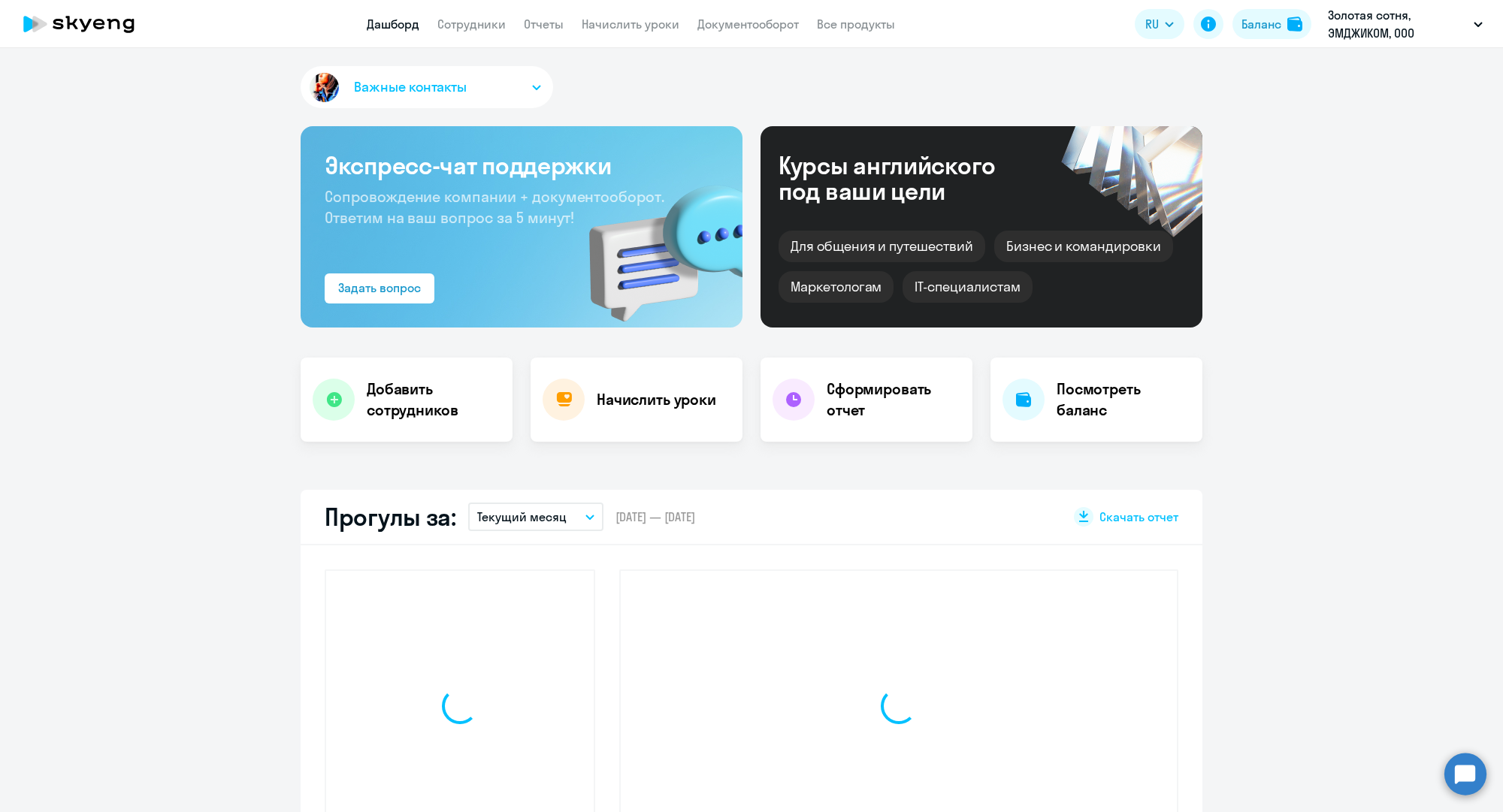
drag, startPoint x: 485, startPoint y: 19, endPoint x: 496, endPoint y: 47, distance: 30.1
click at [485, 19] on link "Сотрудники" at bounding box center [472, 24] width 68 height 15
select select "30"
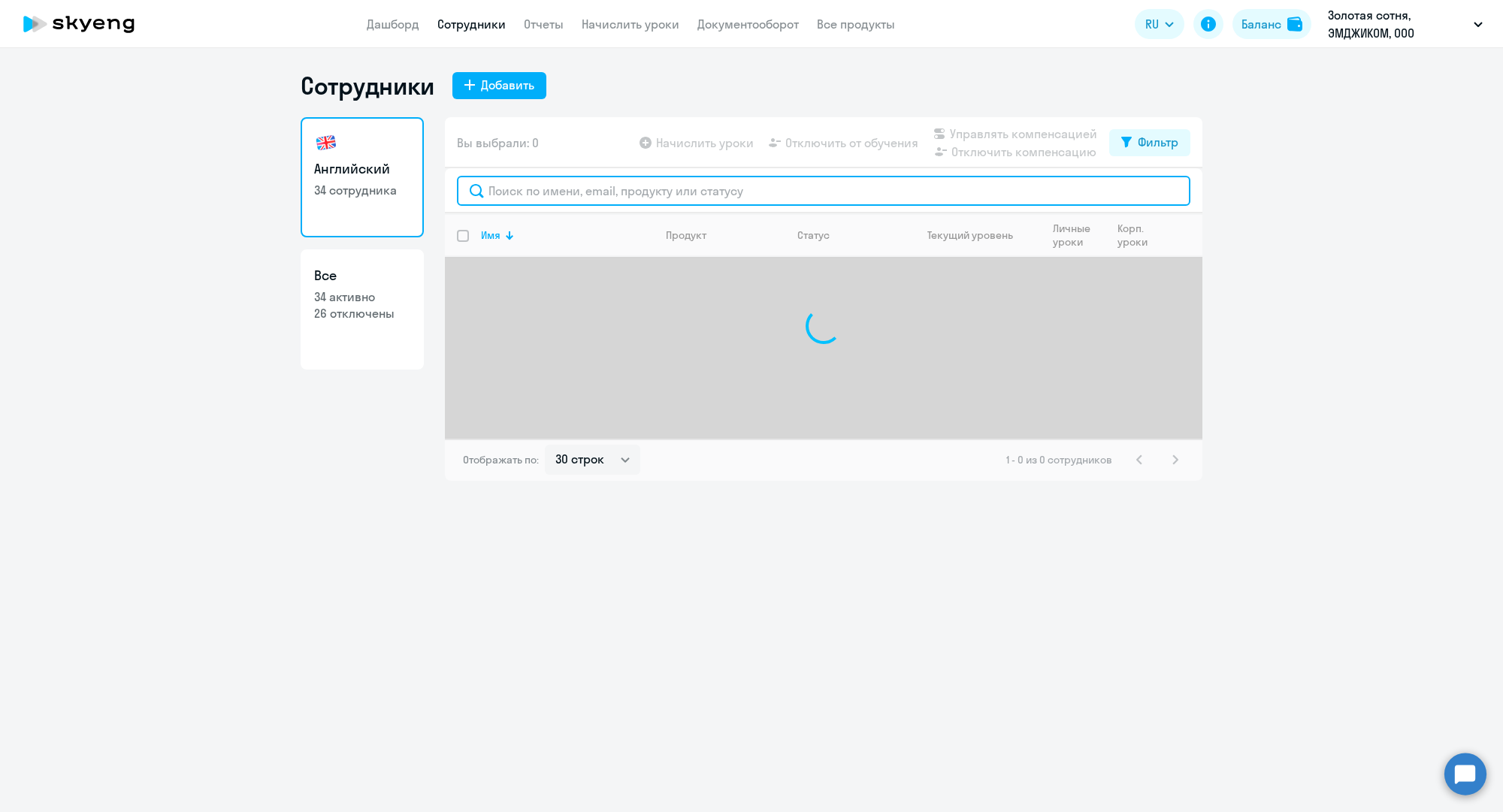
click at [575, 194] on input "text" at bounding box center [824, 191] width 734 height 30
paste input "[EMAIL_ADDRESS][DOMAIN_NAME]"
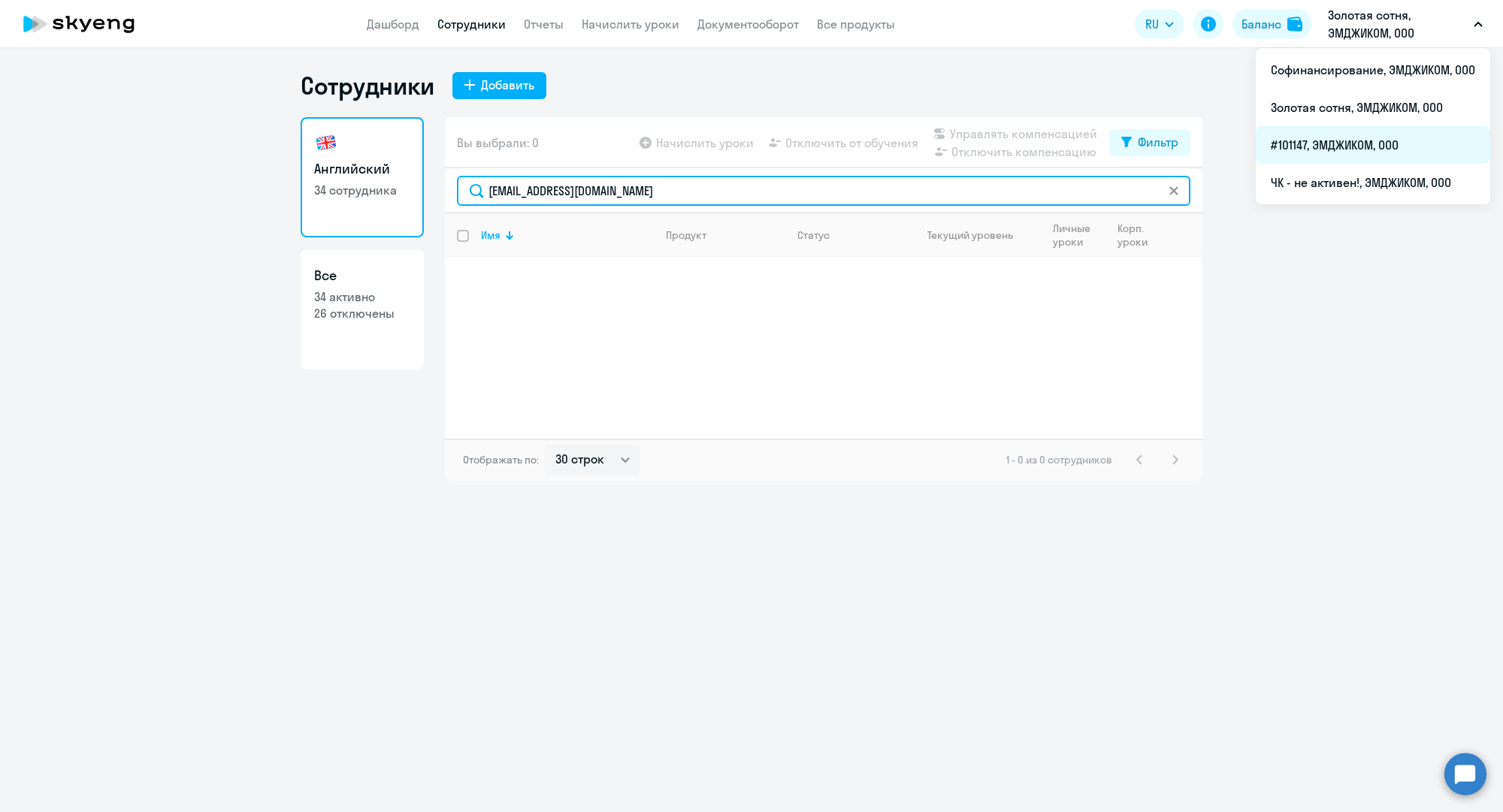
type input "[EMAIL_ADDRESS][DOMAIN_NAME]"
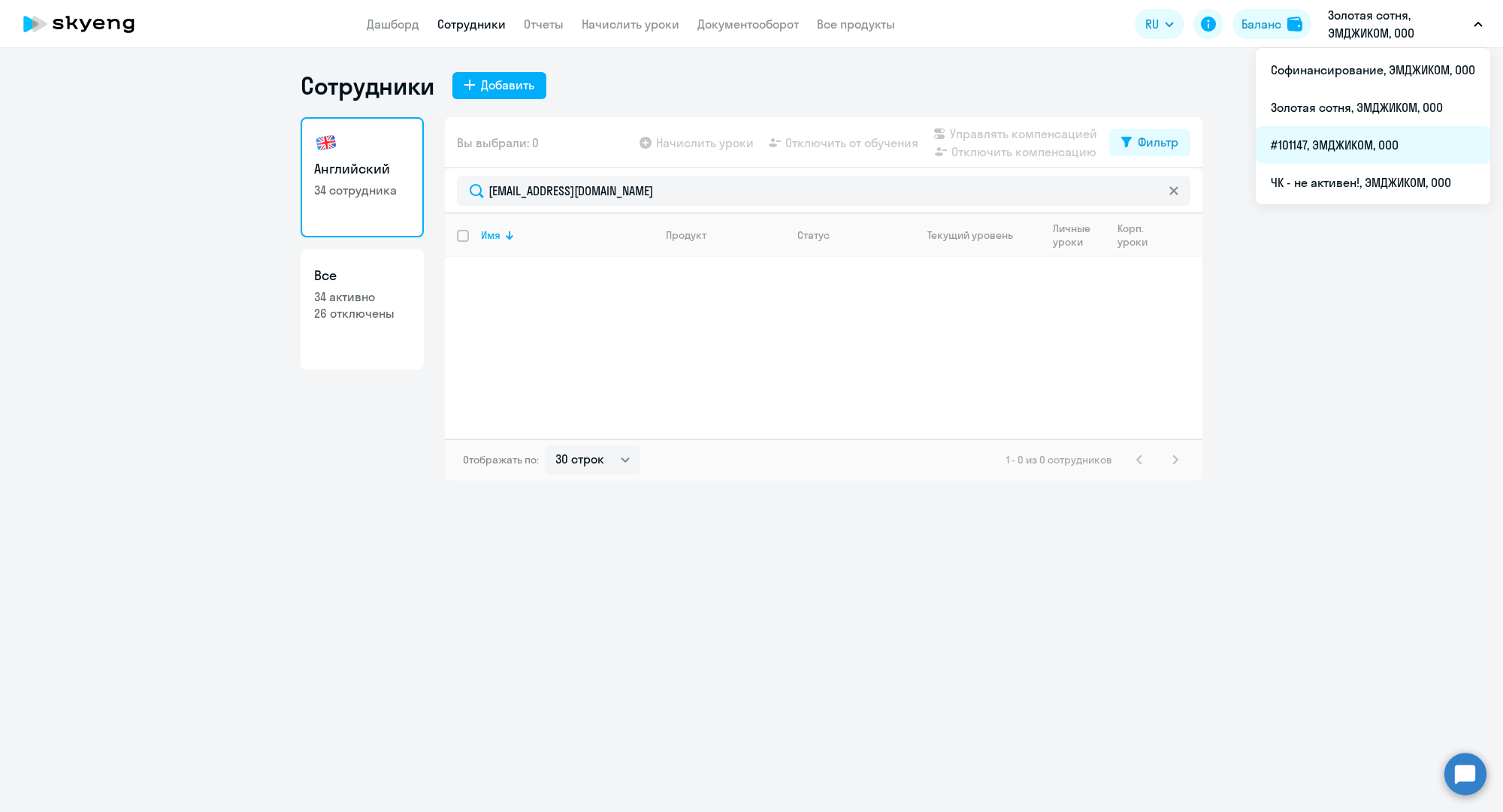
click at [1344, 144] on li "#101147, ЭМДЖИКОМ, ООО" at bounding box center [1373, 144] width 235 height 38
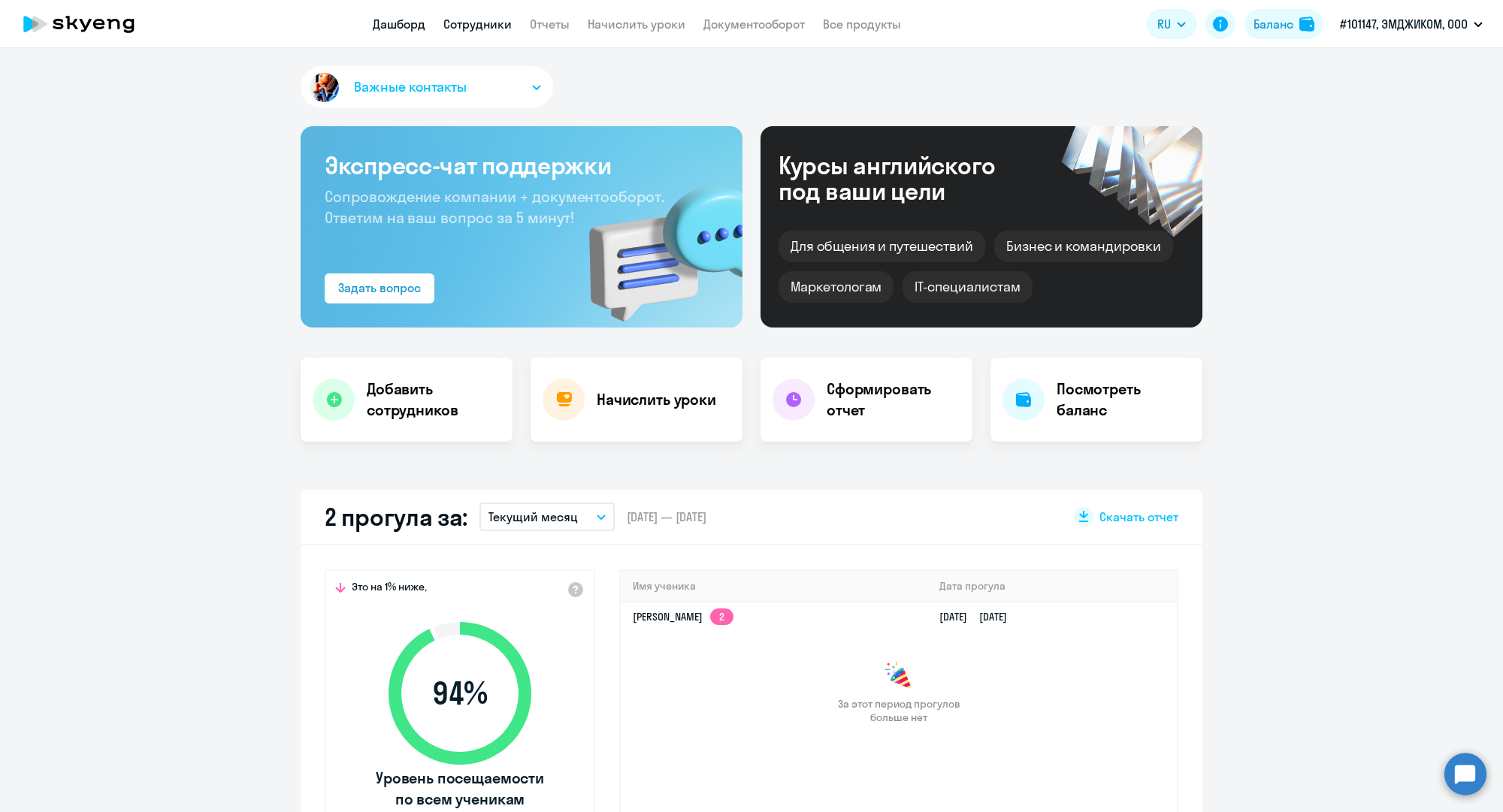
click at [460, 19] on link "Сотрудники" at bounding box center [477, 24] width 68 height 15
select select "30"
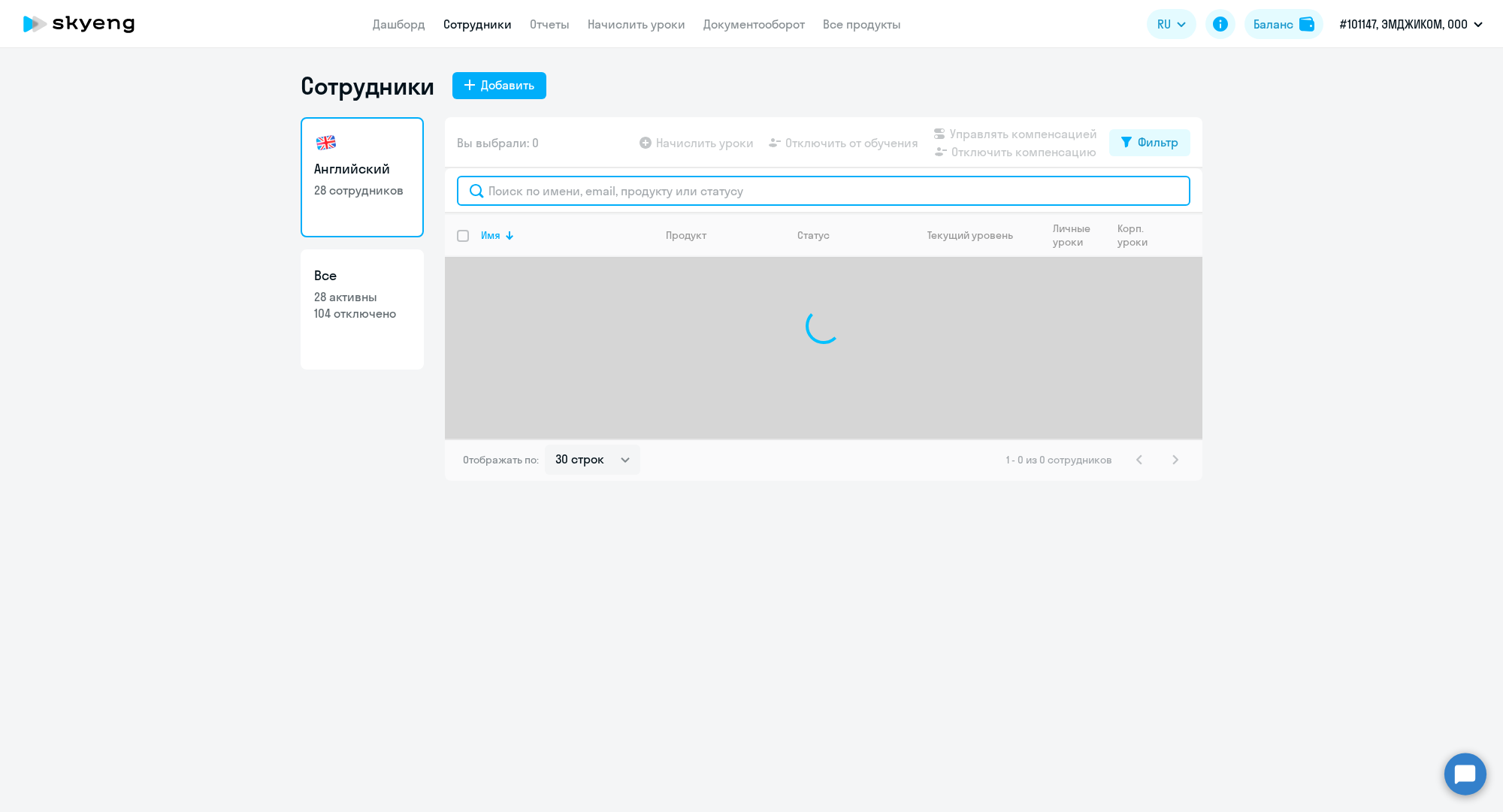
click at [548, 192] on input "text" at bounding box center [824, 191] width 734 height 30
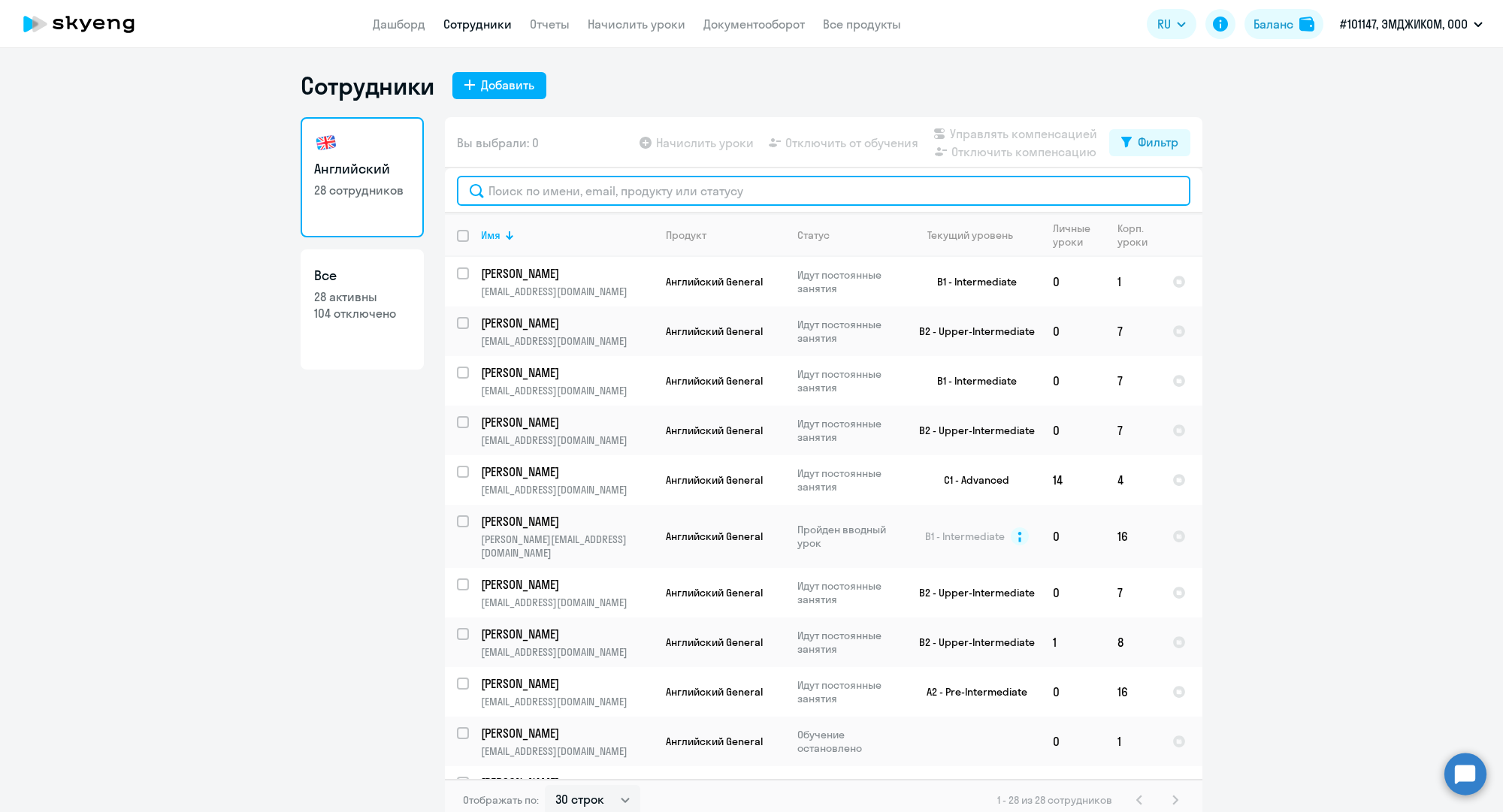
paste input "[EMAIL_ADDRESS][DOMAIN_NAME]"
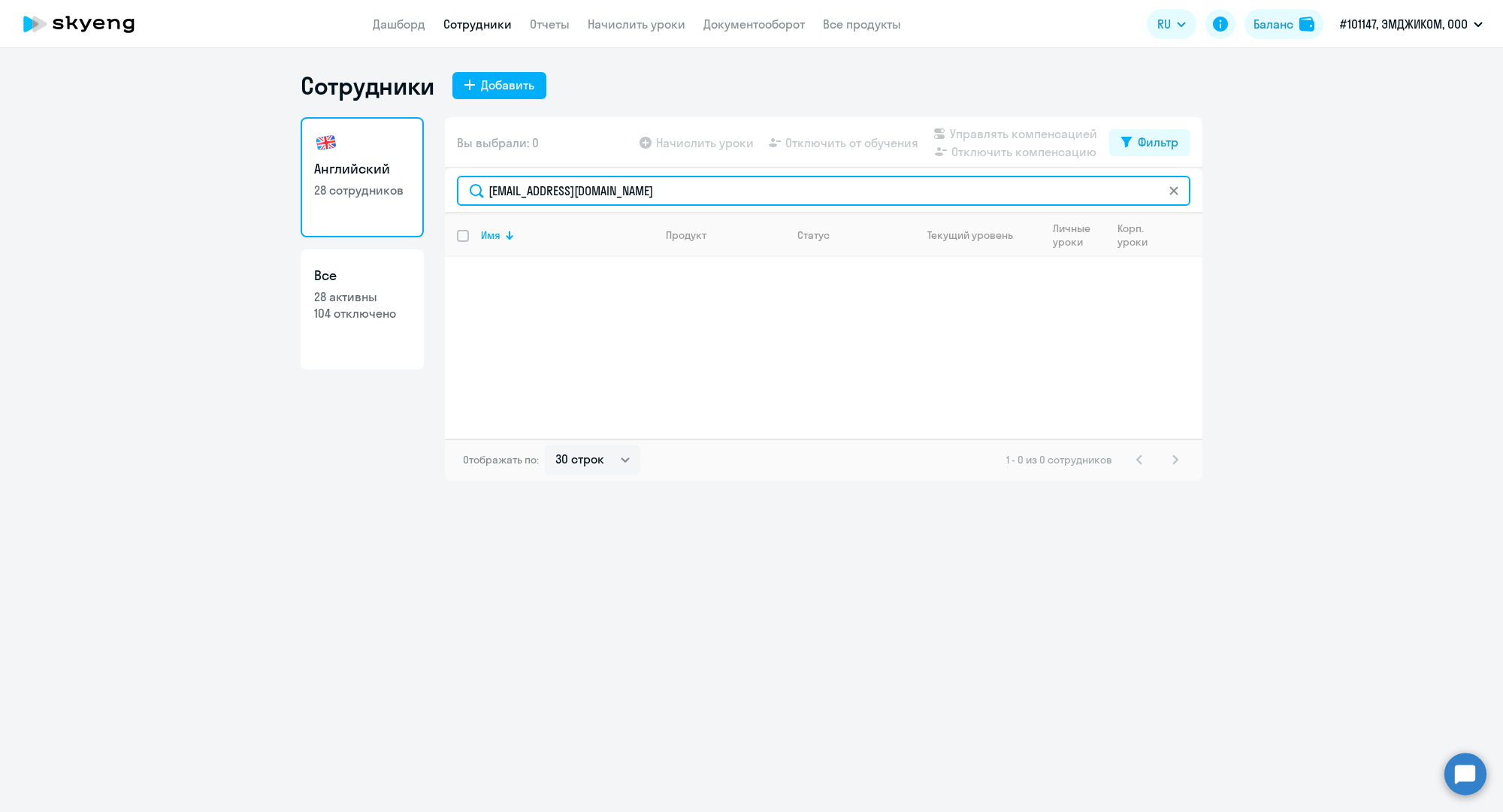
click at [591, 186] on input "[EMAIL_ADDRESS][DOMAIN_NAME]" at bounding box center [824, 191] width 734 height 30
paste input "e.gladskikh"
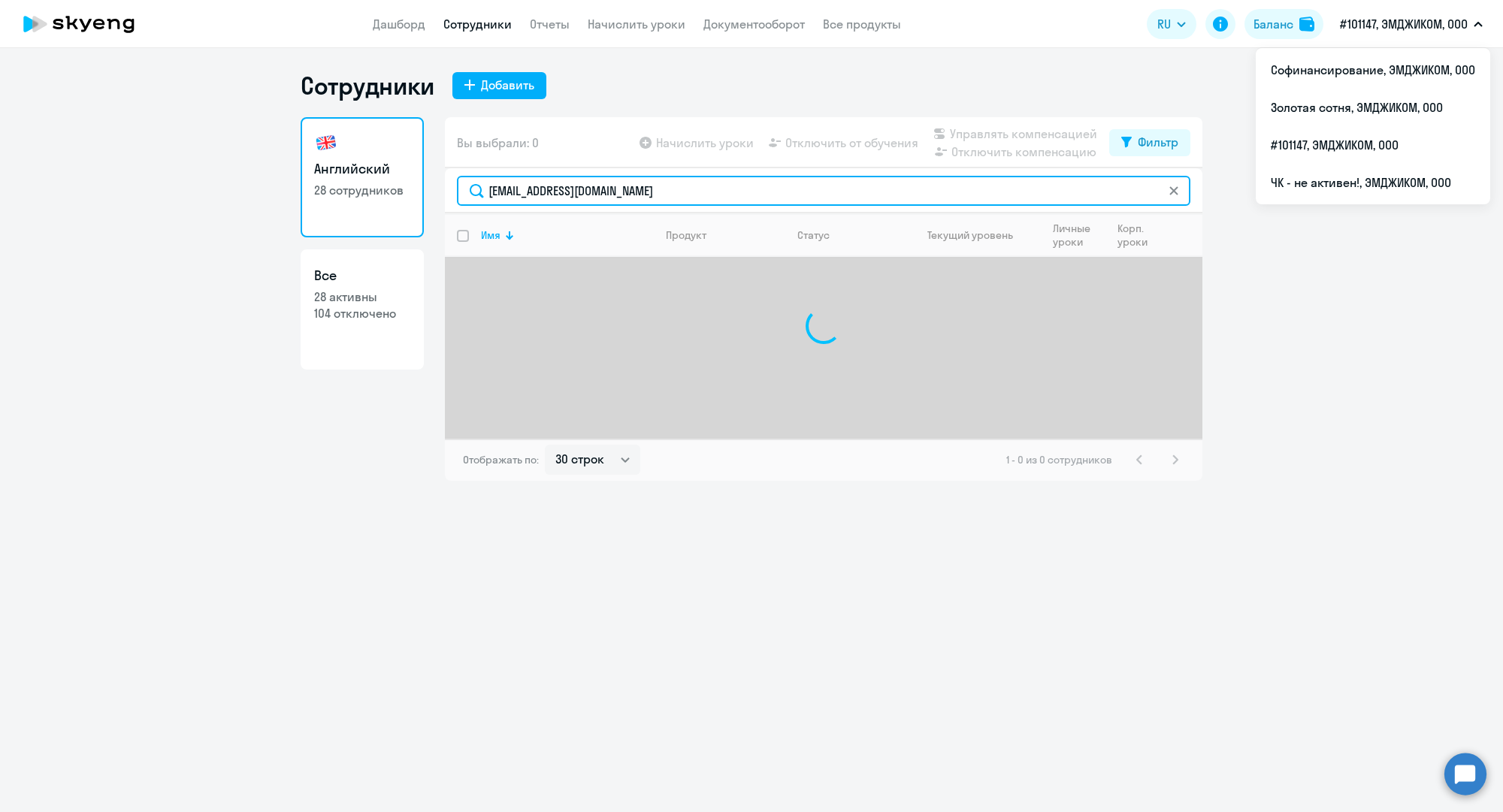
type input "[EMAIL_ADDRESS][DOMAIN_NAME]"
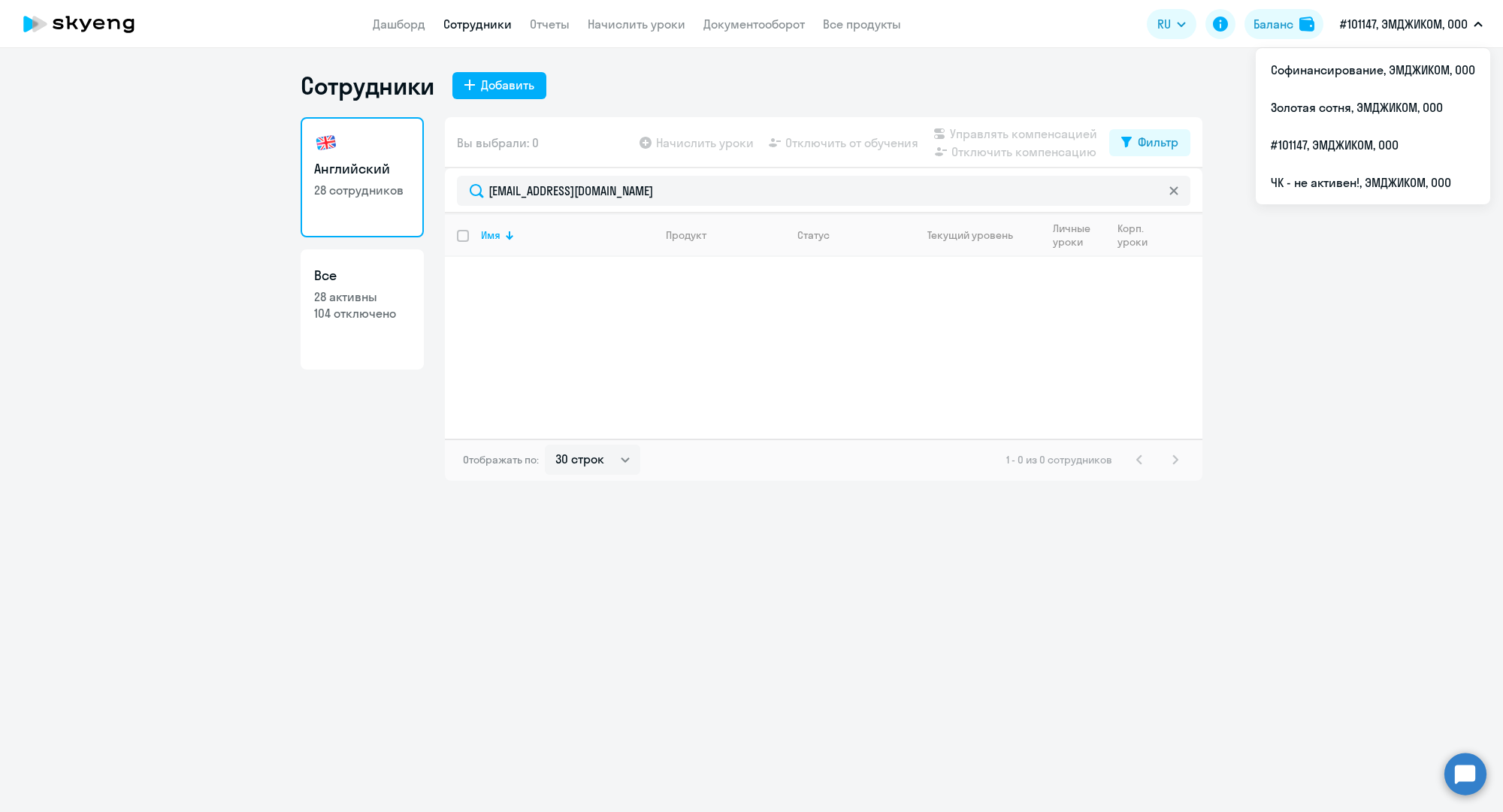
click at [1356, 26] on p "#101147, ЭМДЖИКОМ, ООО" at bounding box center [1403, 24] width 128 height 18
click at [1345, 72] on li "Софинансирование, ЭМДЖИКОМ, ООО" at bounding box center [1373, 69] width 235 height 38
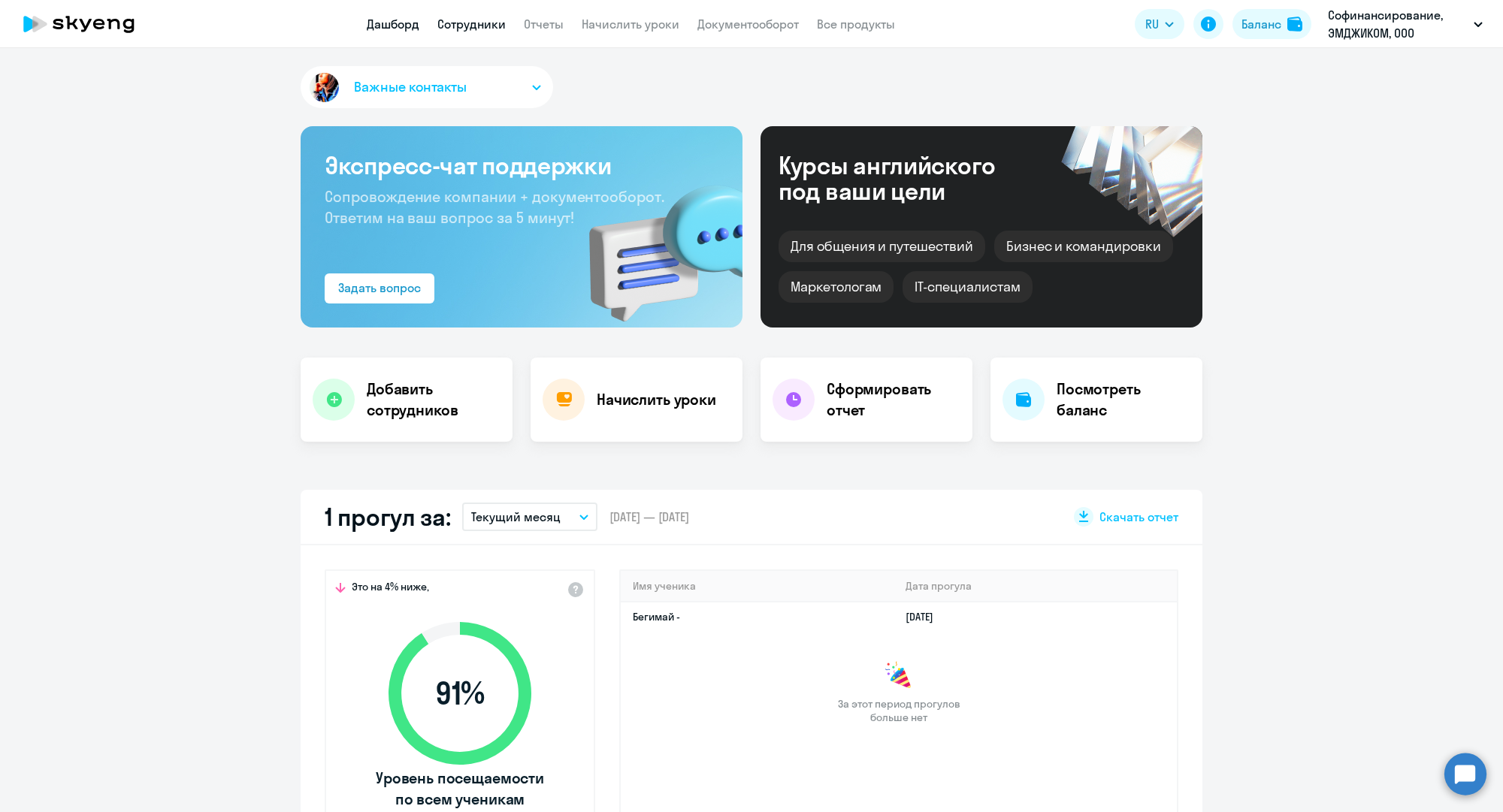
click at [496, 21] on link "Сотрудники" at bounding box center [472, 24] width 68 height 15
select select "30"
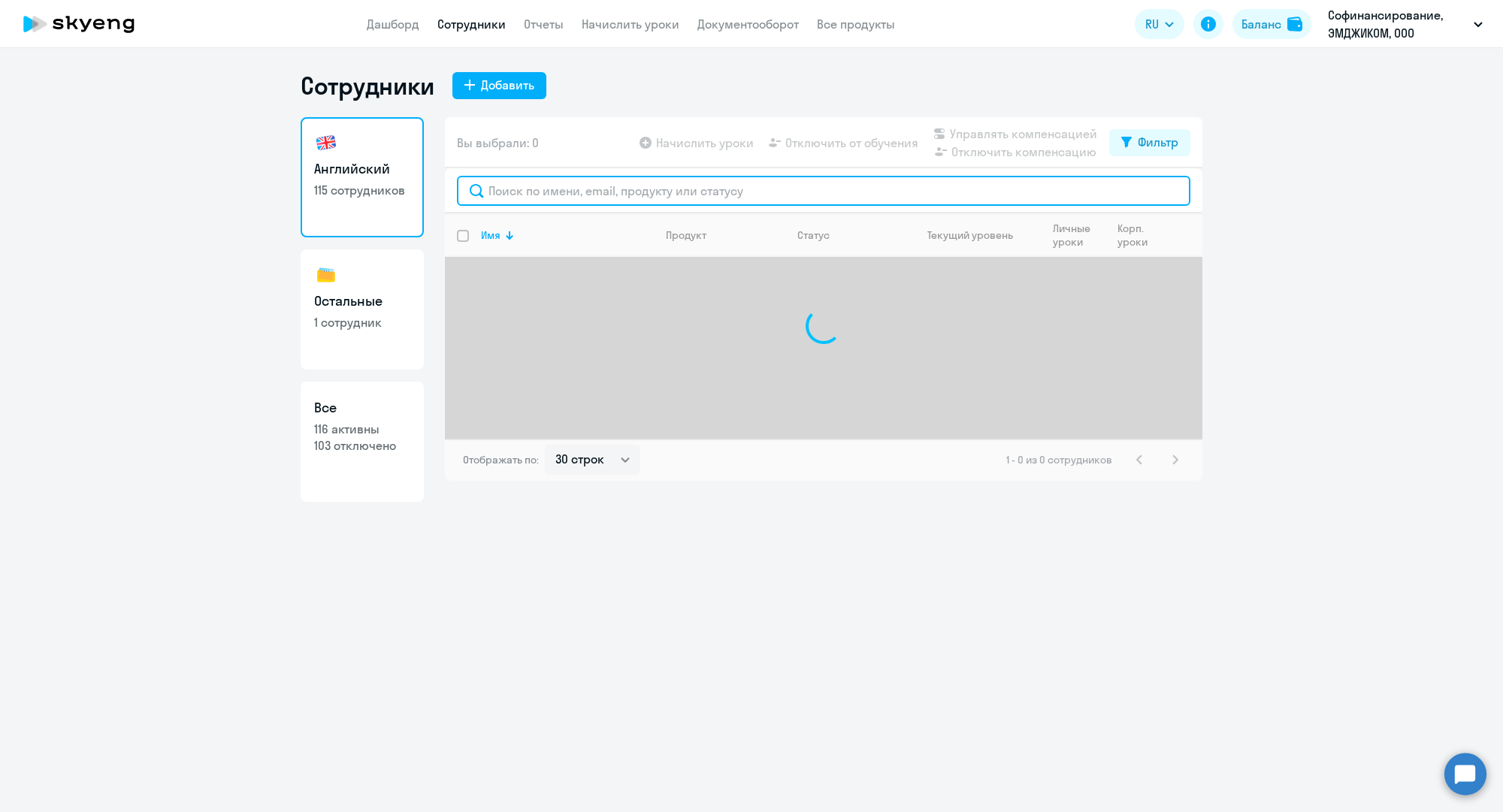
click at [560, 199] on input "text" at bounding box center [824, 191] width 734 height 30
paste input "[EMAIL_ADDRESS][DOMAIN_NAME]"
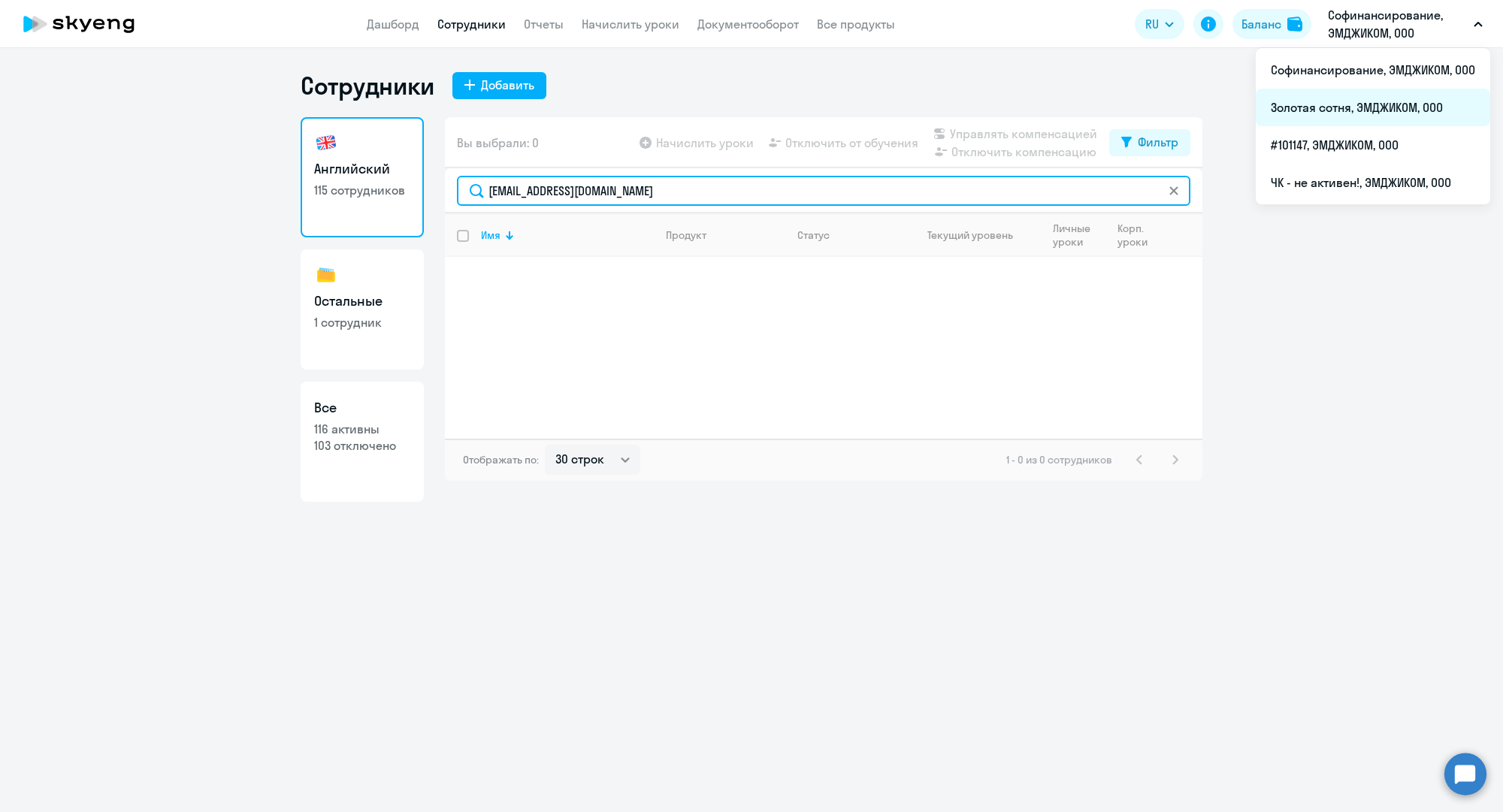
type input "[EMAIL_ADDRESS][DOMAIN_NAME]"
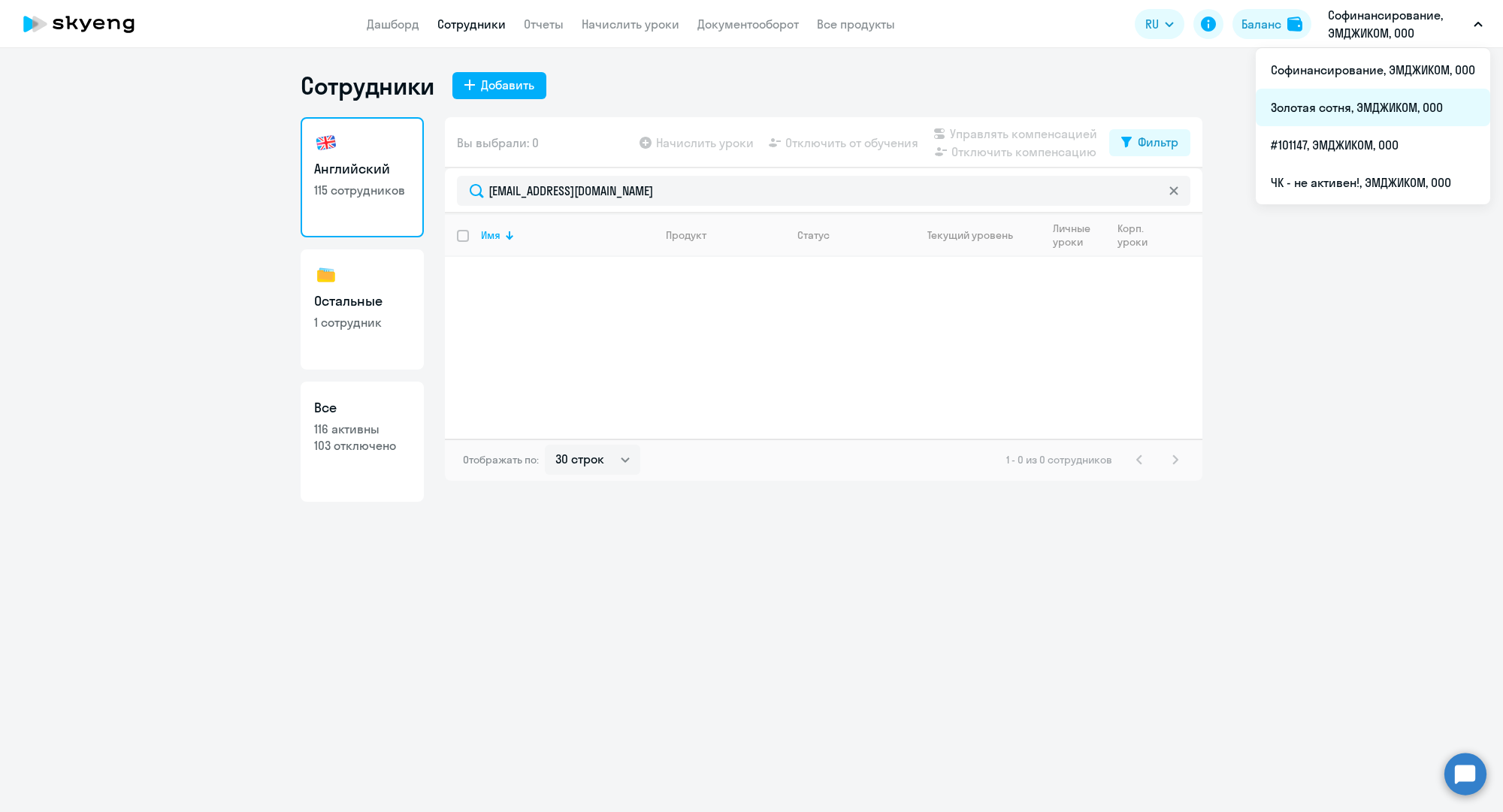
click at [1328, 112] on li "Золотая сотня, ЭМДЖИКОМ, ООО" at bounding box center [1373, 107] width 235 height 38
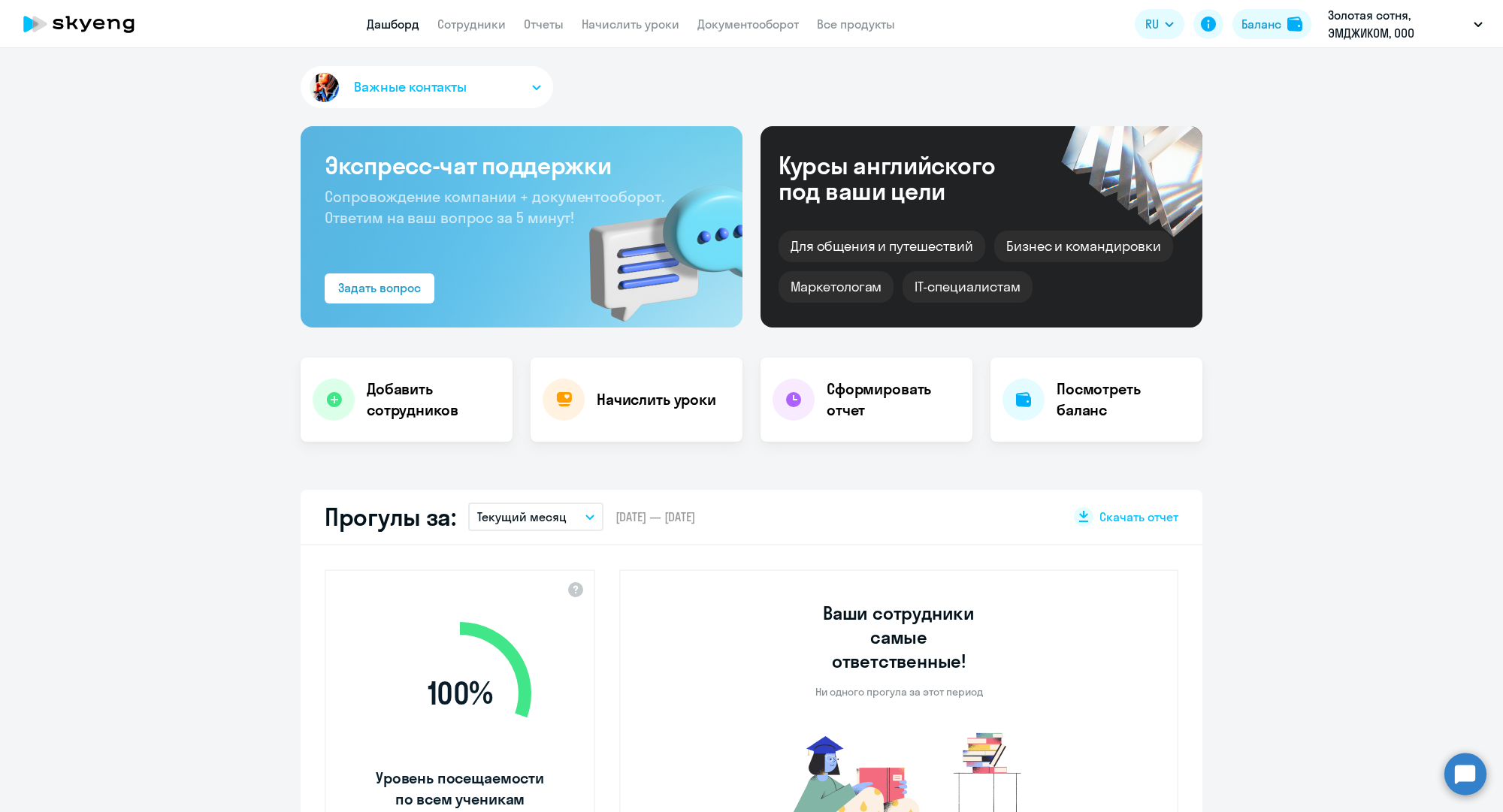
click at [477, 9] on app-header "Дашборд Сотрудники Отчеты Начислить уроки Документооборот Все продукты Дашборд …" at bounding box center [751, 24] width 1503 height 48
click at [475, 15] on app-menu-item-link "Сотрудники" at bounding box center [472, 24] width 68 height 18
click at [474, 24] on link "Сотрудники" at bounding box center [472, 24] width 68 height 15
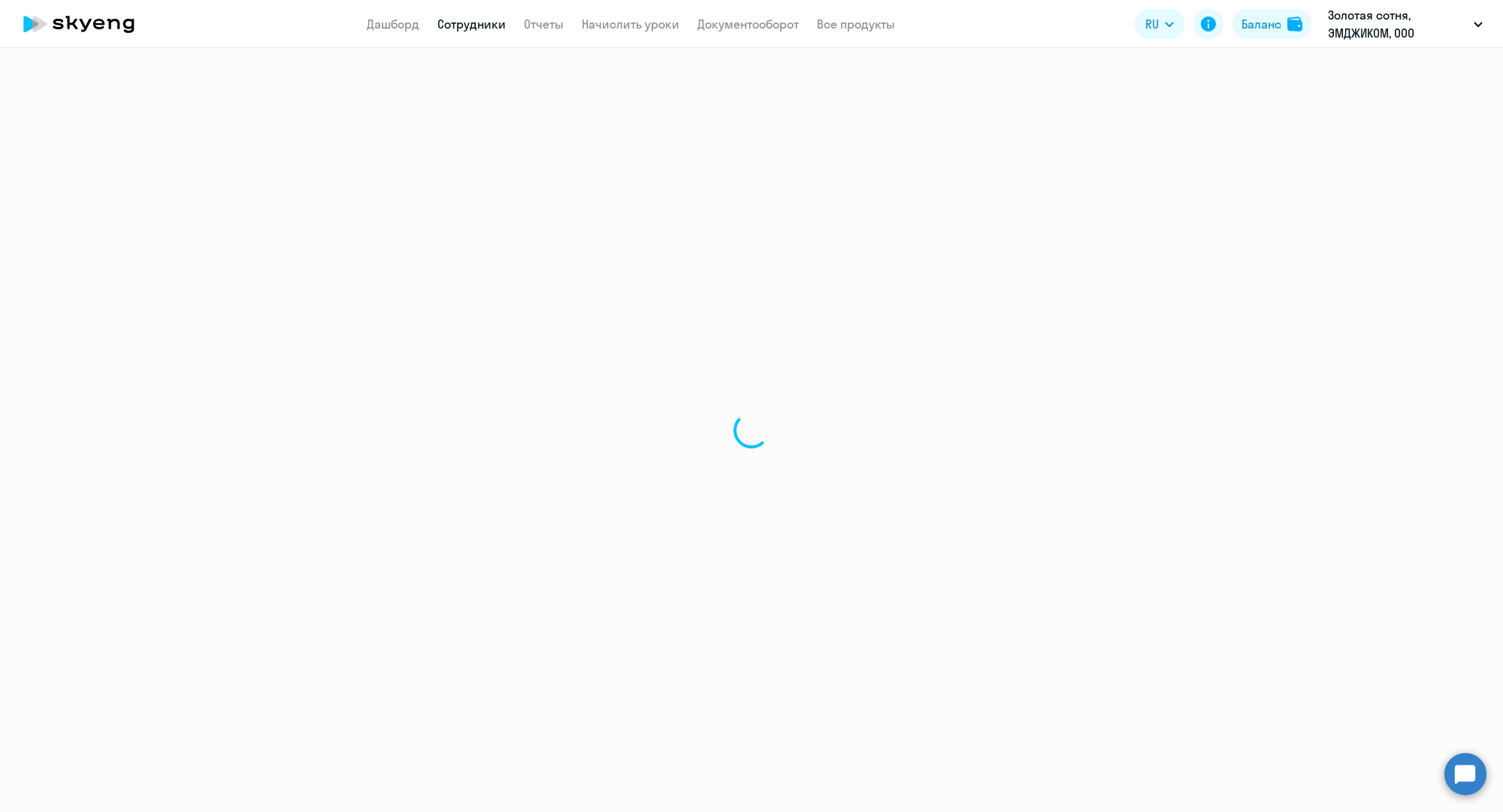
select select "30"
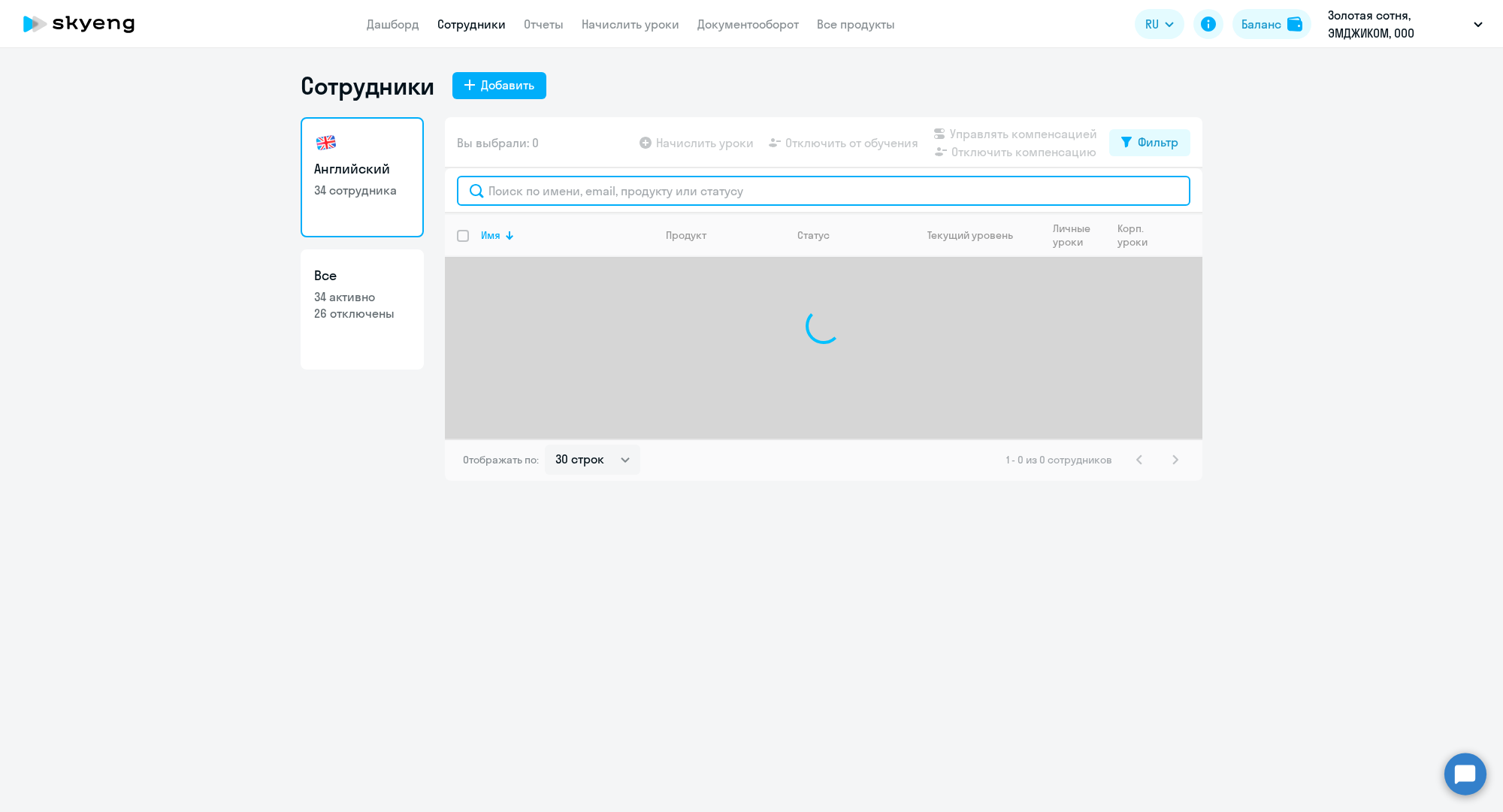
click at [582, 184] on input "text" at bounding box center [824, 191] width 734 height 30
paste input "[EMAIL_ADDRESS][DOMAIN_NAME]"
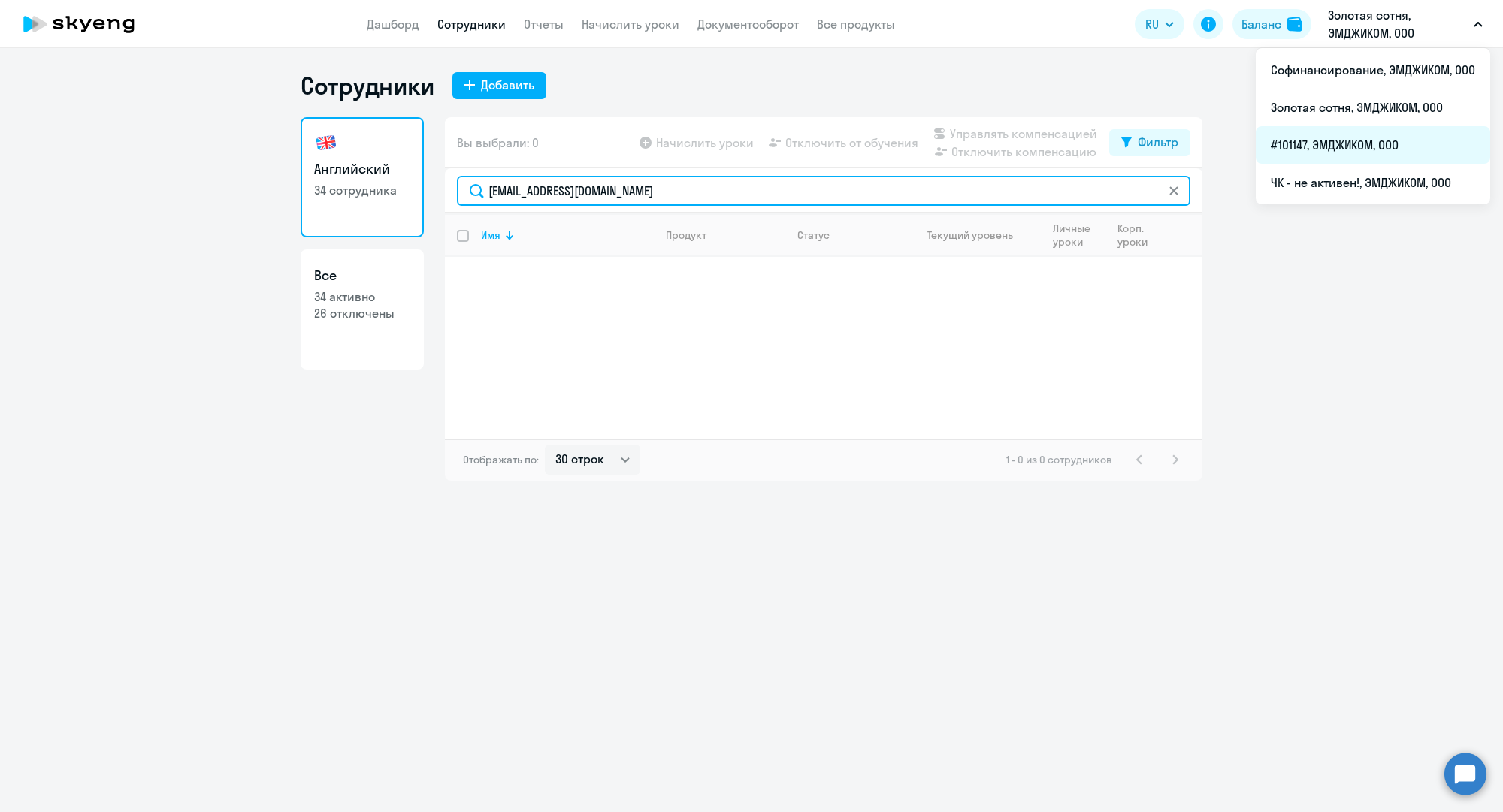
type input "[EMAIL_ADDRESS][DOMAIN_NAME]"
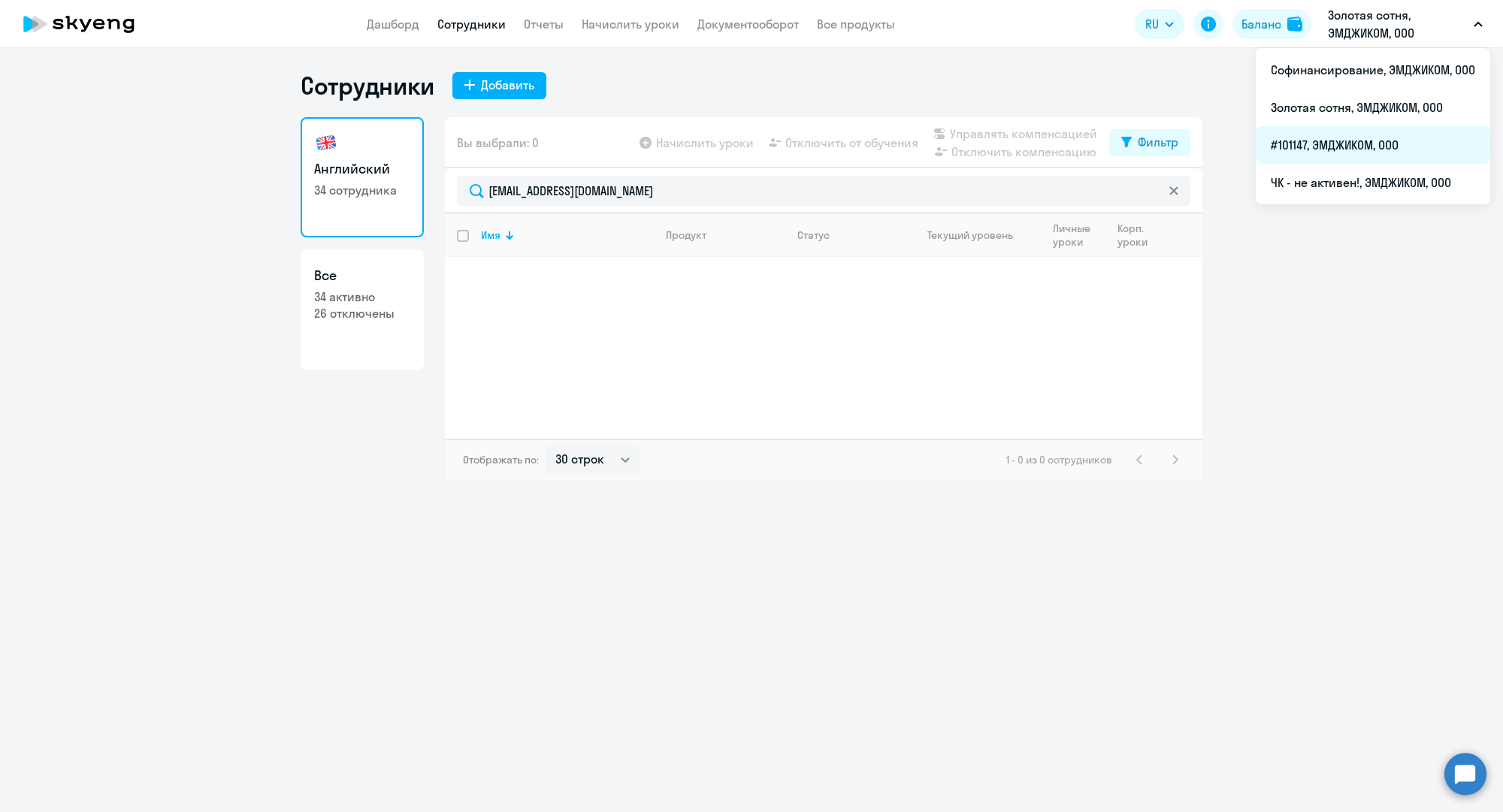
click at [1319, 151] on li "#101147, ЭМДЖИКОМ, ООО" at bounding box center [1373, 144] width 235 height 38
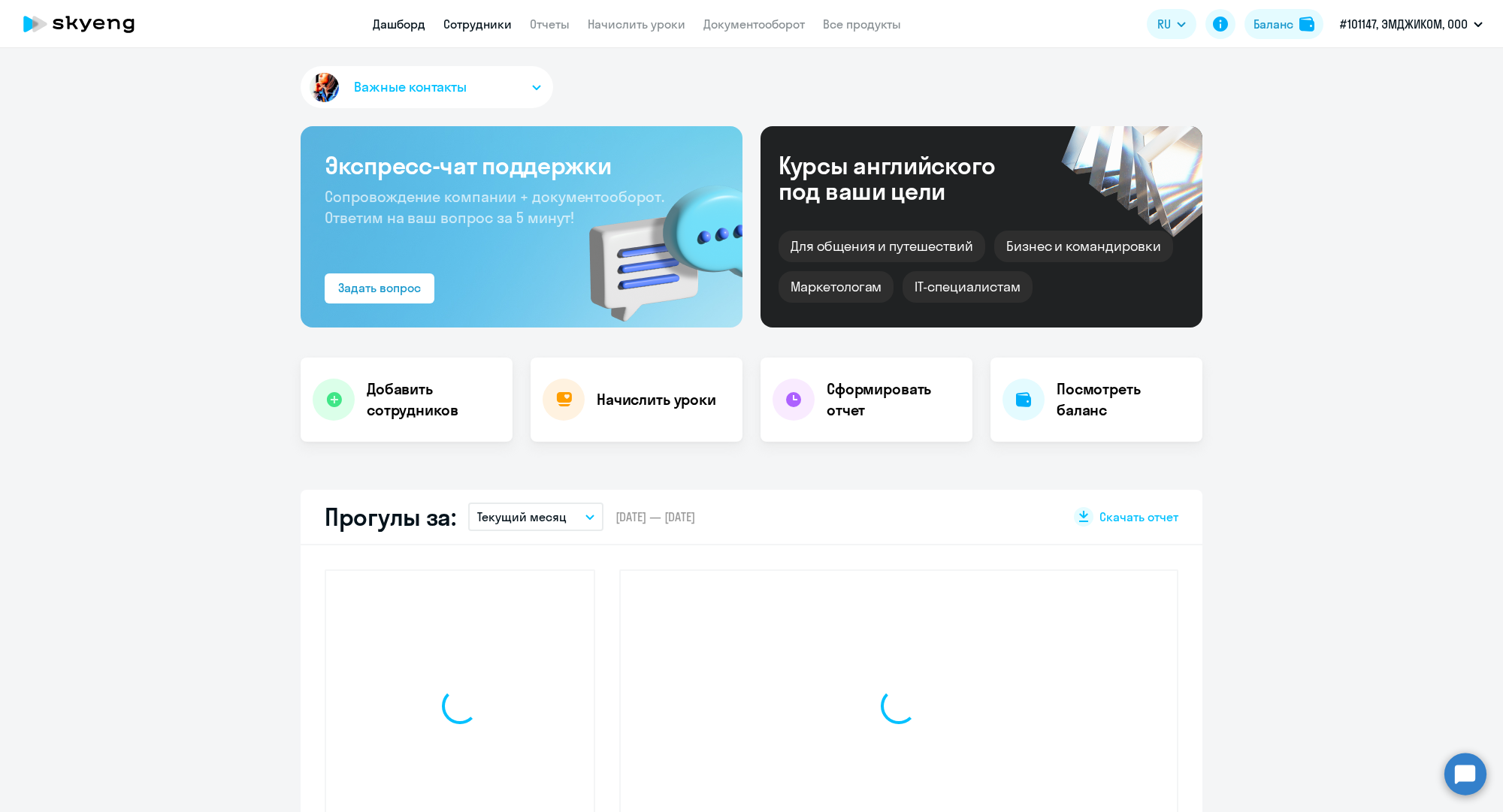
click at [485, 24] on link "Сотрудники" at bounding box center [477, 24] width 68 height 15
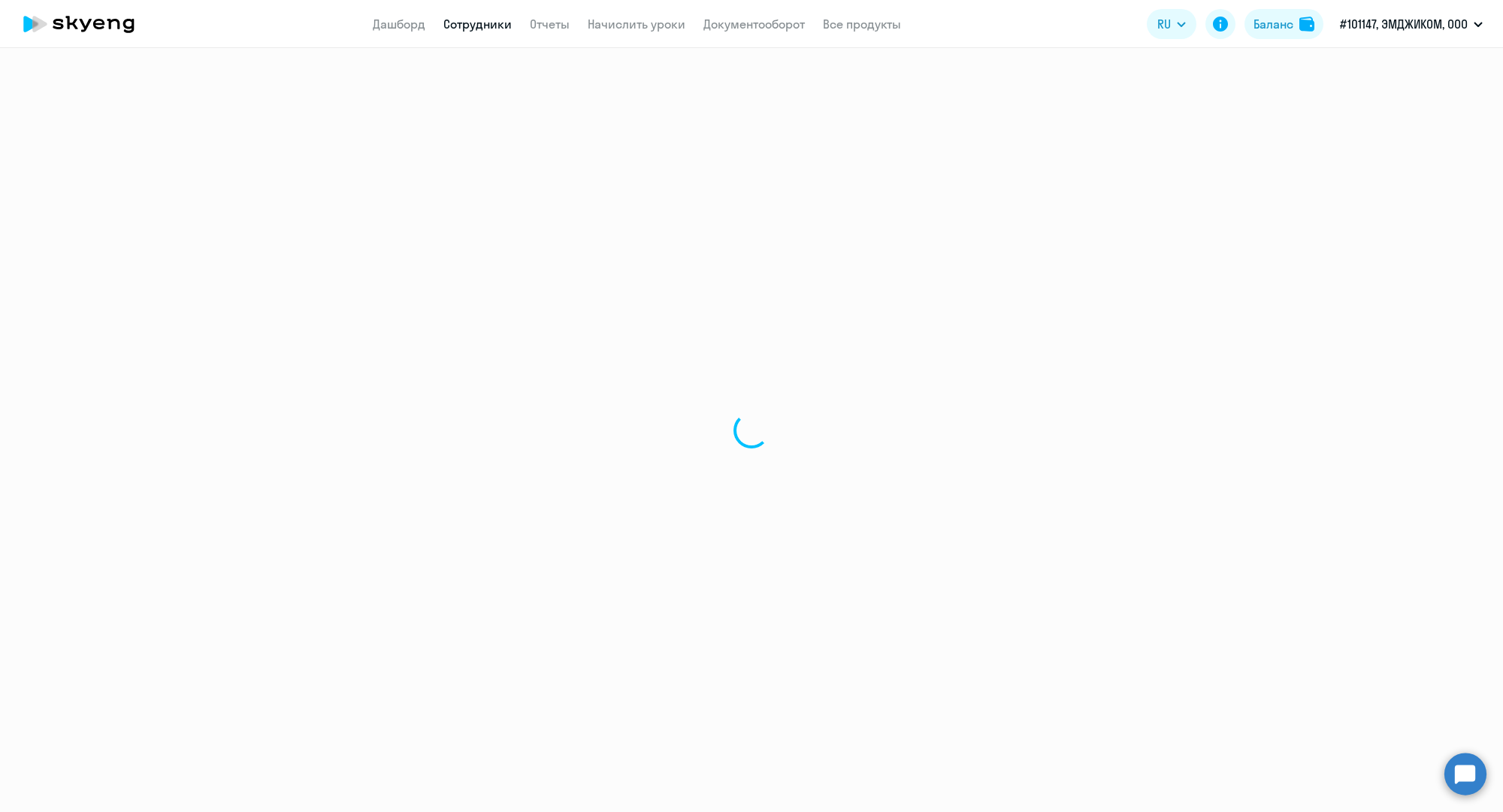
select select "30"
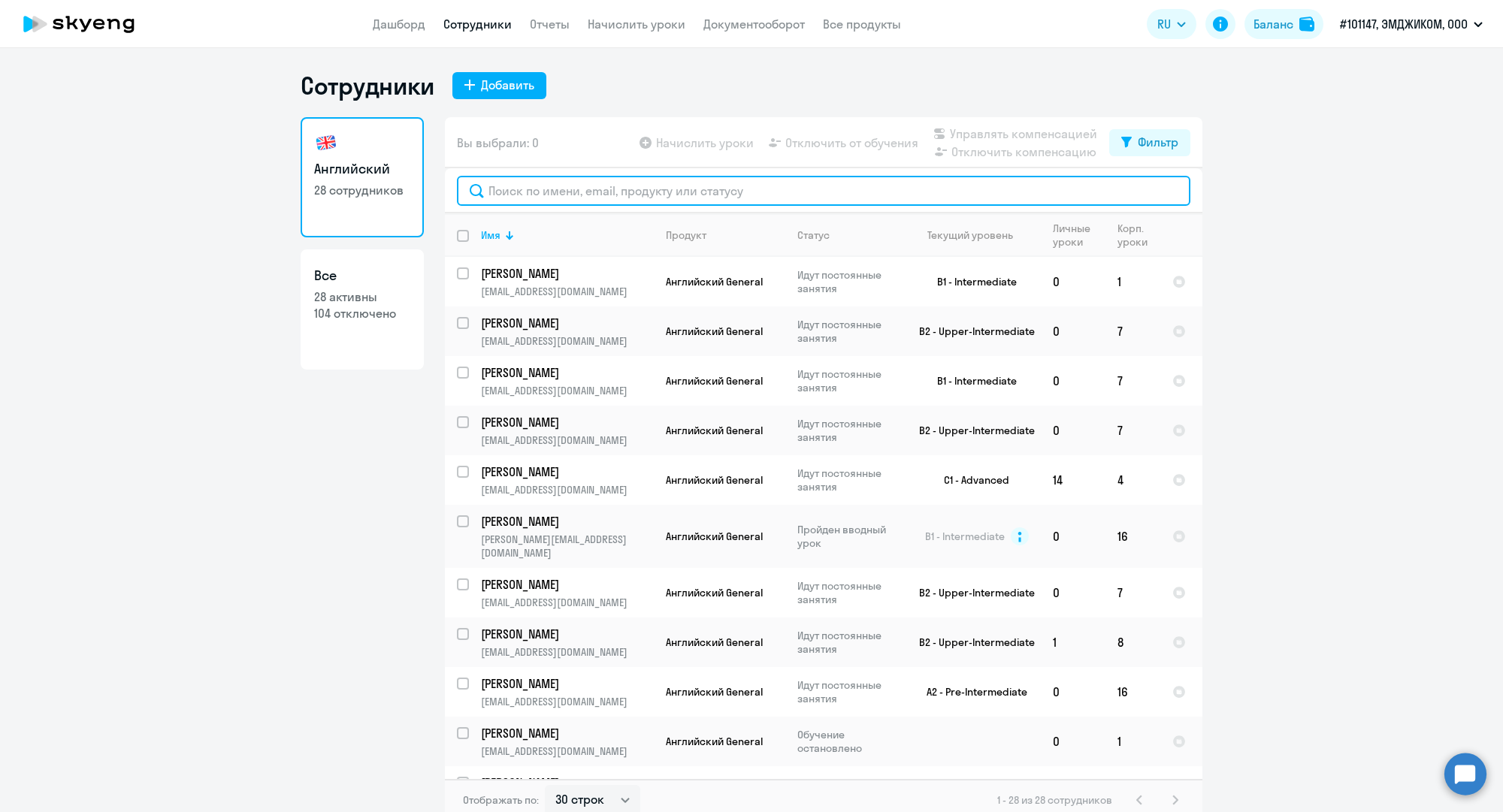
click at [516, 188] on input "text" at bounding box center [824, 191] width 734 height 30
paste input "[EMAIL_ADDRESS][DOMAIN_NAME]"
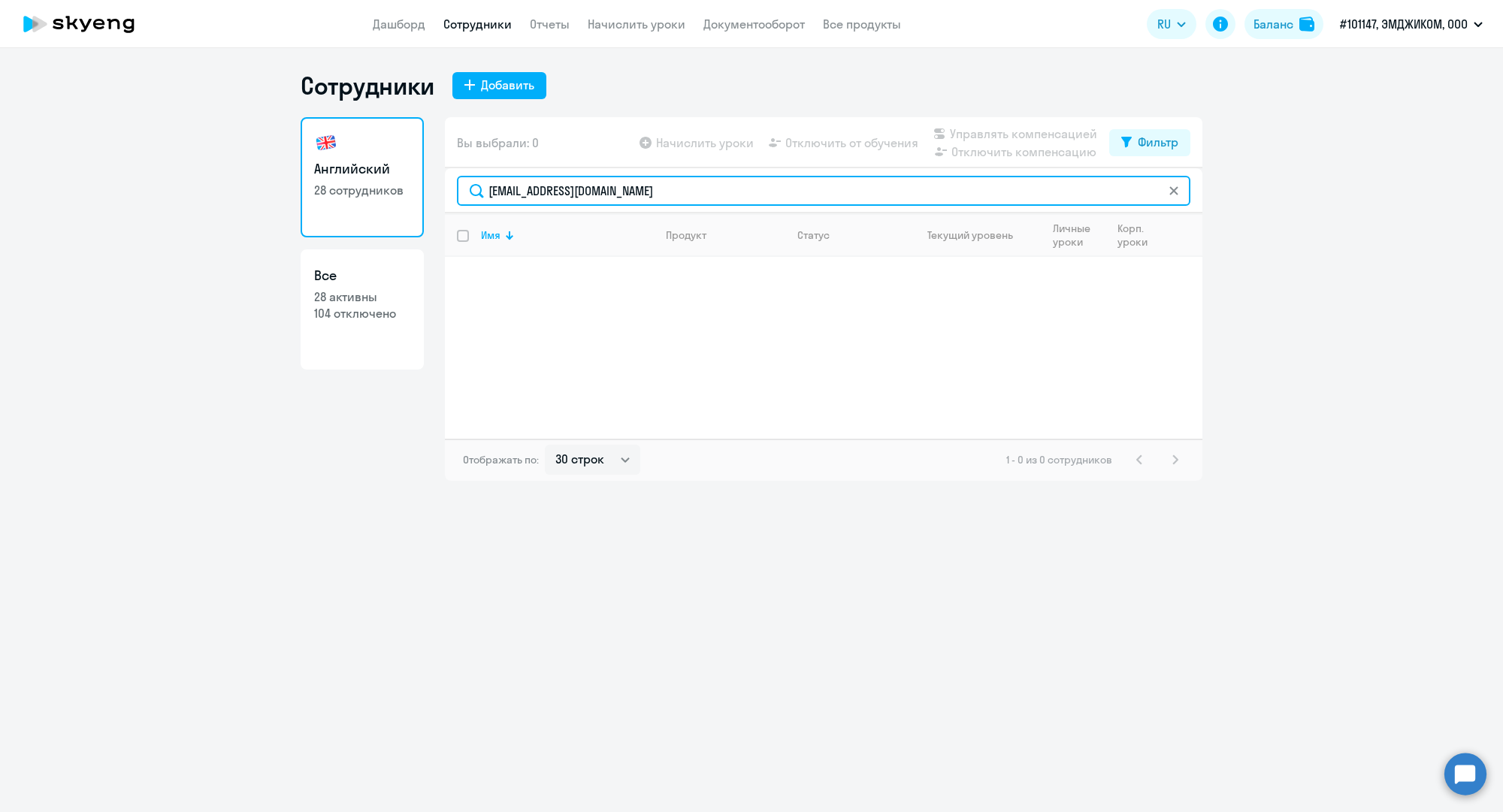
click at [594, 192] on input "[EMAIL_ADDRESS][DOMAIN_NAME]" at bounding box center [824, 191] width 734 height 30
paste input "a.khudyakova"
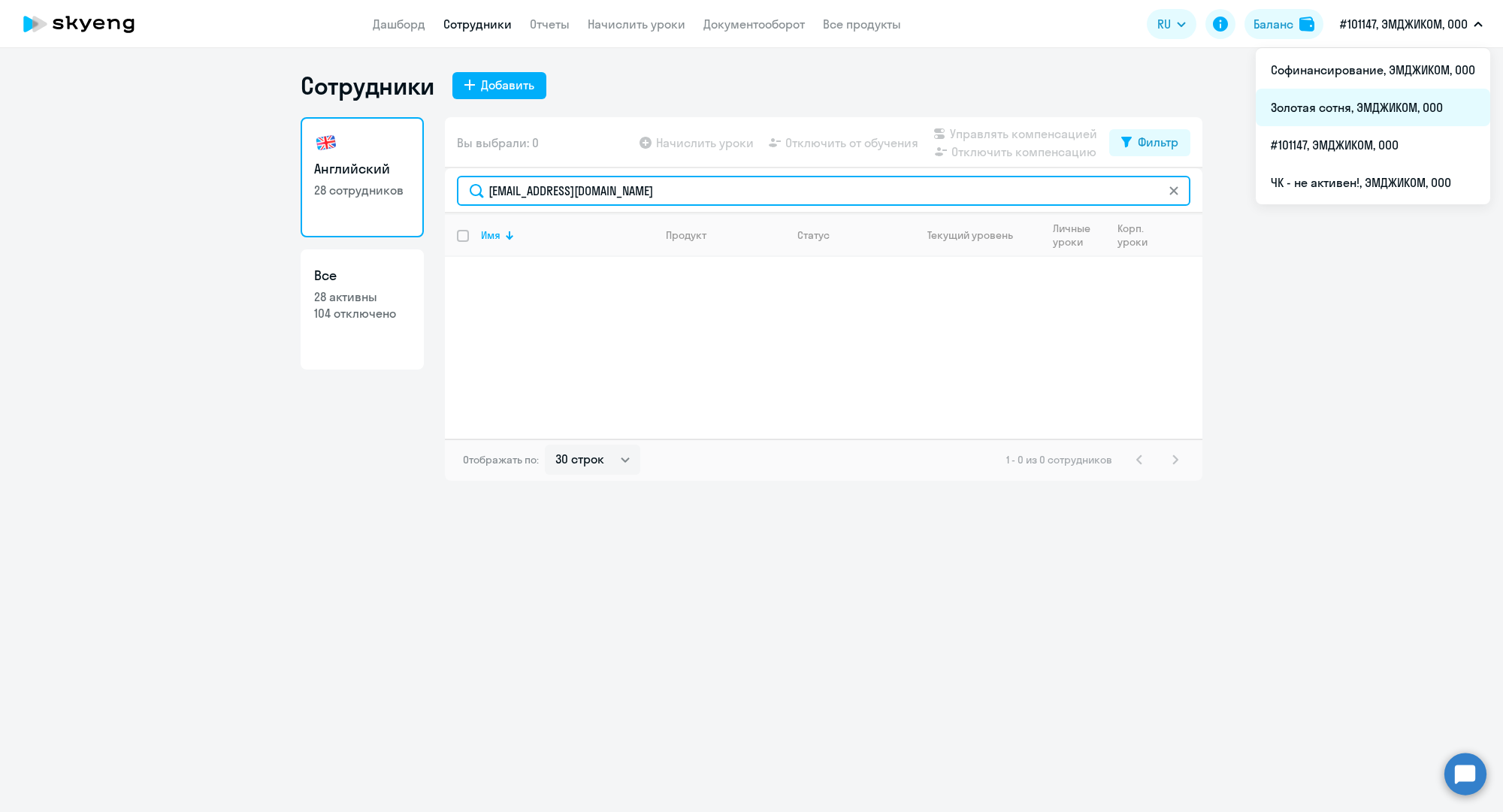
type input "[EMAIL_ADDRESS][DOMAIN_NAME]"
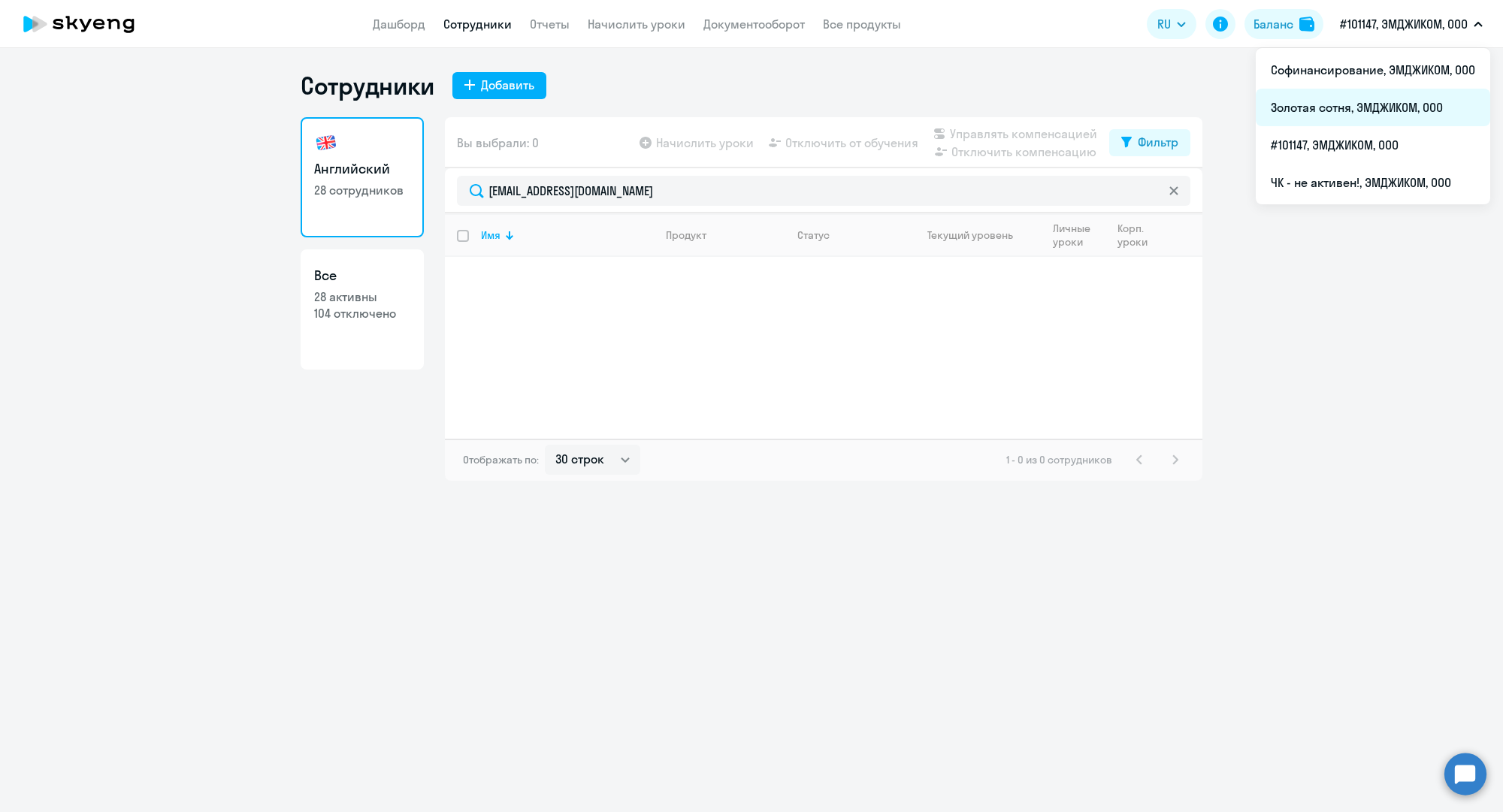
click at [1328, 108] on li "Золотая сотня, ЭМДЖИКОМ, ООО" at bounding box center [1373, 107] width 235 height 38
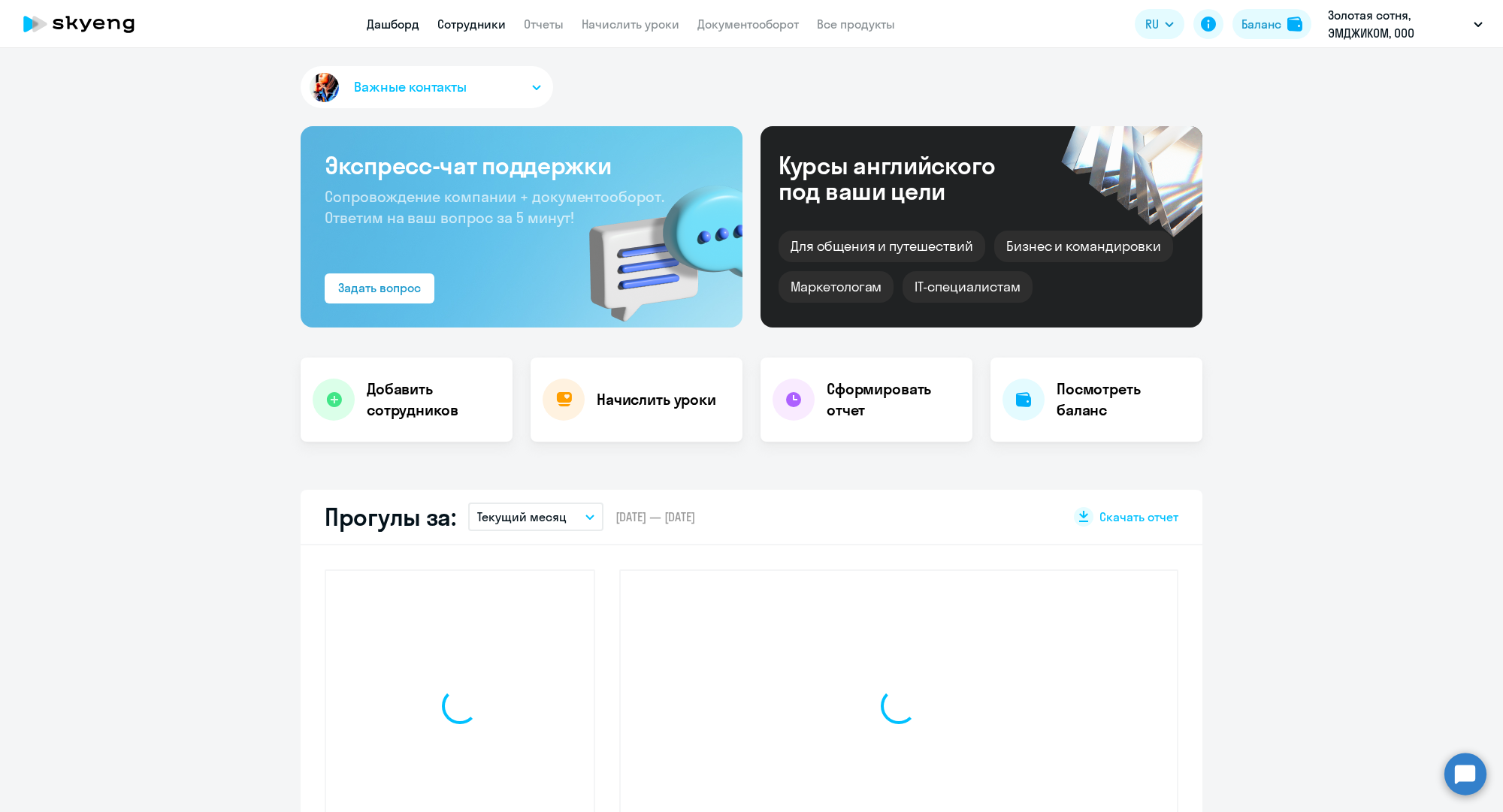
click at [480, 27] on link "Сотрудники" at bounding box center [472, 24] width 68 height 15
select select "30"
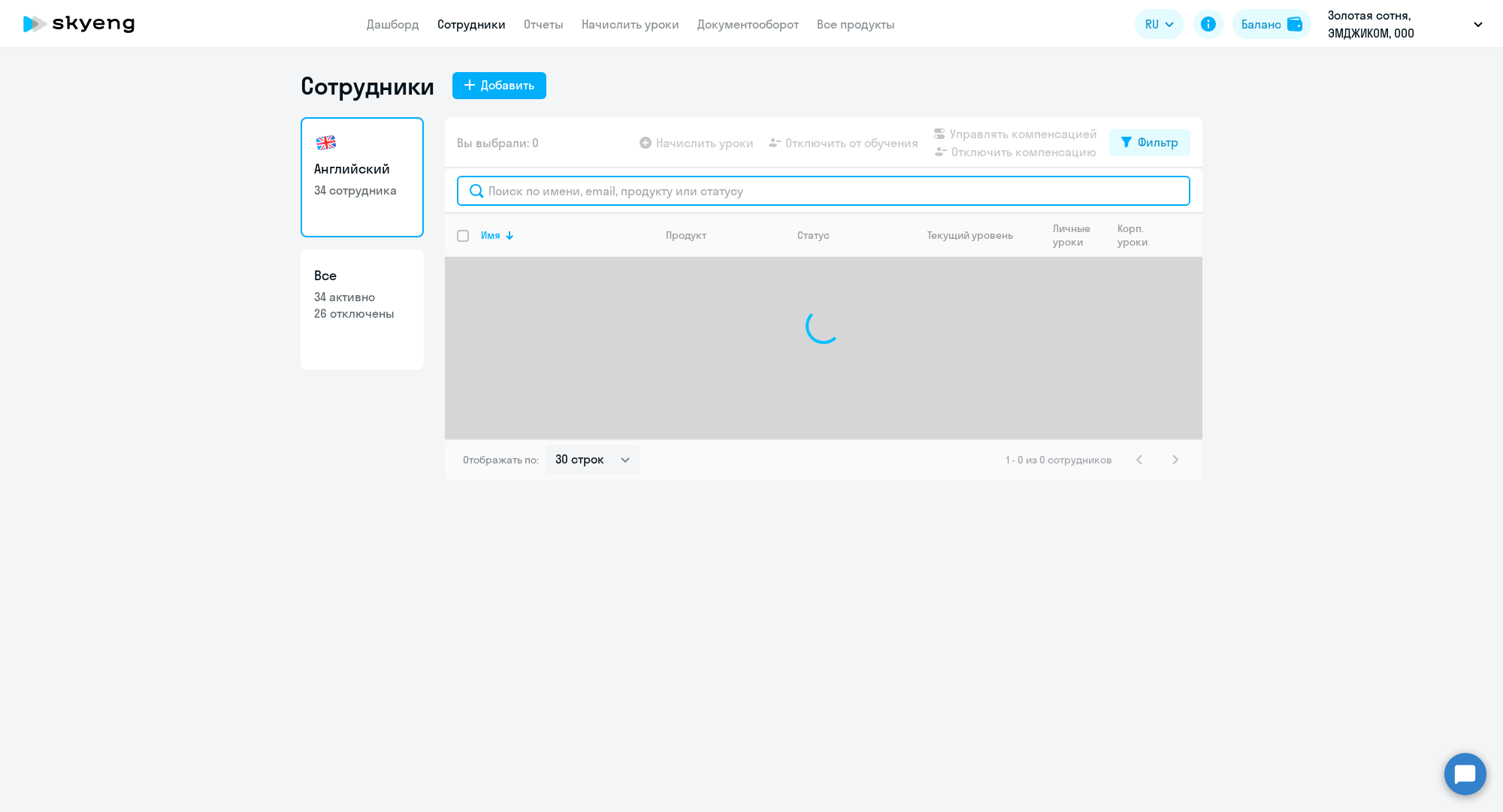
click at [554, 193] on input "text" at bounding box center [824, 191] width 734 height 30
paste input "[EMAIL_ADDRESS][DOMAIN_NAME]"
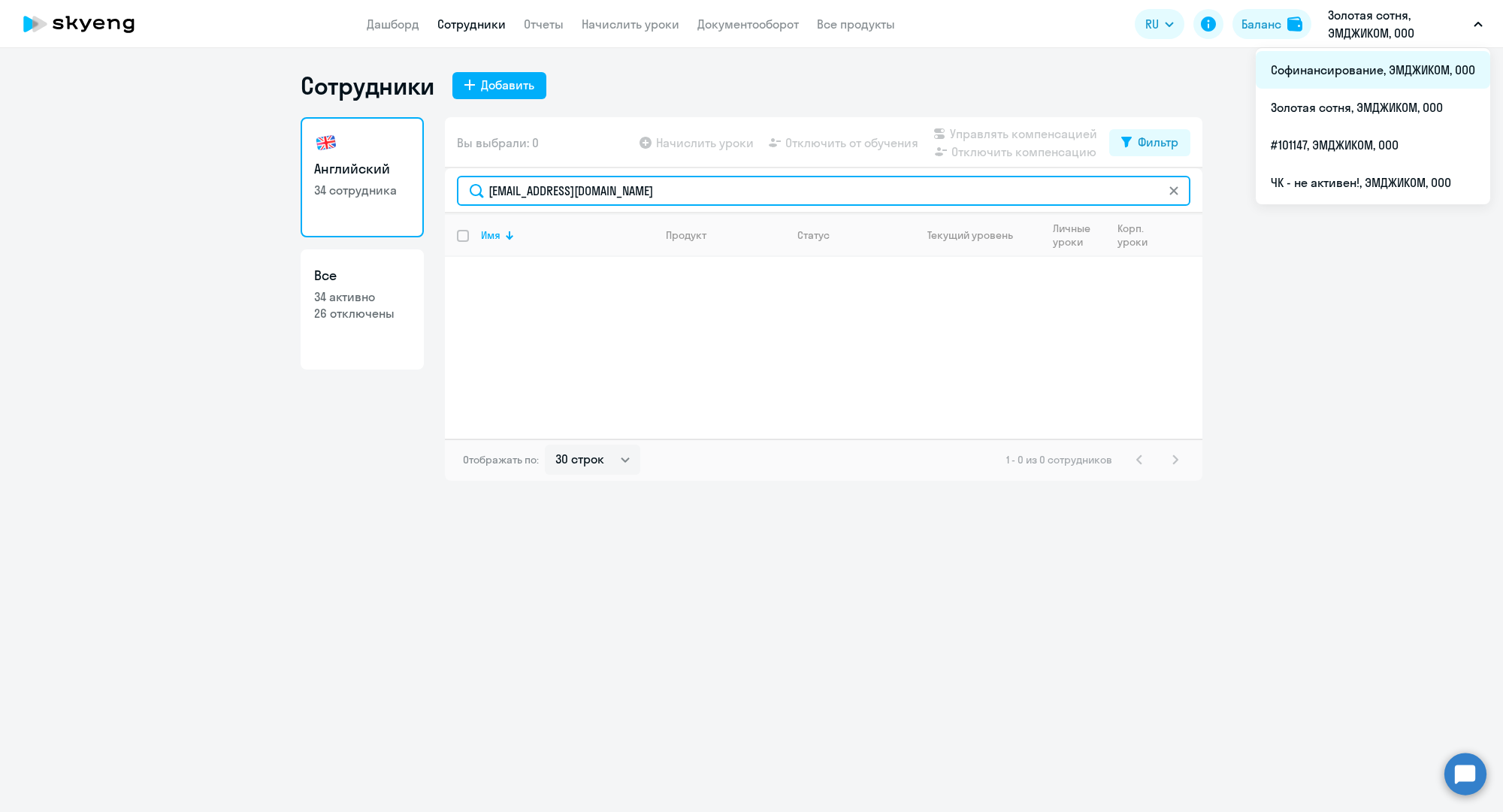
type input "[EMAIL_ADDRESS][DOMAIN_NAME]"
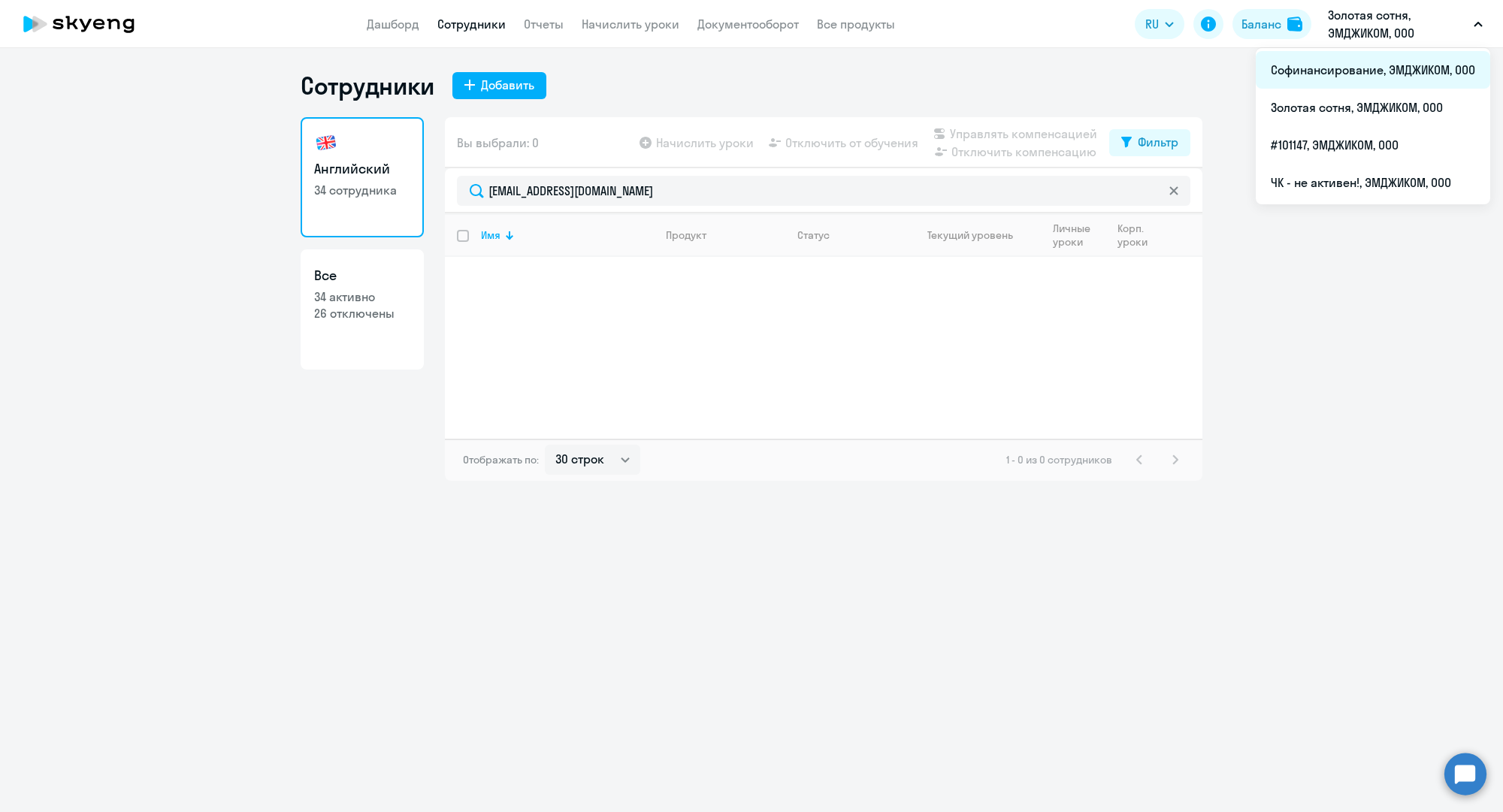
click at [1331, 66] on li "Софинансирование, ЭМДЖИКОМ, ООО" at bounding box center [1373, 69] width 235 height 38
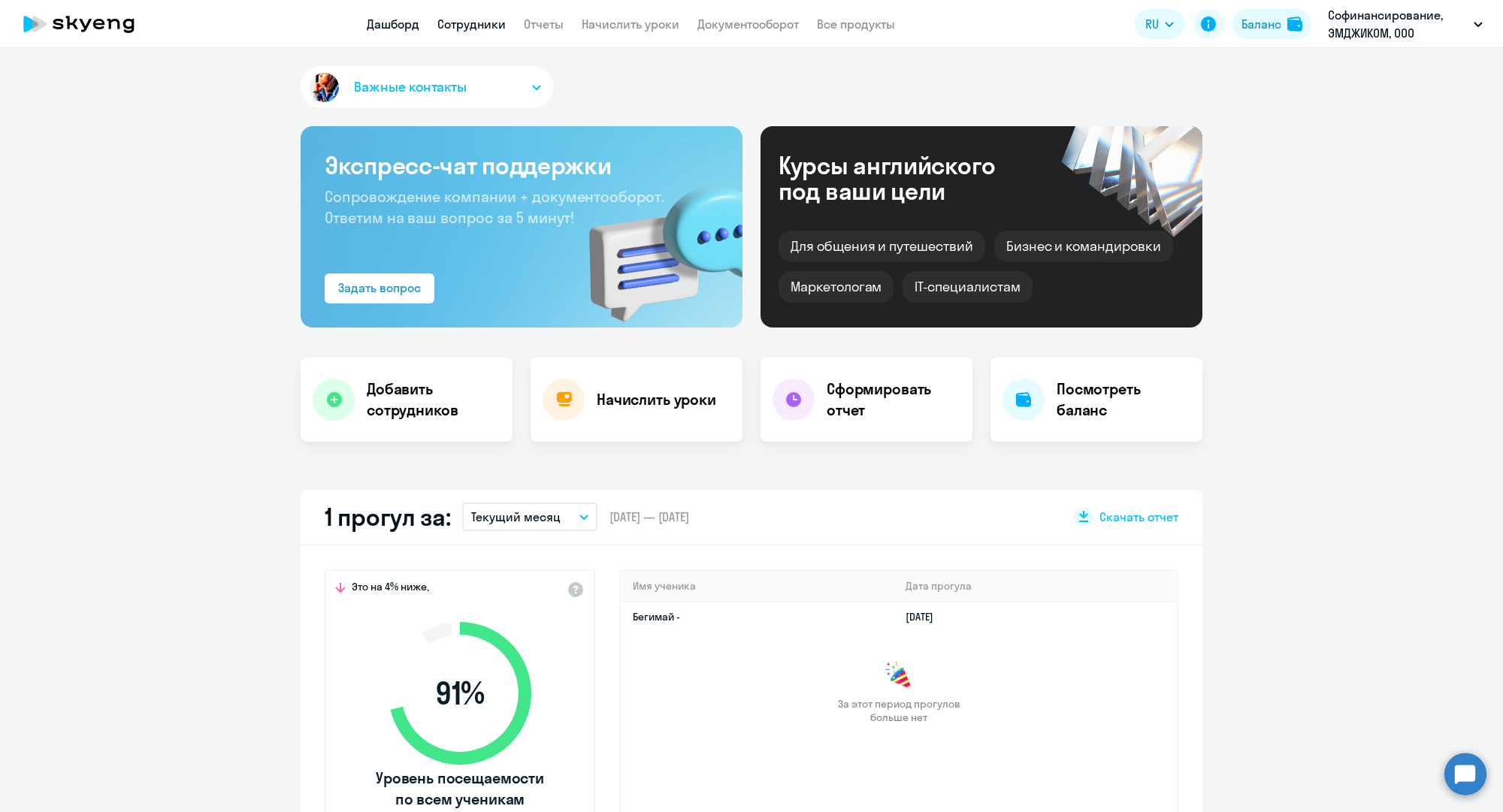
click at [476, 31] on link "Сотрудники" at bounding box center [472, 24] width 68 height 15
select select "30"
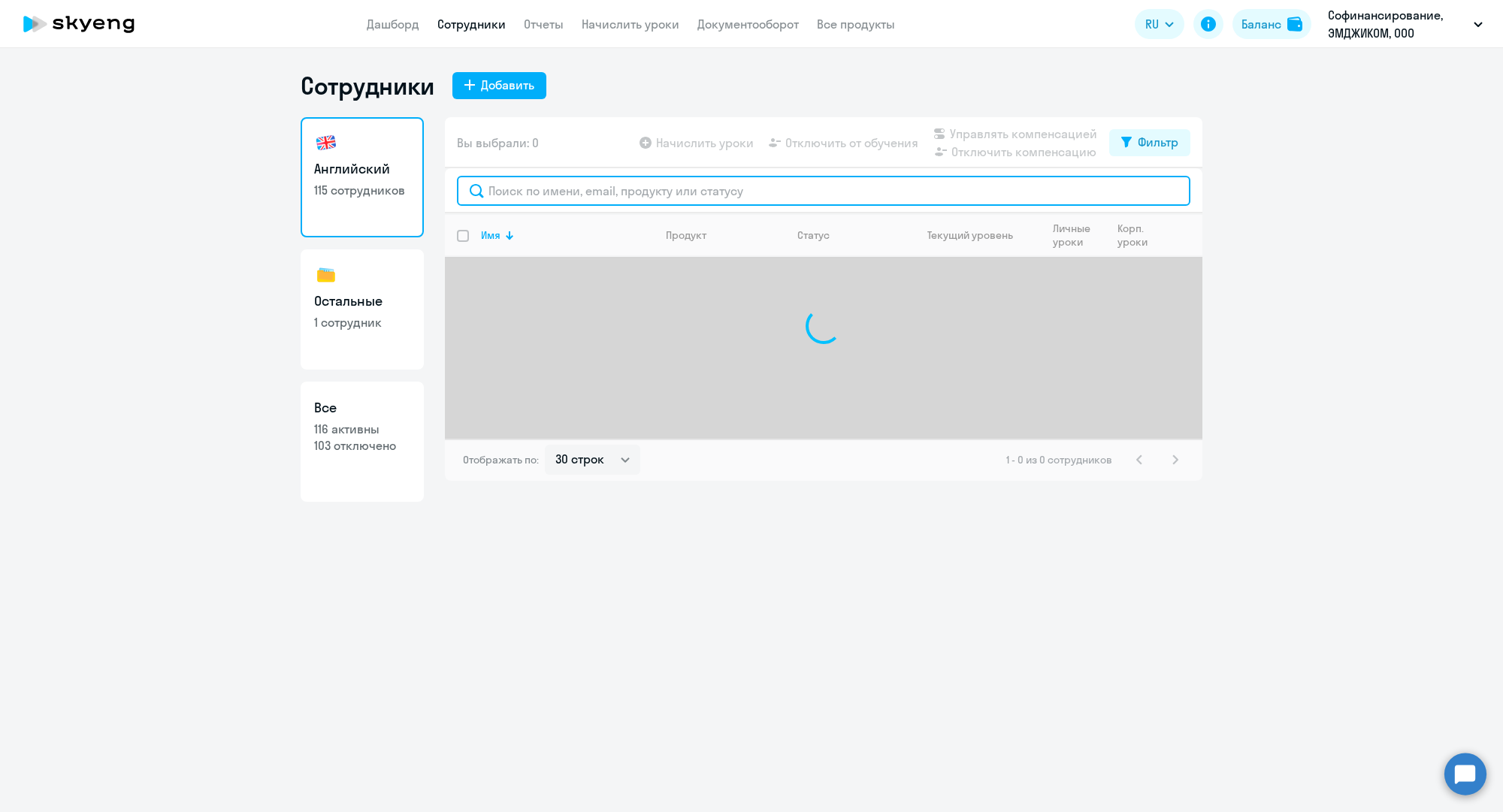
click at [548, 199] on input "text" at bounding box center [824, 191] width 734 height 30
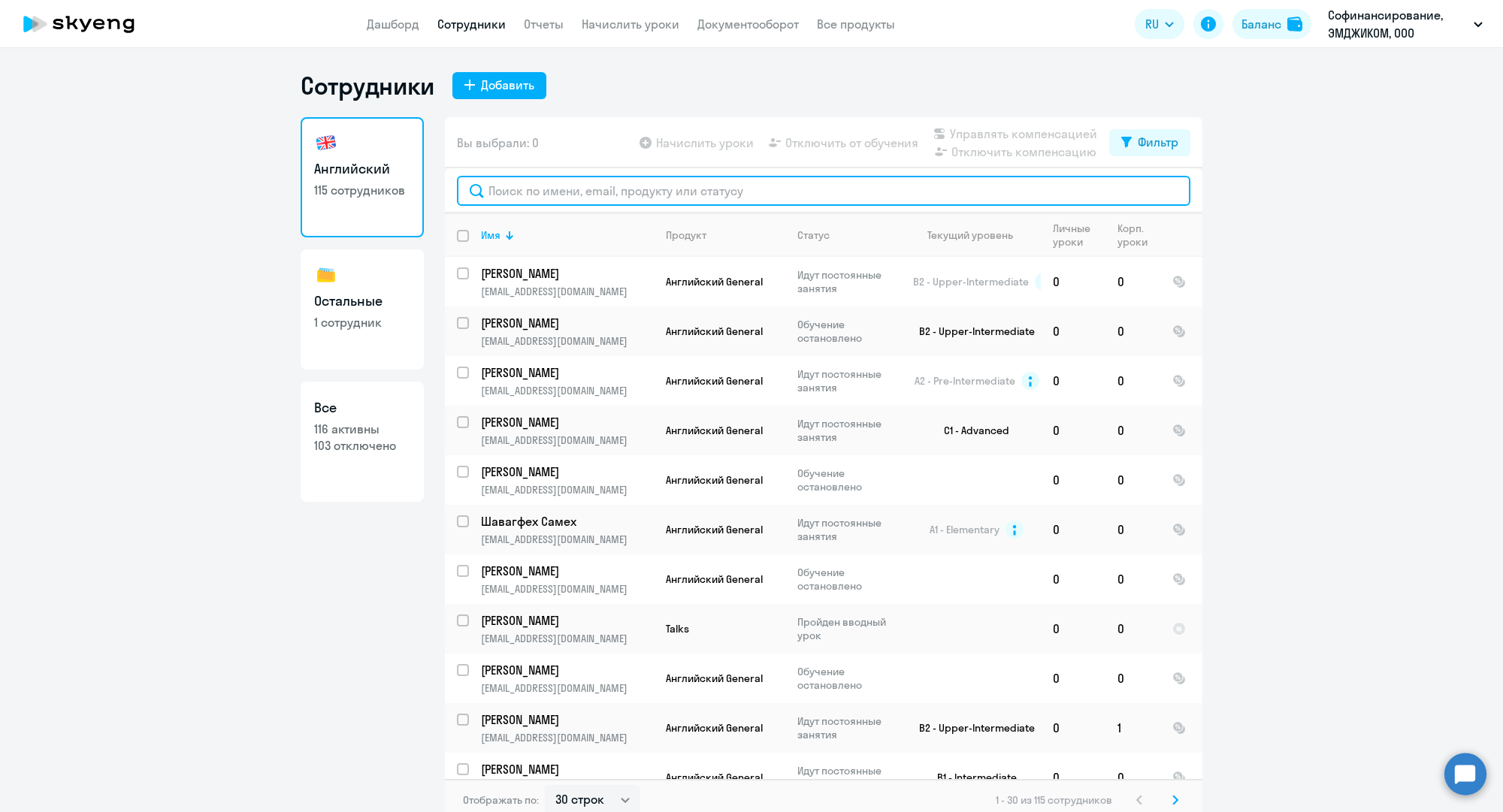
paste input "[EMAIL_ADDRESS][DOMAIN_NAME]"
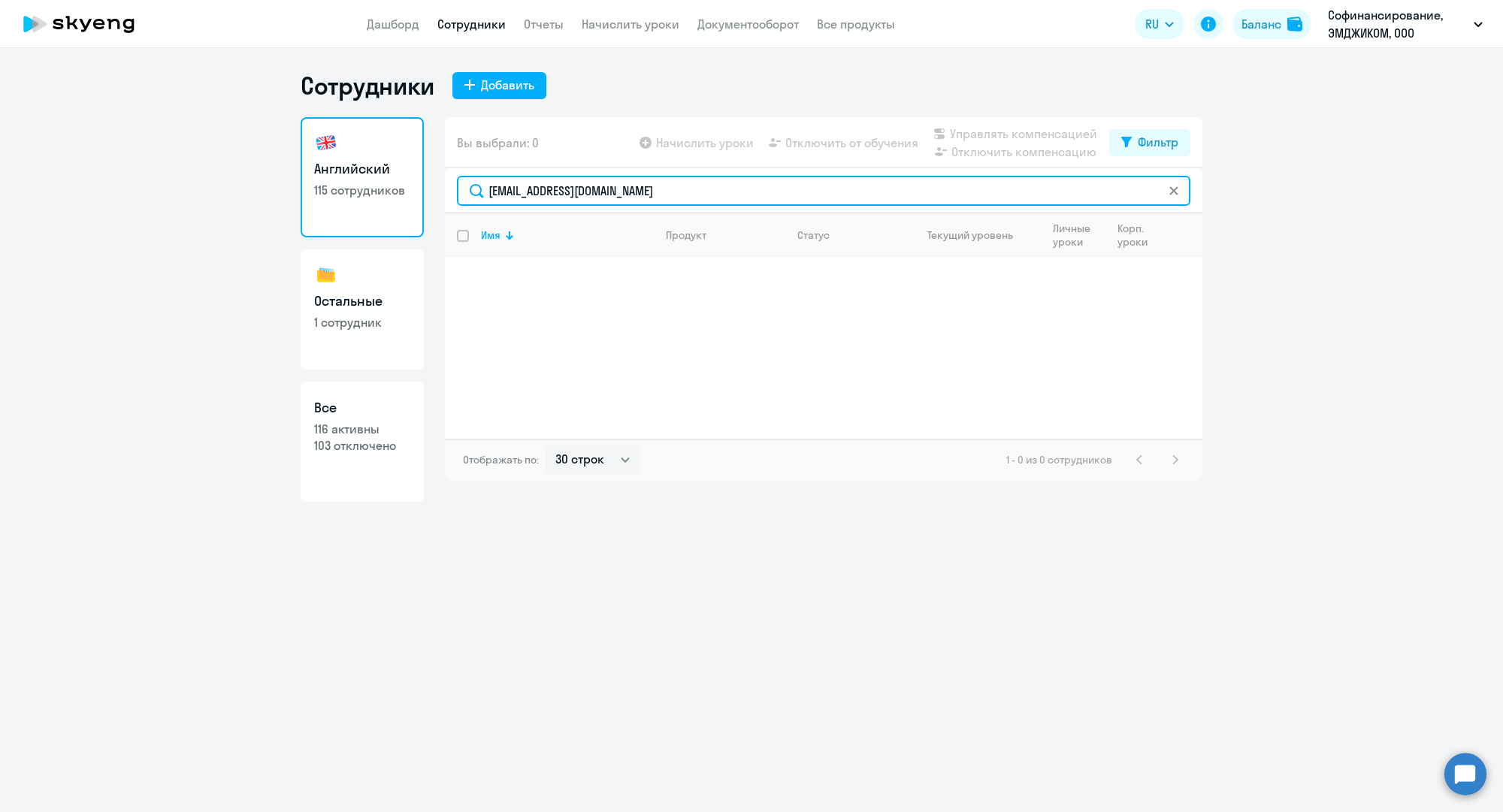
type input "[EMAIL_ADDRESS][DOMAIN_NAME]"
